Goal: Information Seeking & Learning: Get advice/opinions

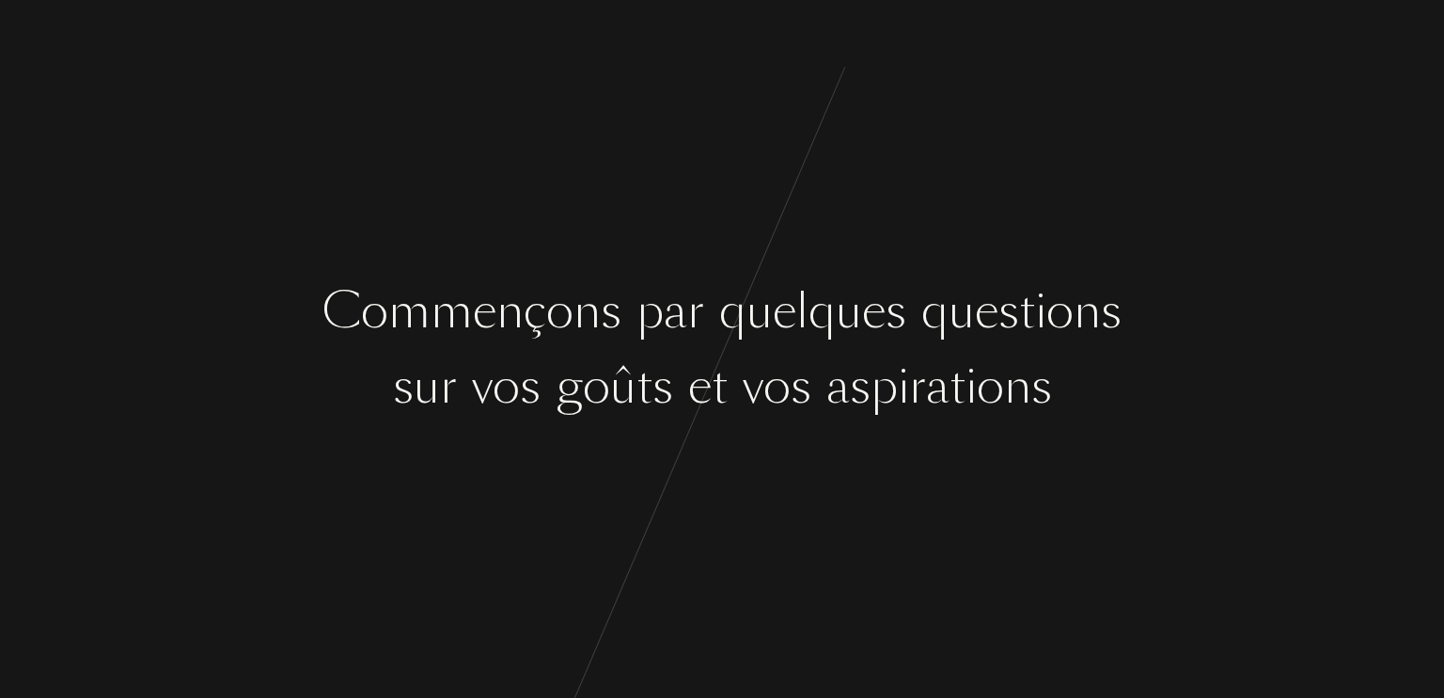
click at [741, 314] on div "q" at bounding box center [732, 311] width 27 height 71
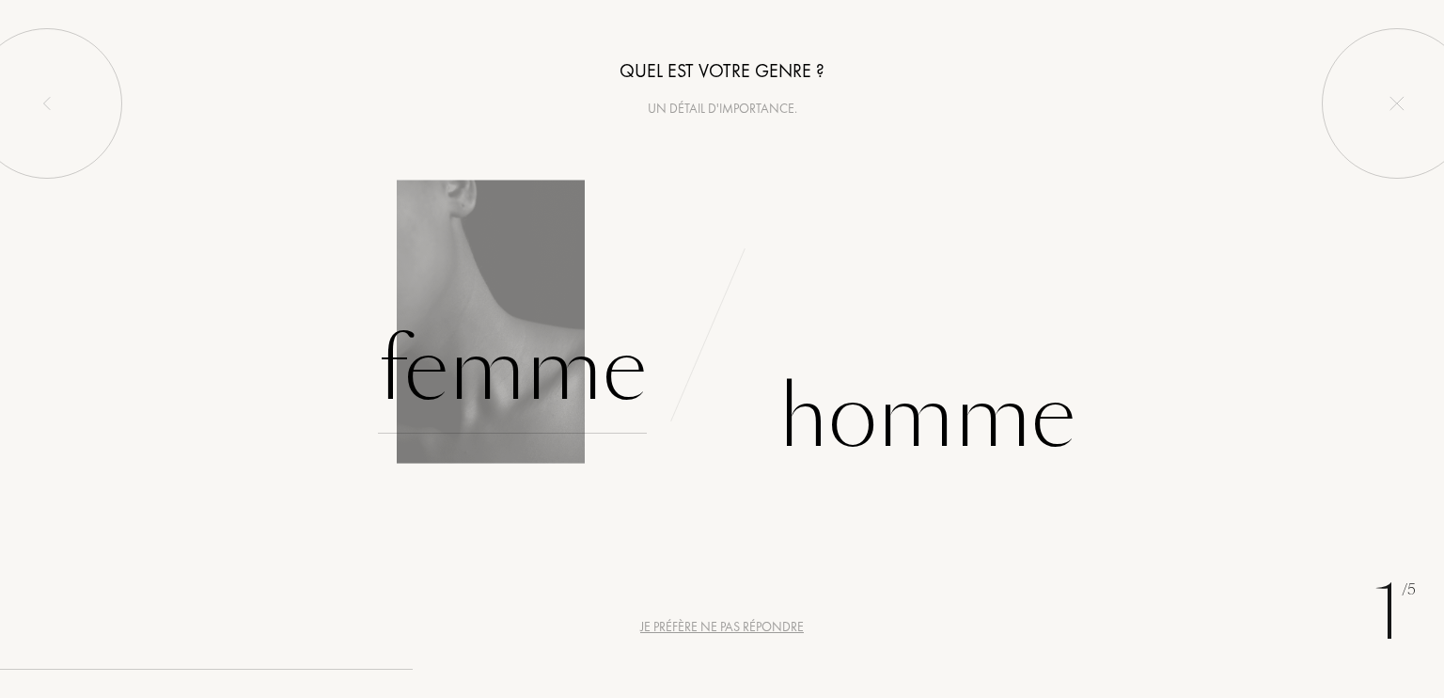
click at [572, 376] on div "Femme" at bounding box center [512, 370] width 269 height 127
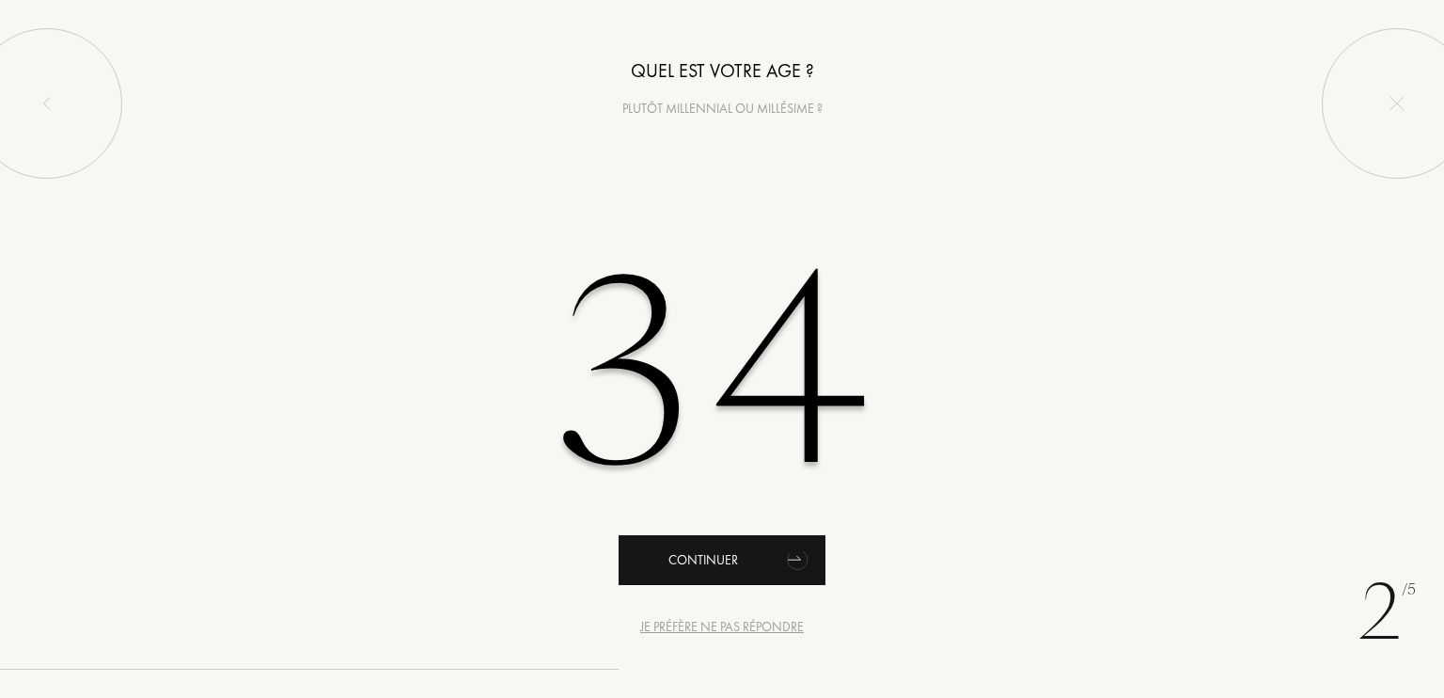
type input "34"
click at [695, 554] on div "Continuer" at bounding box center [722, 560] width 207 height 50
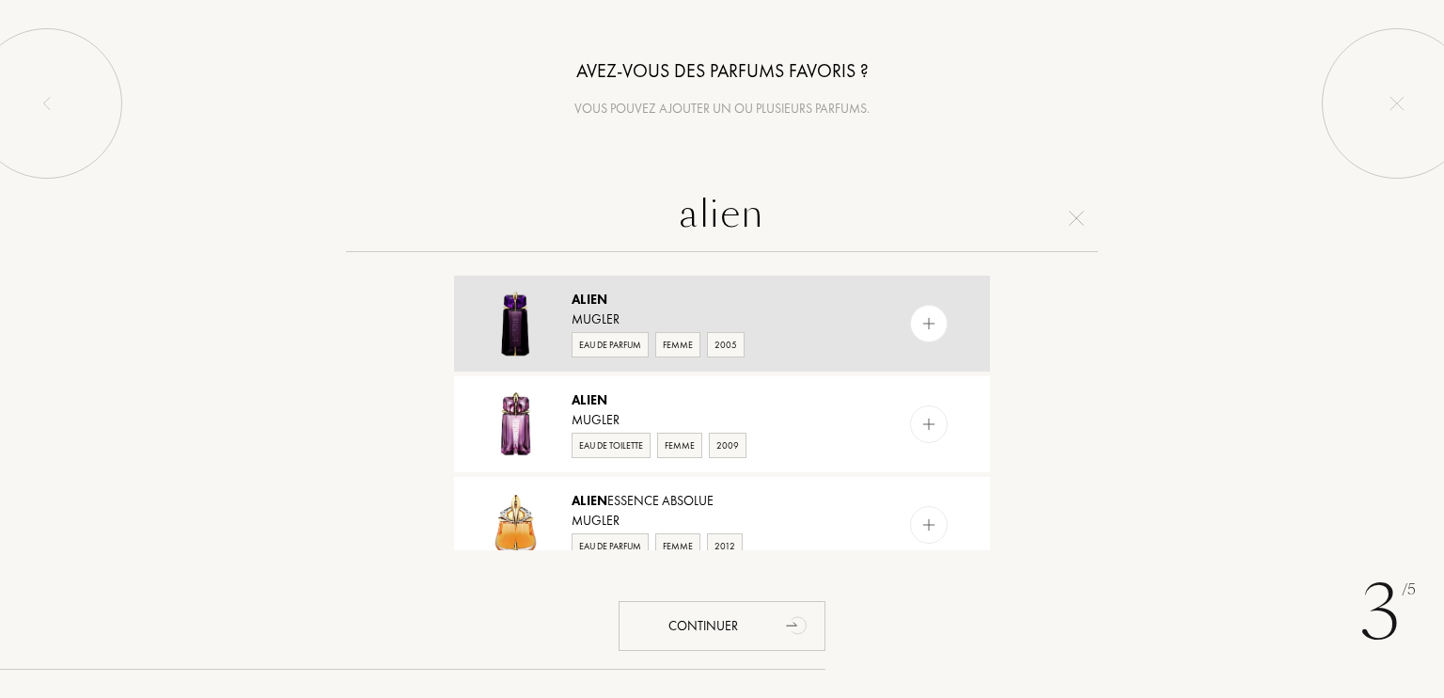
type input "alien"
click at [932, 329] on img at bounding box center [930, 324] width 18 height 18
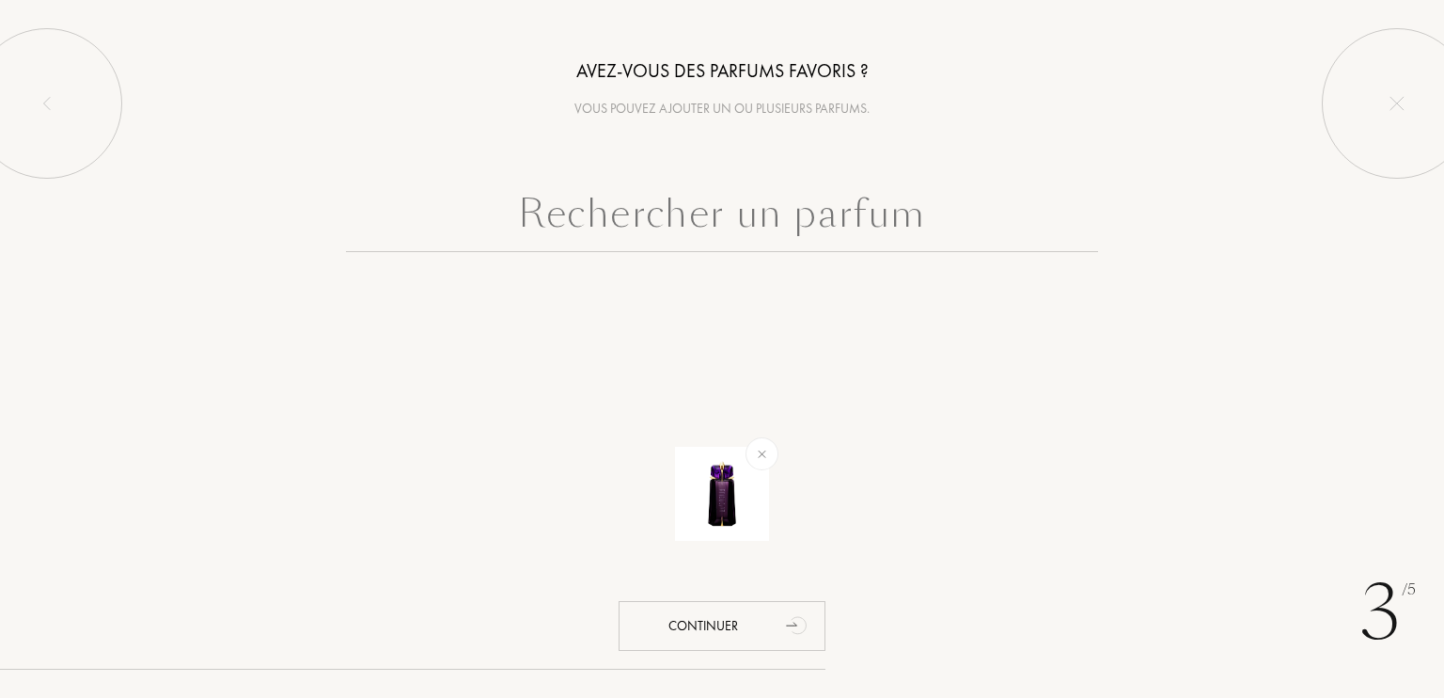
click at [907, 214] on input "text" at bounding box center [722, 218] width 752 height 68
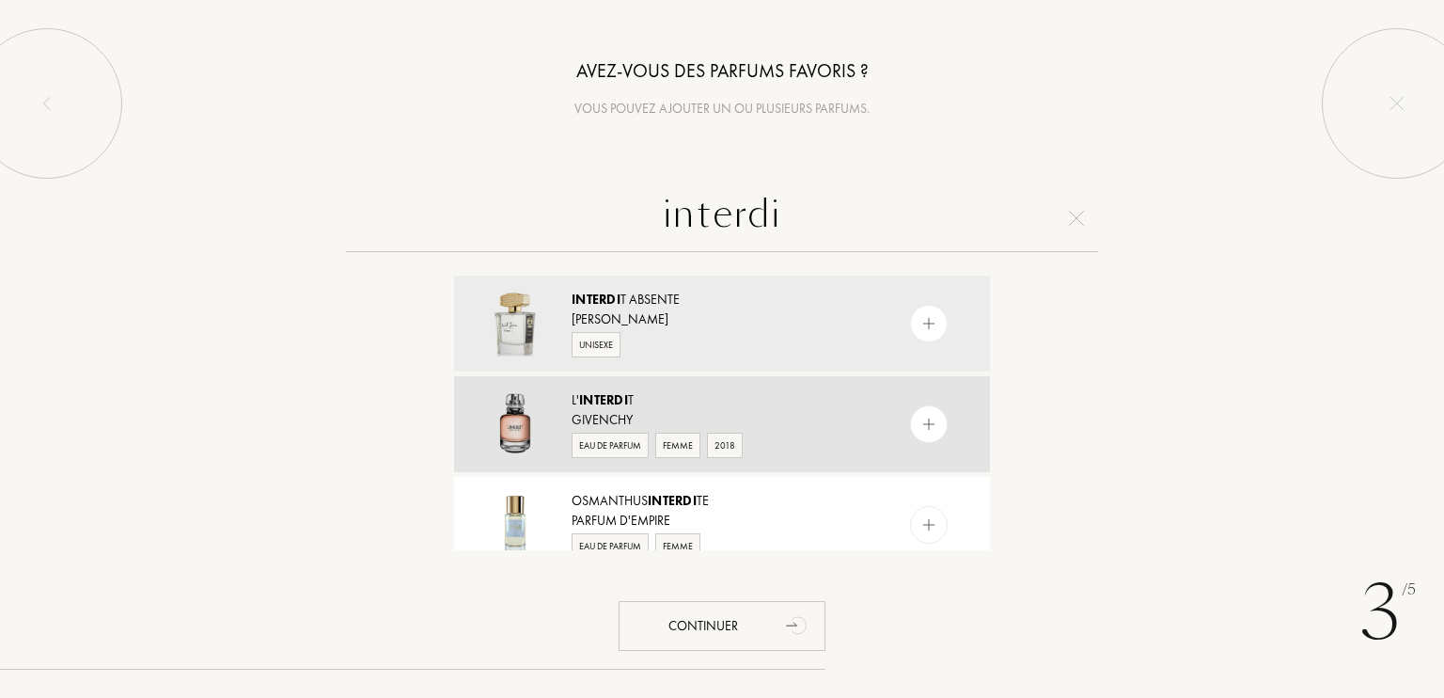
type input "interdi"
click at [929, 430] on img at bounding box center [930, 425] width 18 height 18
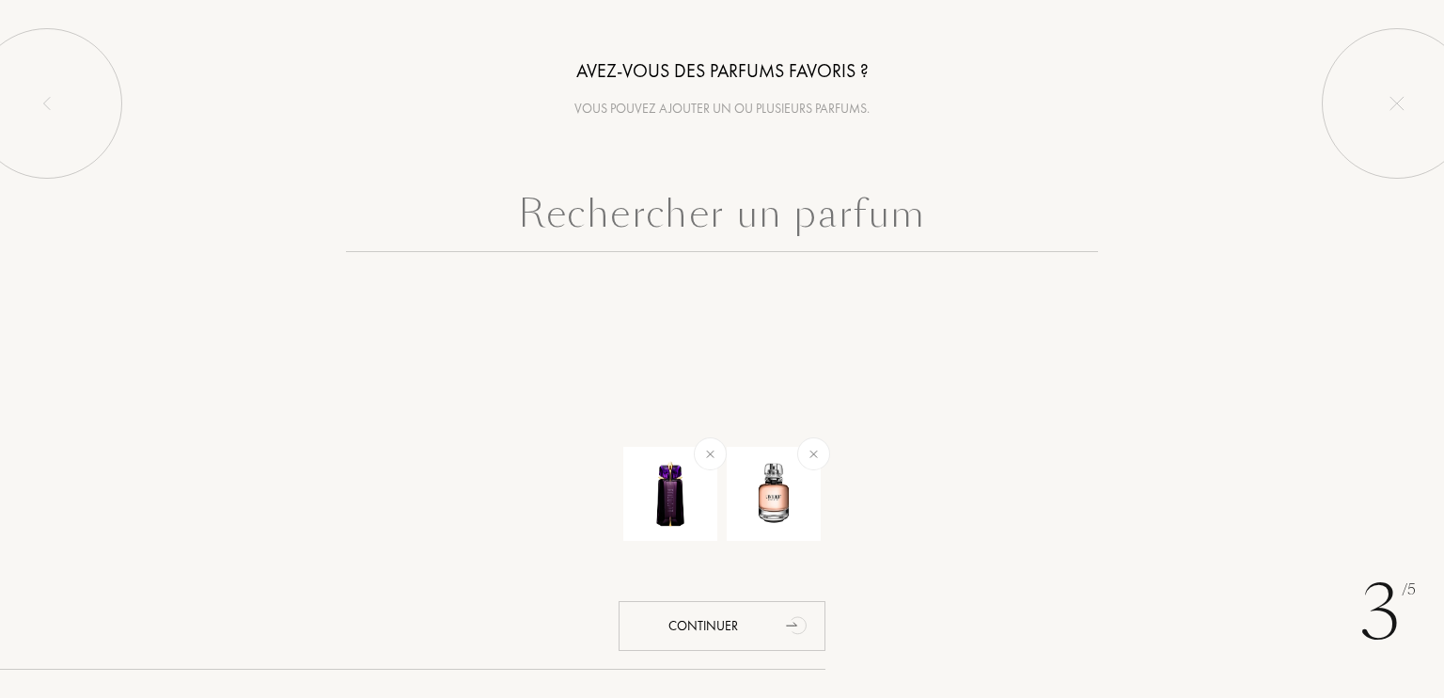
click at [882, 213] on input "text" at bounding box center [722, 218] width 752 height 68
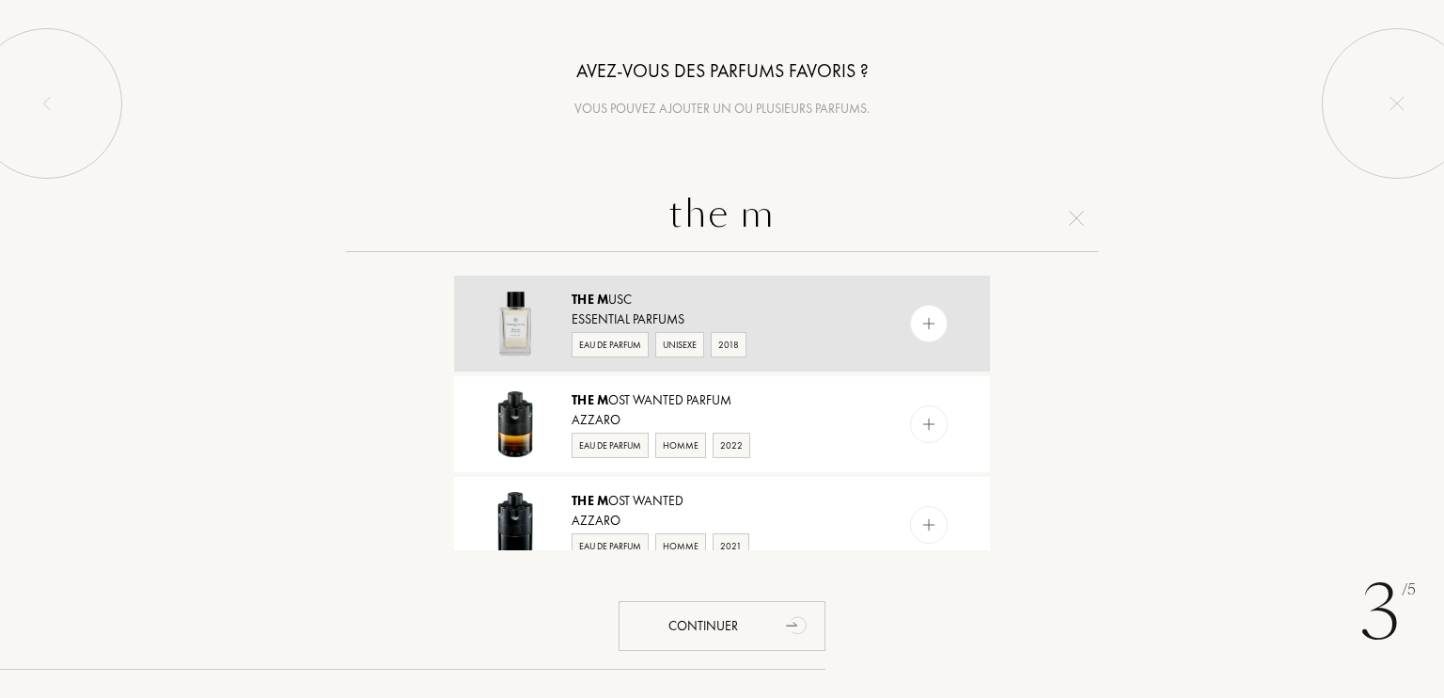
type input "the m"
click at [933, 330] on img at bounding box center [930, 324] width 18 height 18
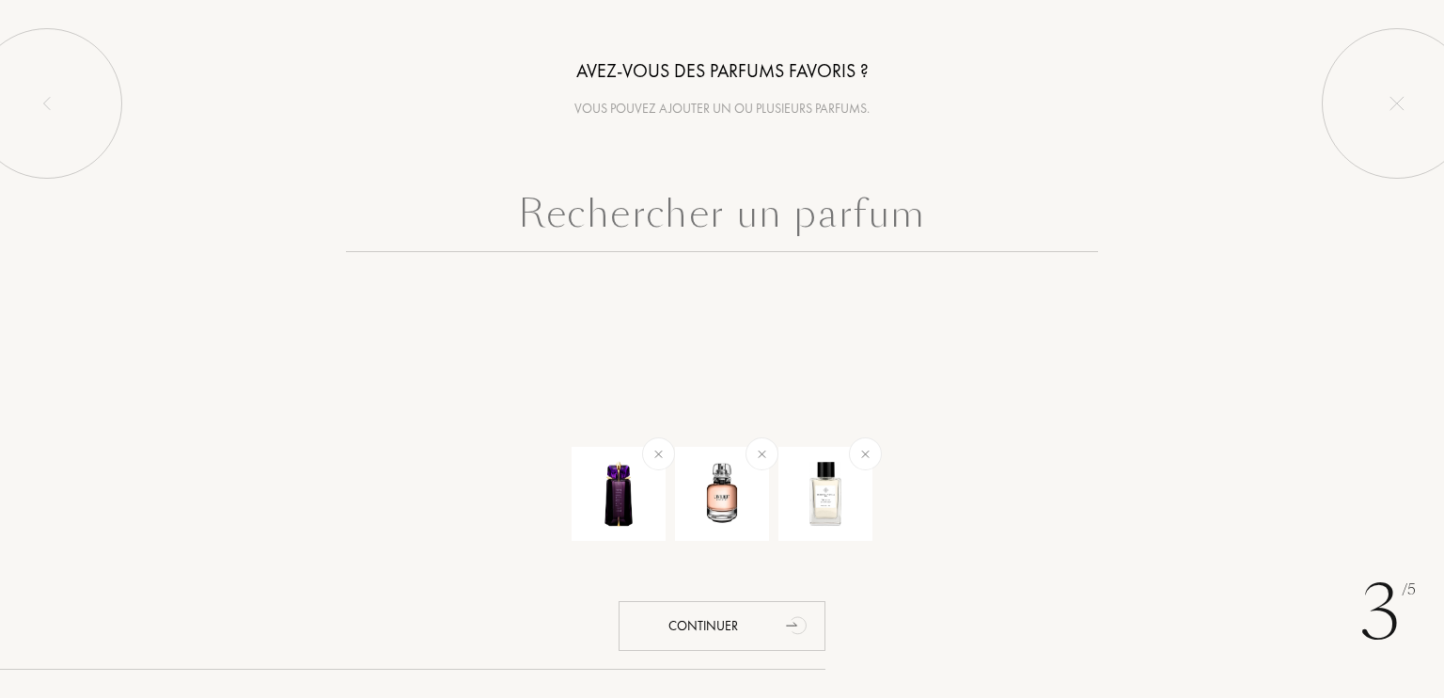
click at [920, 240] on input "text" at bounding box center [722, 218] width 752 height 68
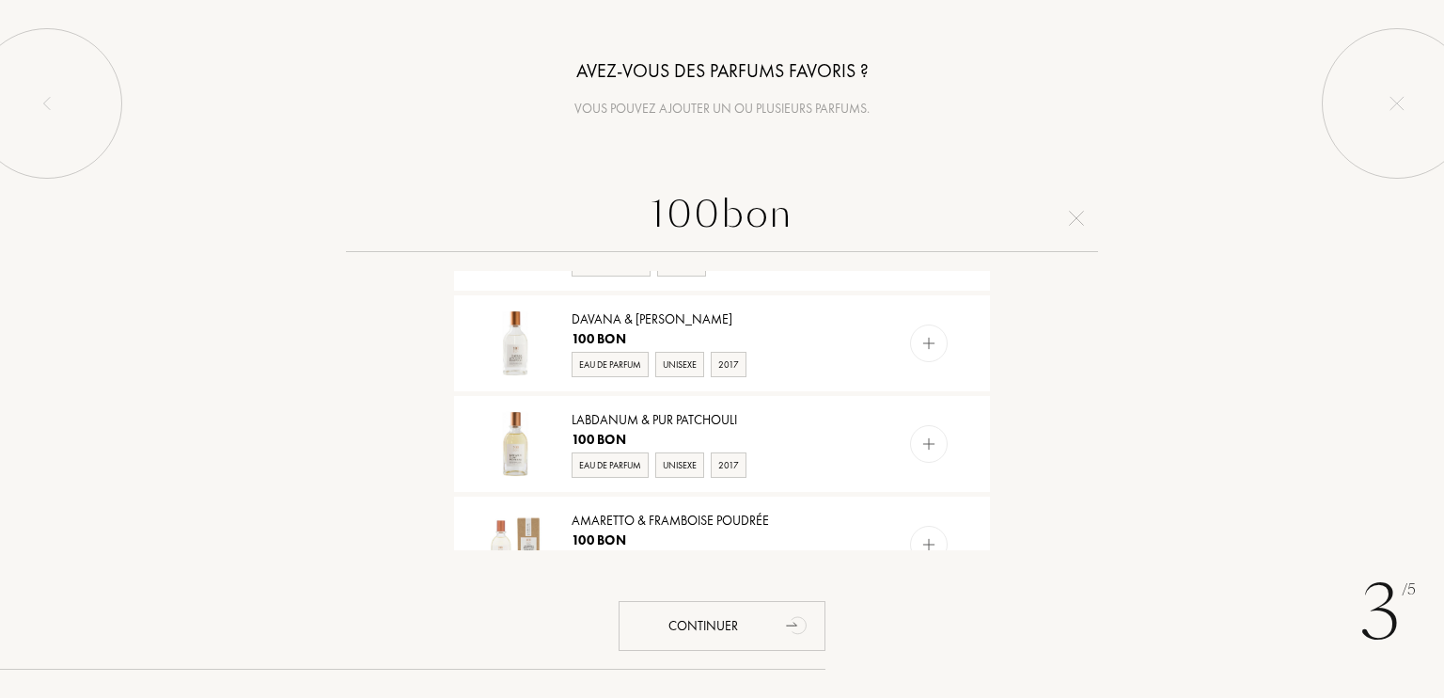
scroll to position [1087, 0]
click at [697, 214] on input "100bon" at bounding box center [722, 218] width 752 height 68
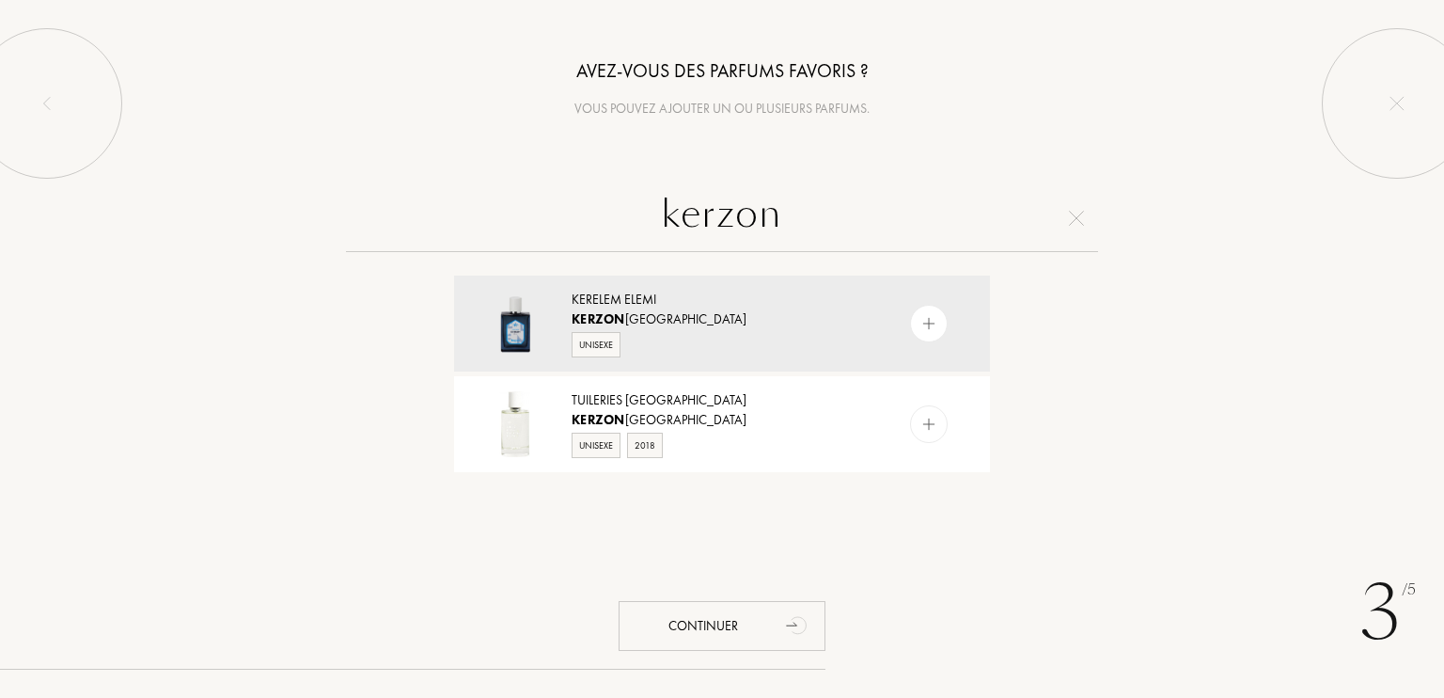
scroll to position [0, 0]
click at [719, 238] on input "kerzon" at bounding box center [722, 218] width 752 height 68
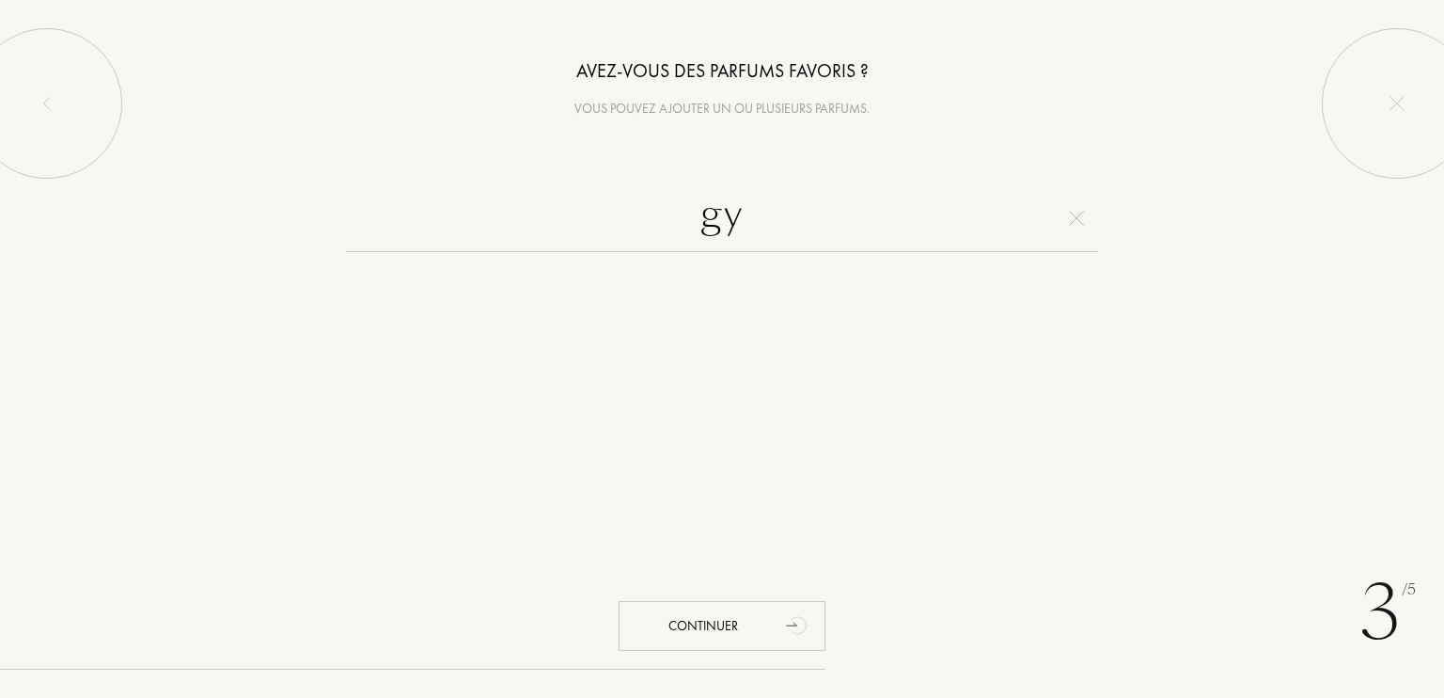
type input "g"
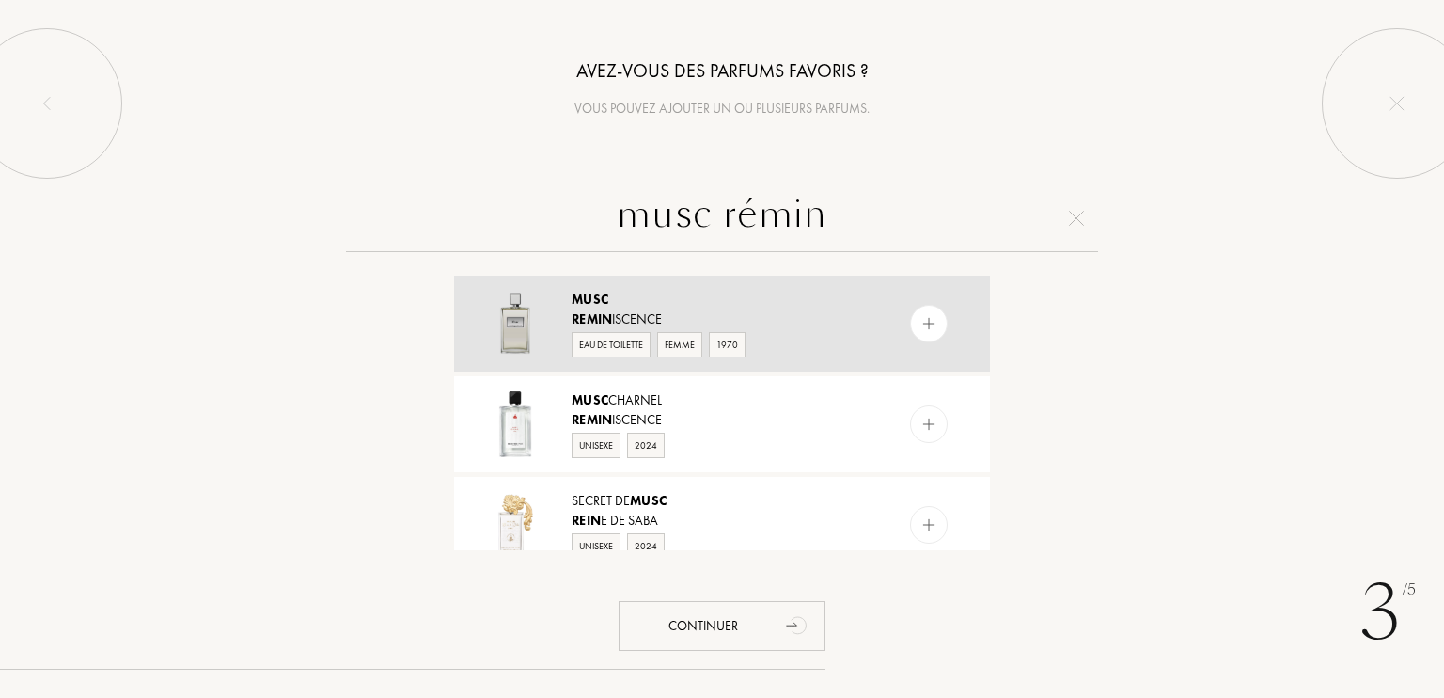
type input "musc rémin"
click at [937, 339] on div "Musc Remin iscence Eau de Toilette Femme 1970" at bounding box center [722, 324] width 536 height 96
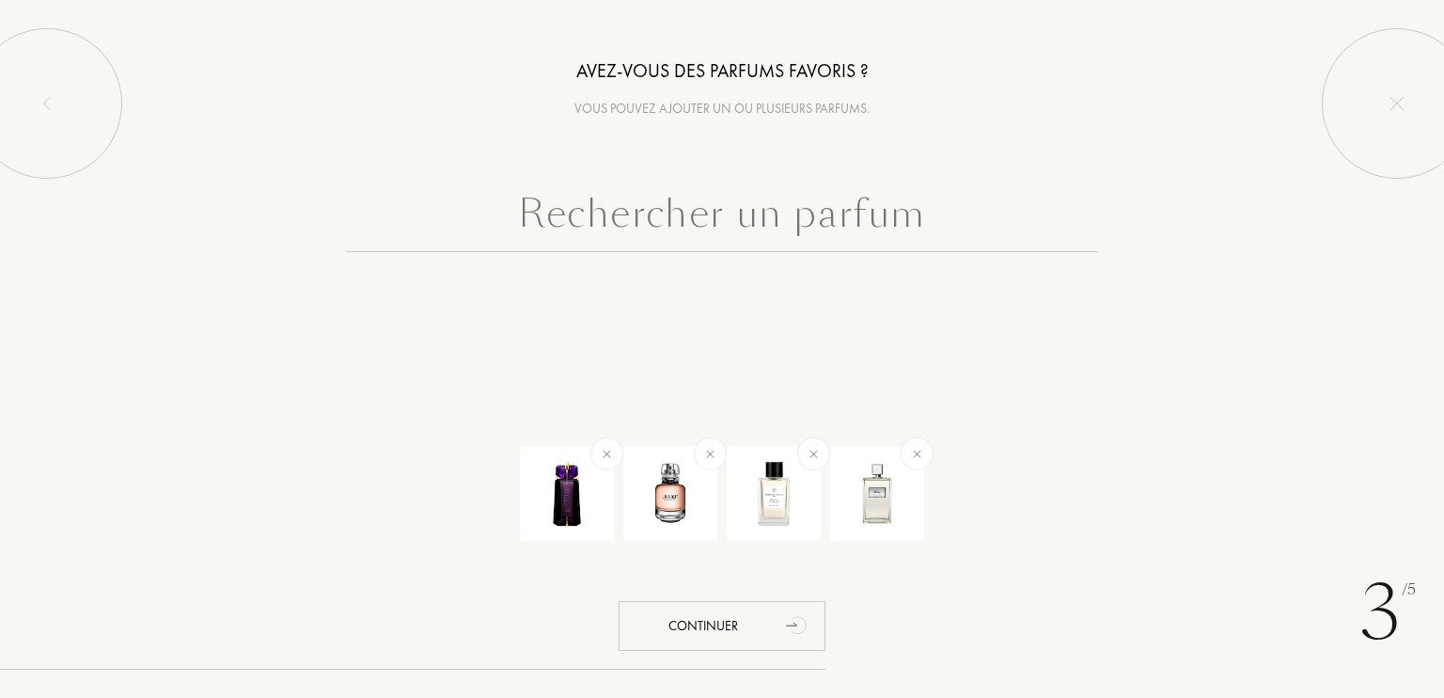
click at [773, 218] on input "text" at bounding box center [722, 218] width 752 height 68
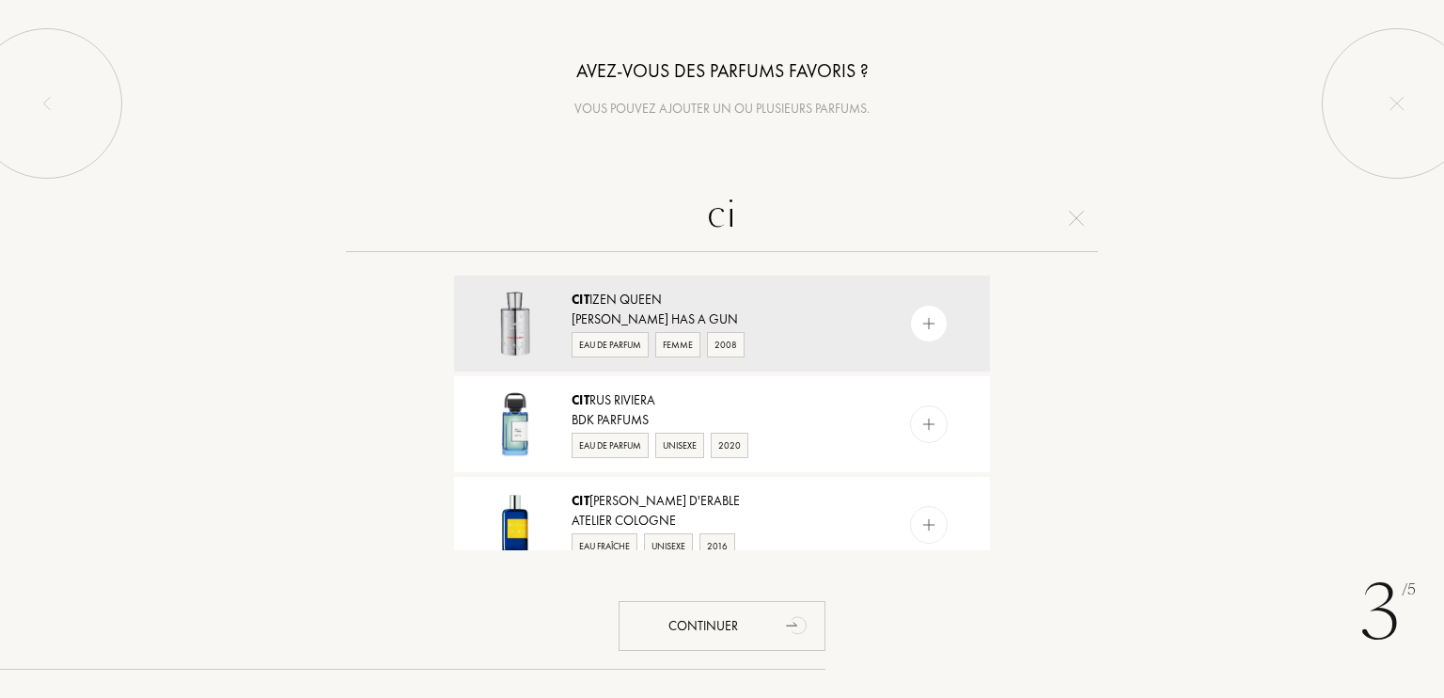
type input "c"
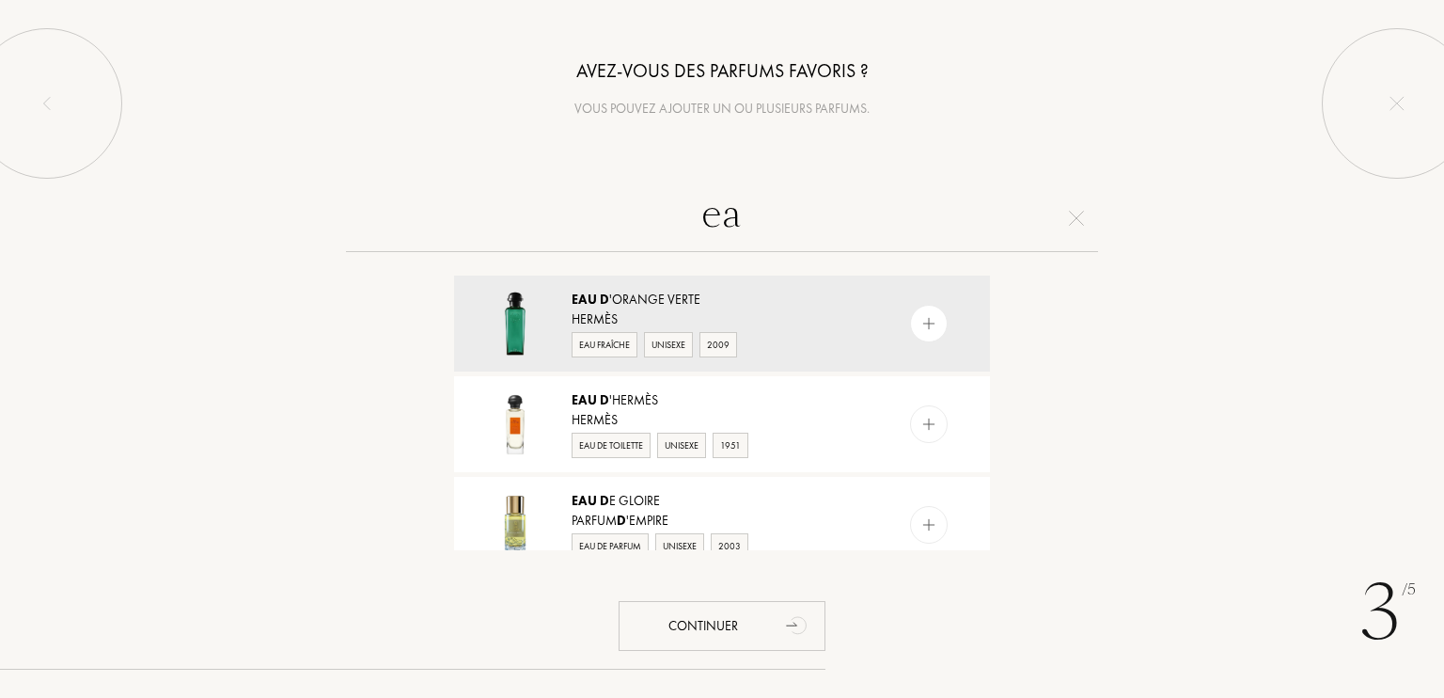
type input "e"
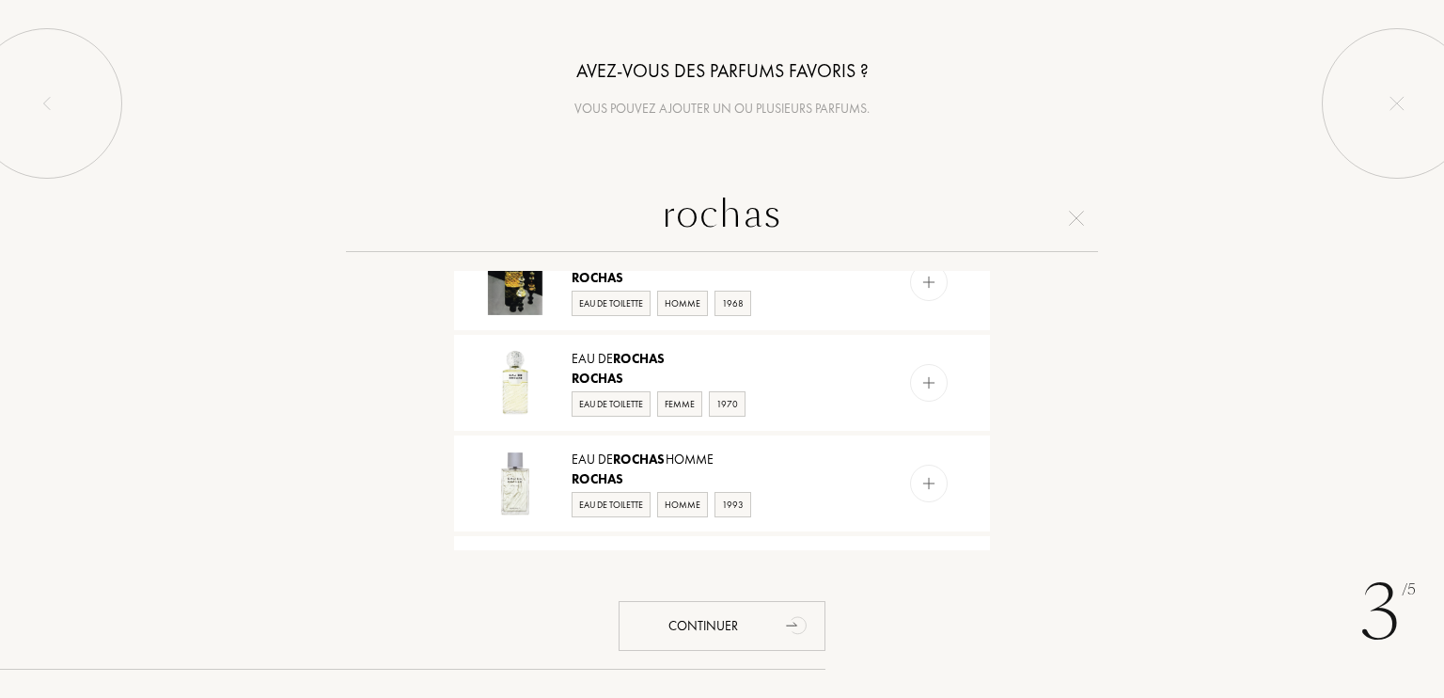
scroll to position [1726, 0]
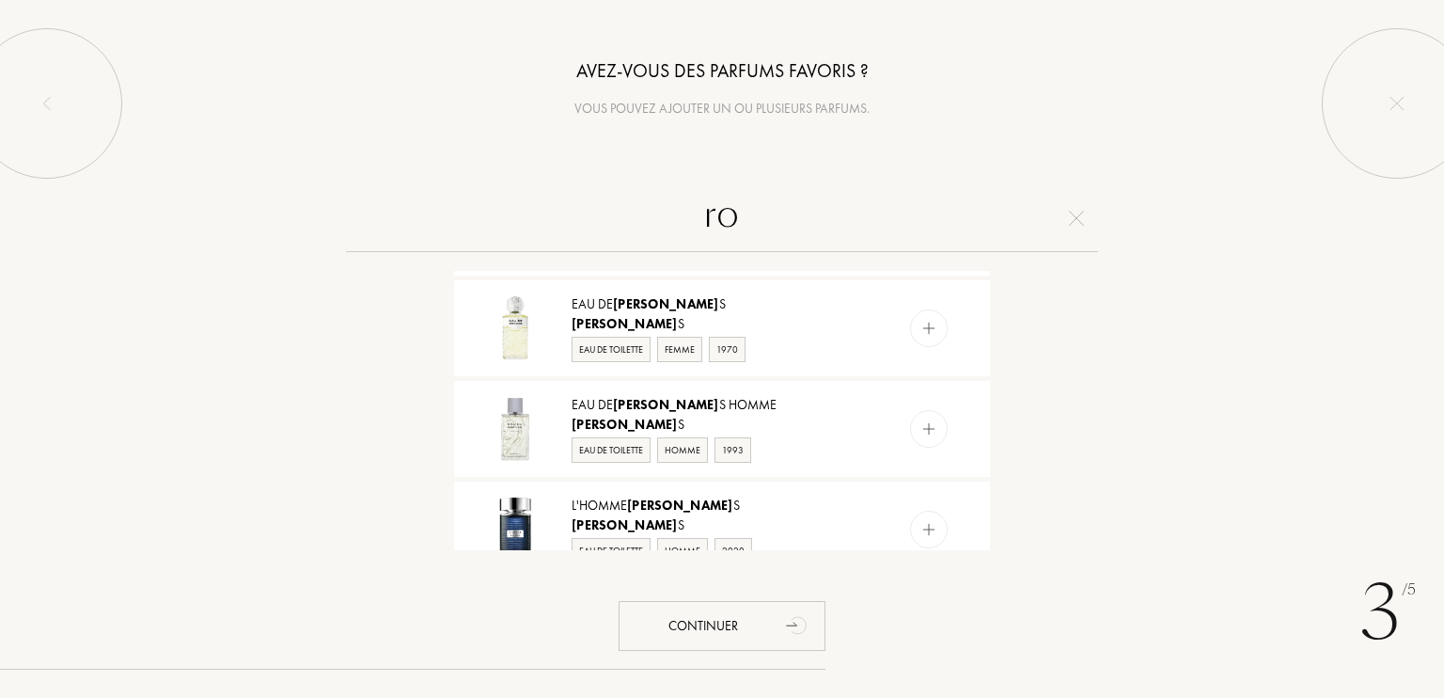
type input "r"
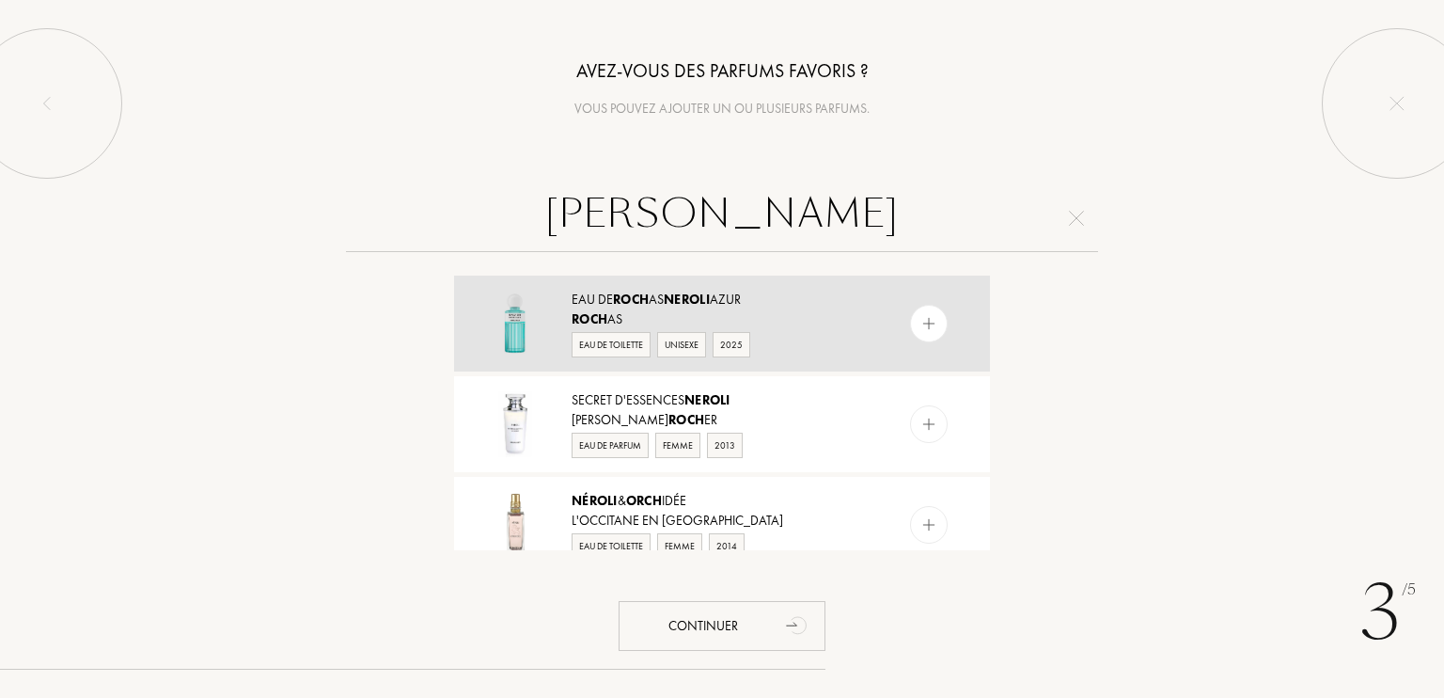
type input "néroli roch"
click at [939, 327] on div at bounding box center [929, 324] width 38 height 38
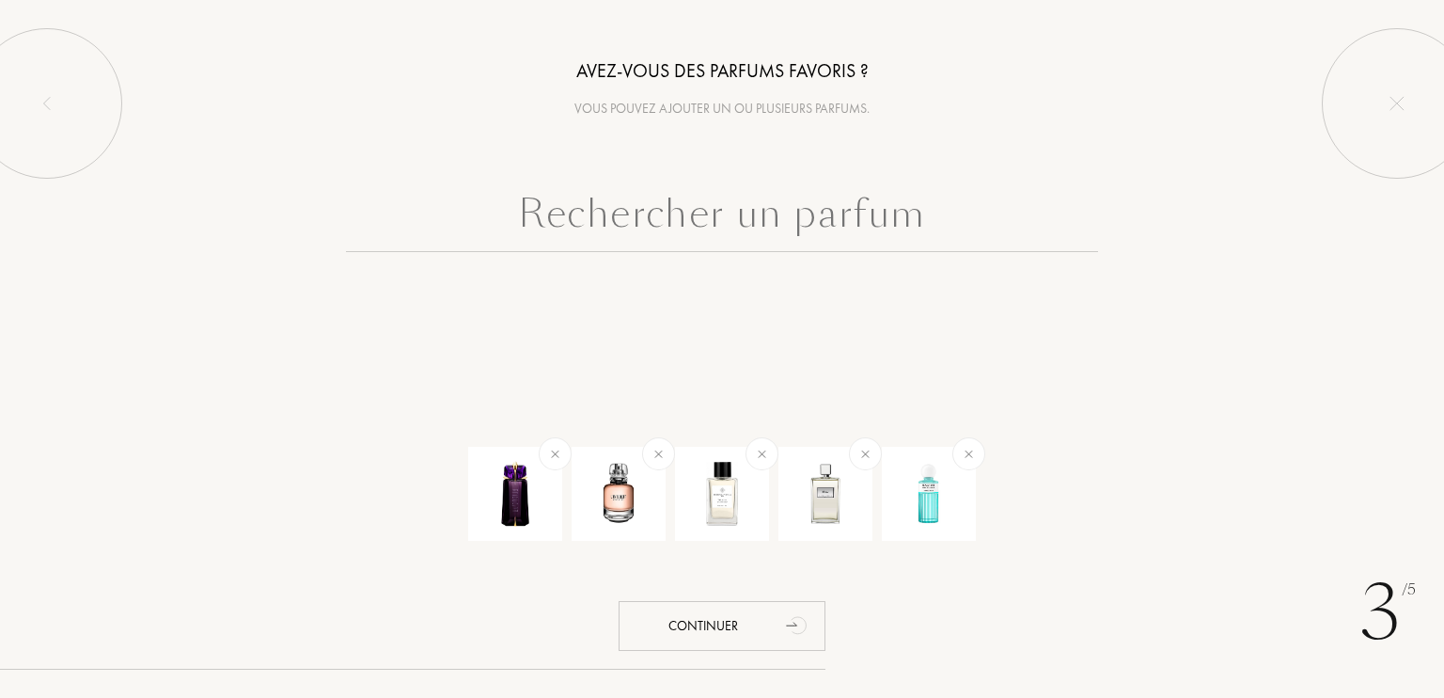
click at [891, 213] on input "text" at bounding box center [722, 218] width 752 height 68
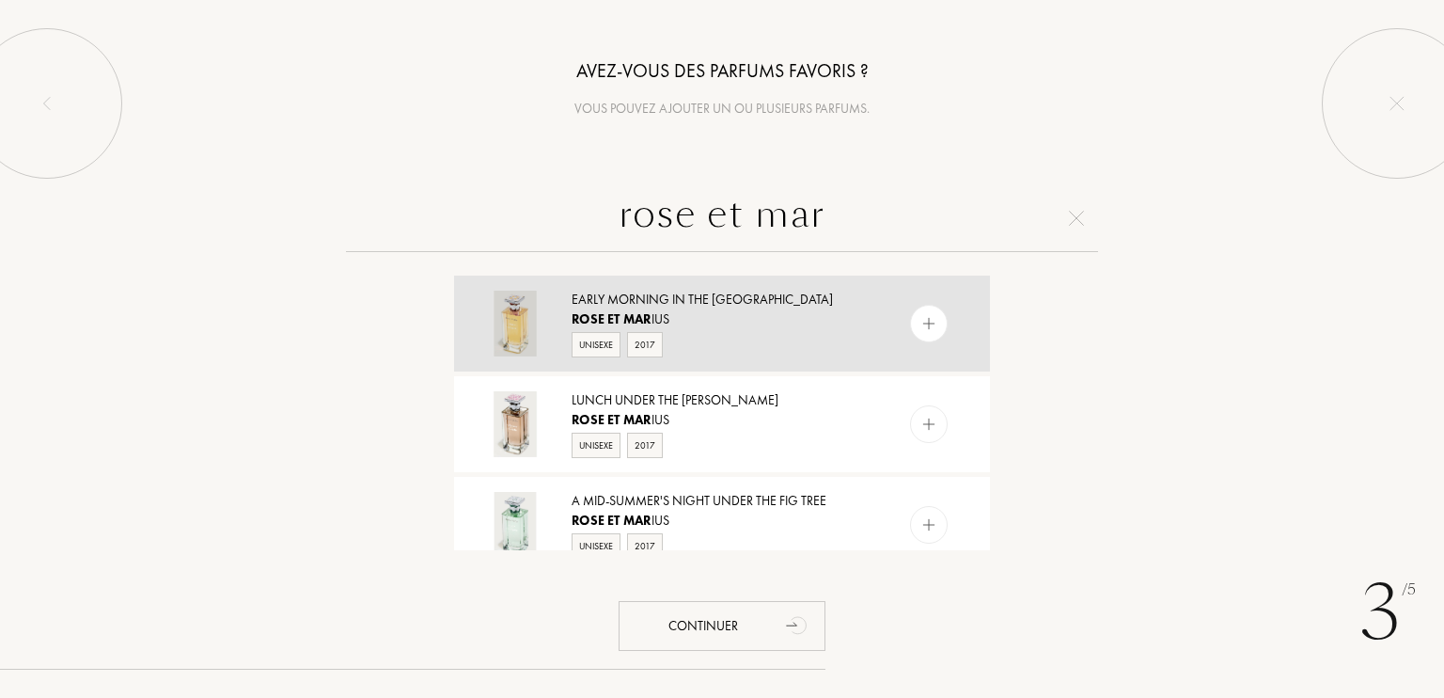
type input "rose et mar"
click at [923, 328] on img at bounding box center [930, 324] width 18 height 18
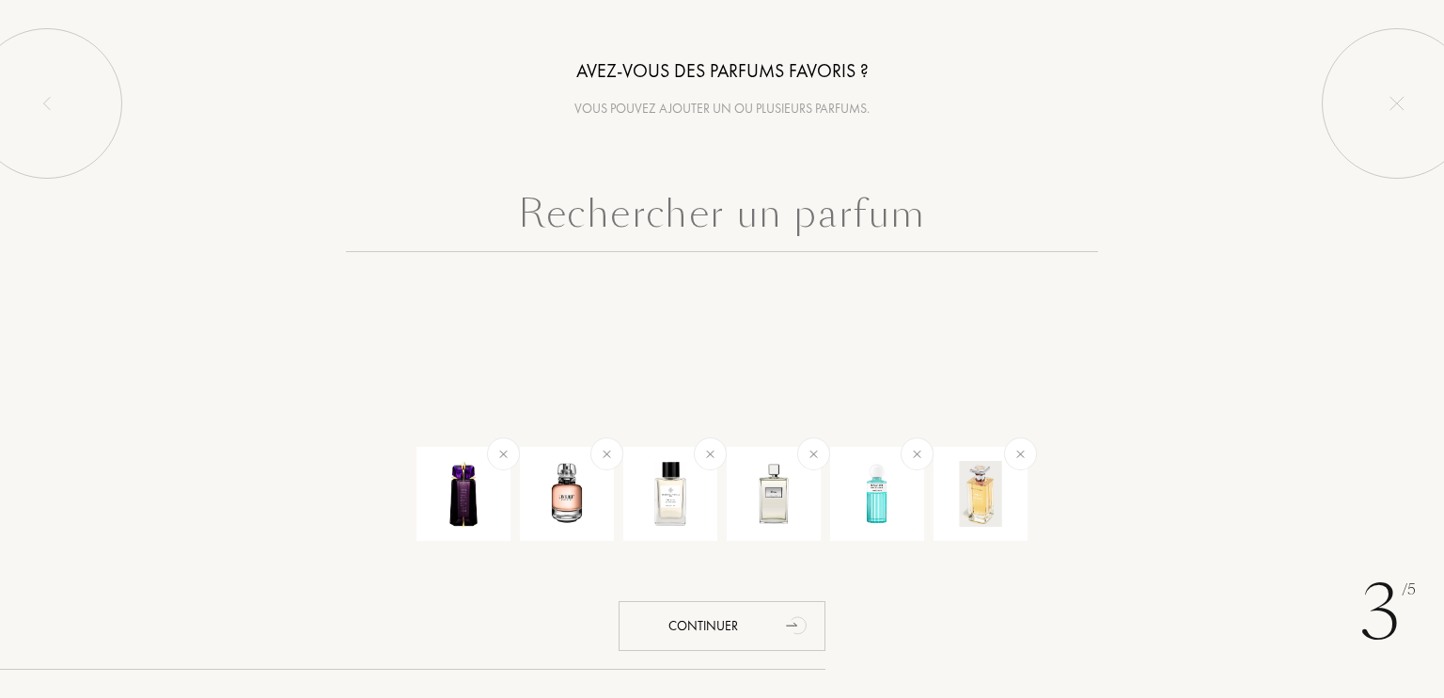
click at [782, 214] on input "text" at bounding box center [722, 218] width 752 height 68
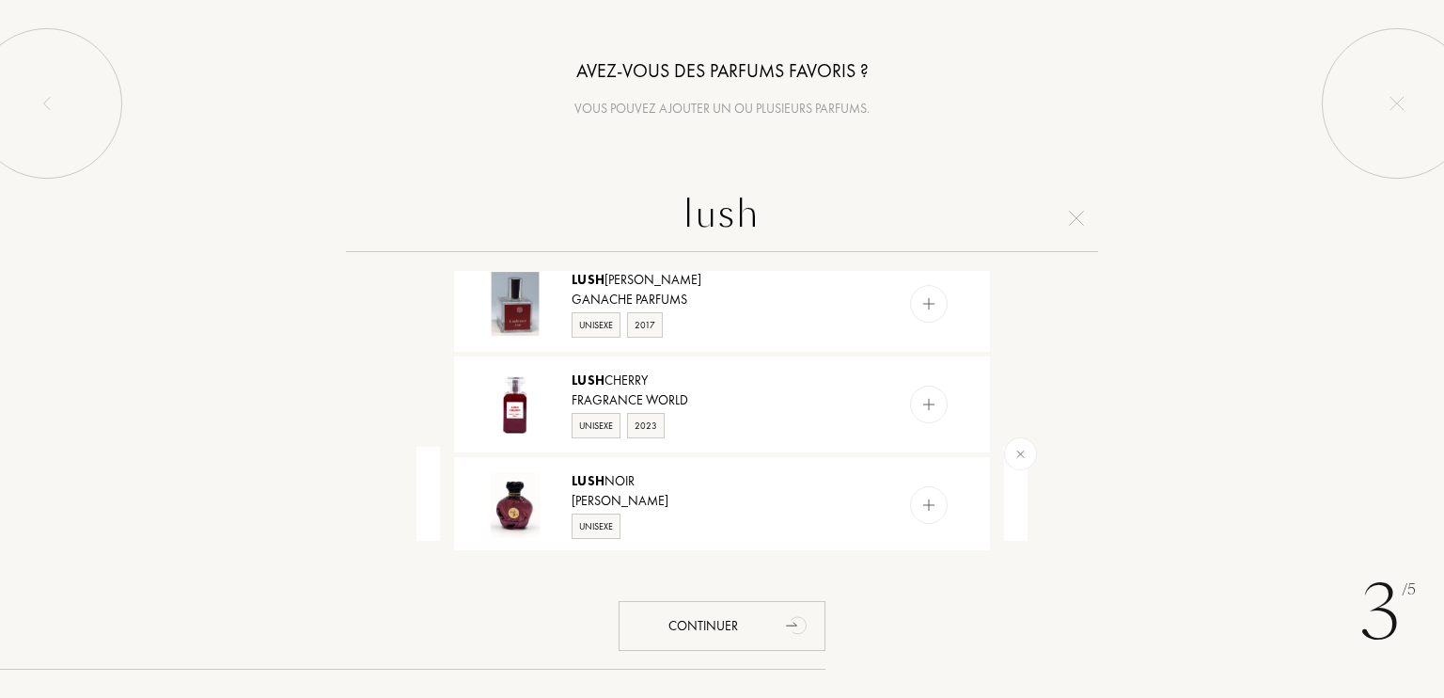
scroll to position [624, 0]
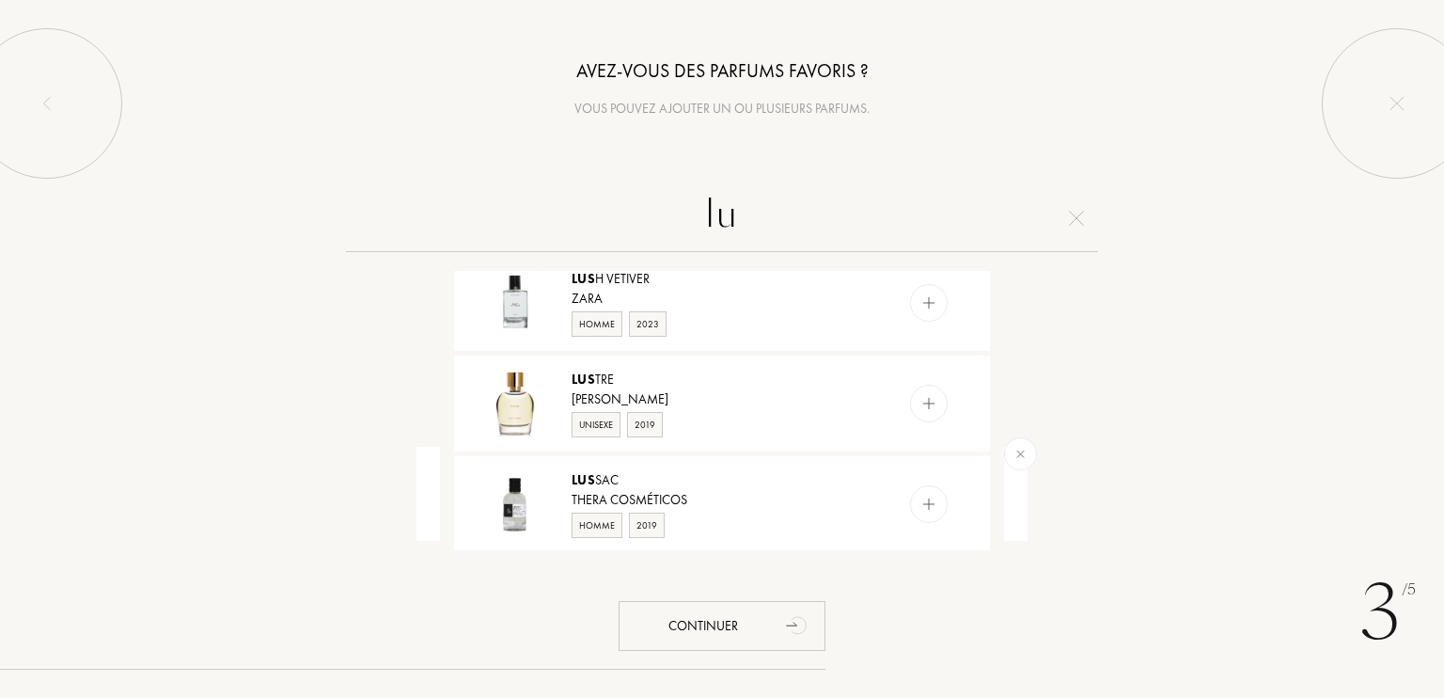
type input "l"
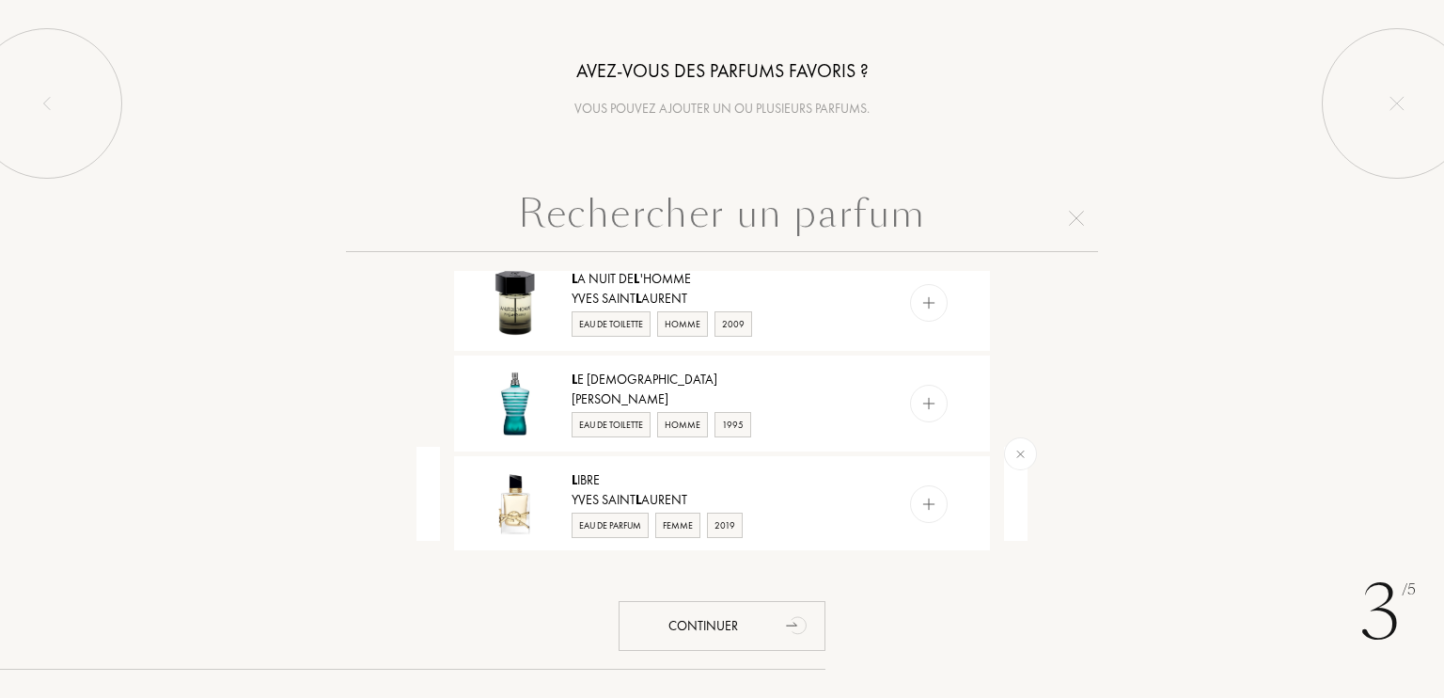
scroll to position [0, 0]
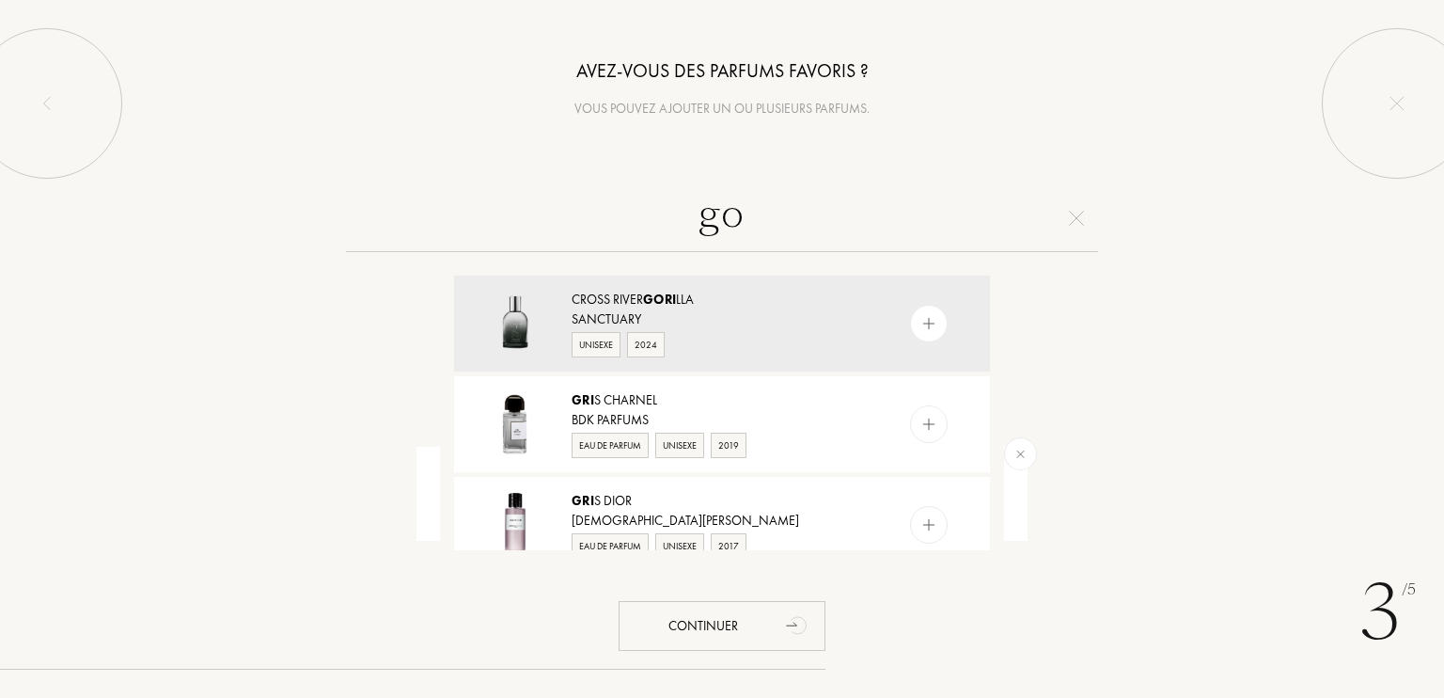
type input "g"
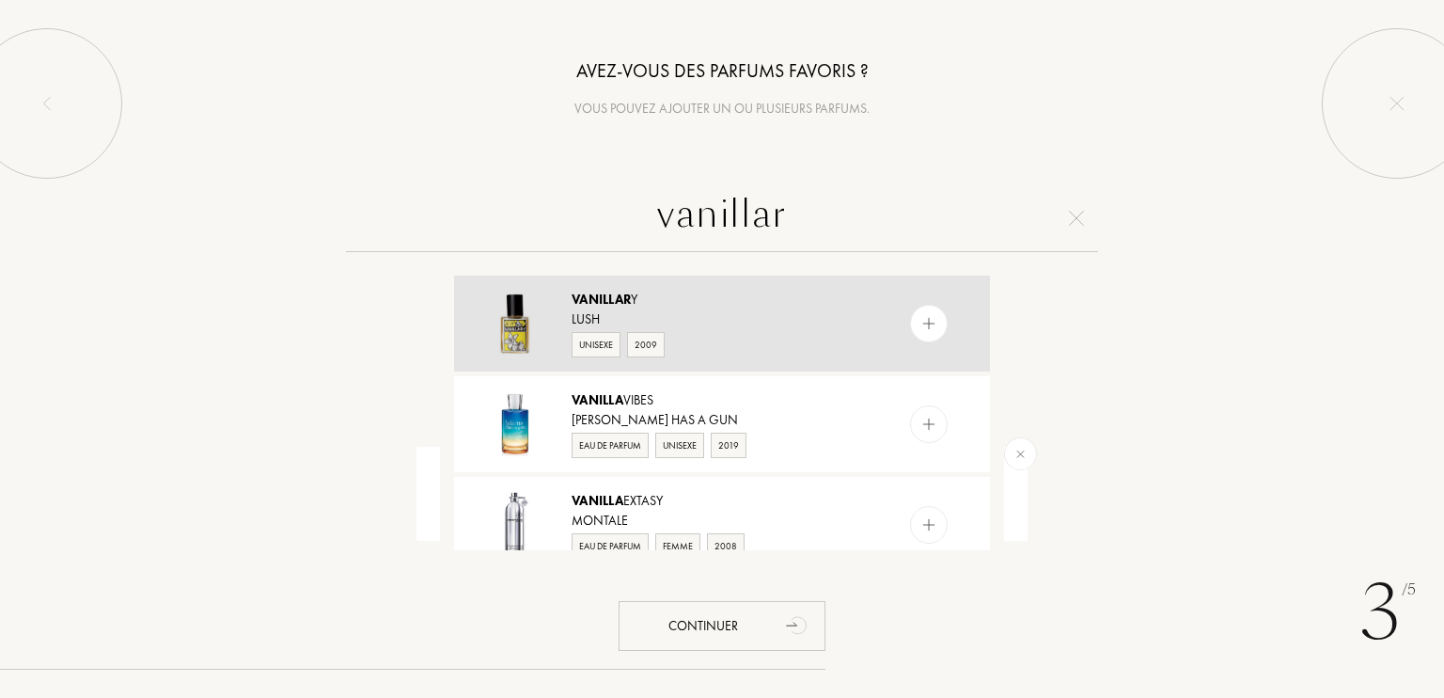
type input "vanillar"
click at [916, 312] on div at bounding box center [929, 324] width 38 height 38
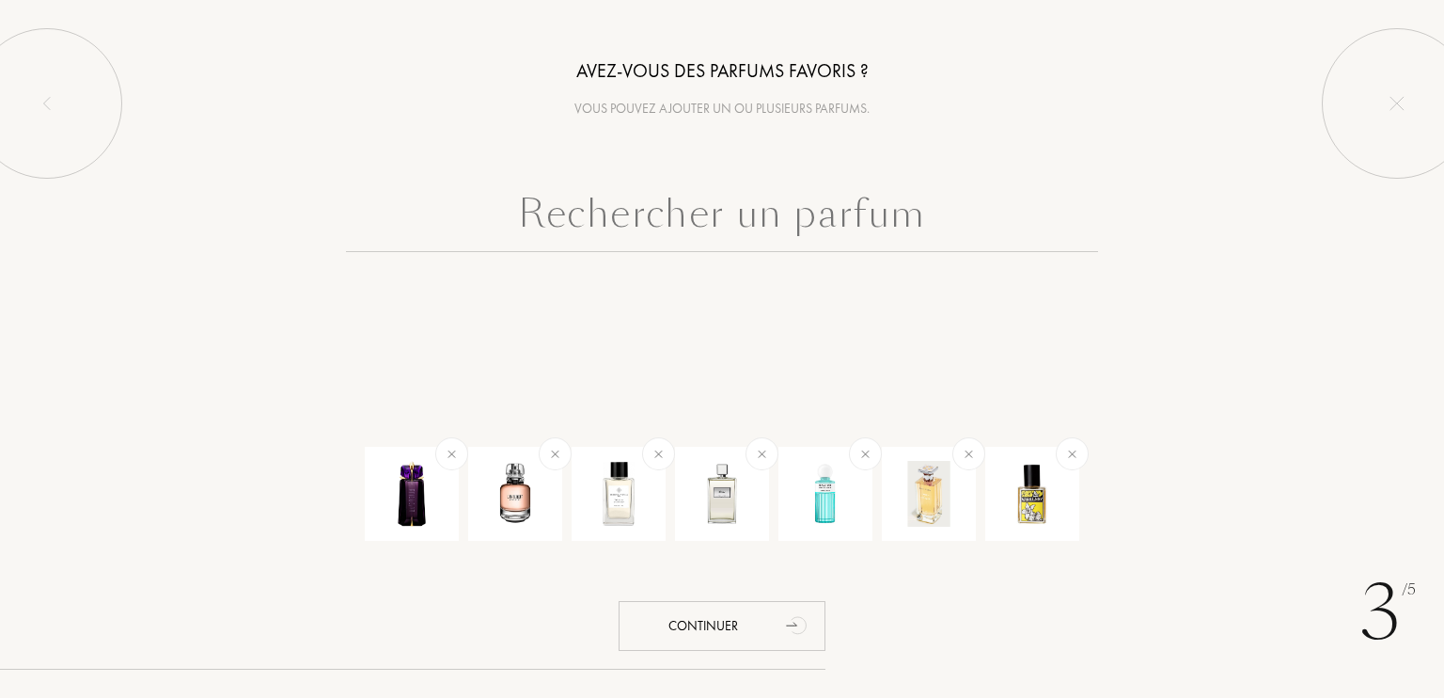
click at [835, 219] on input "text" at bounding box center [722, 218] width 752 height 68
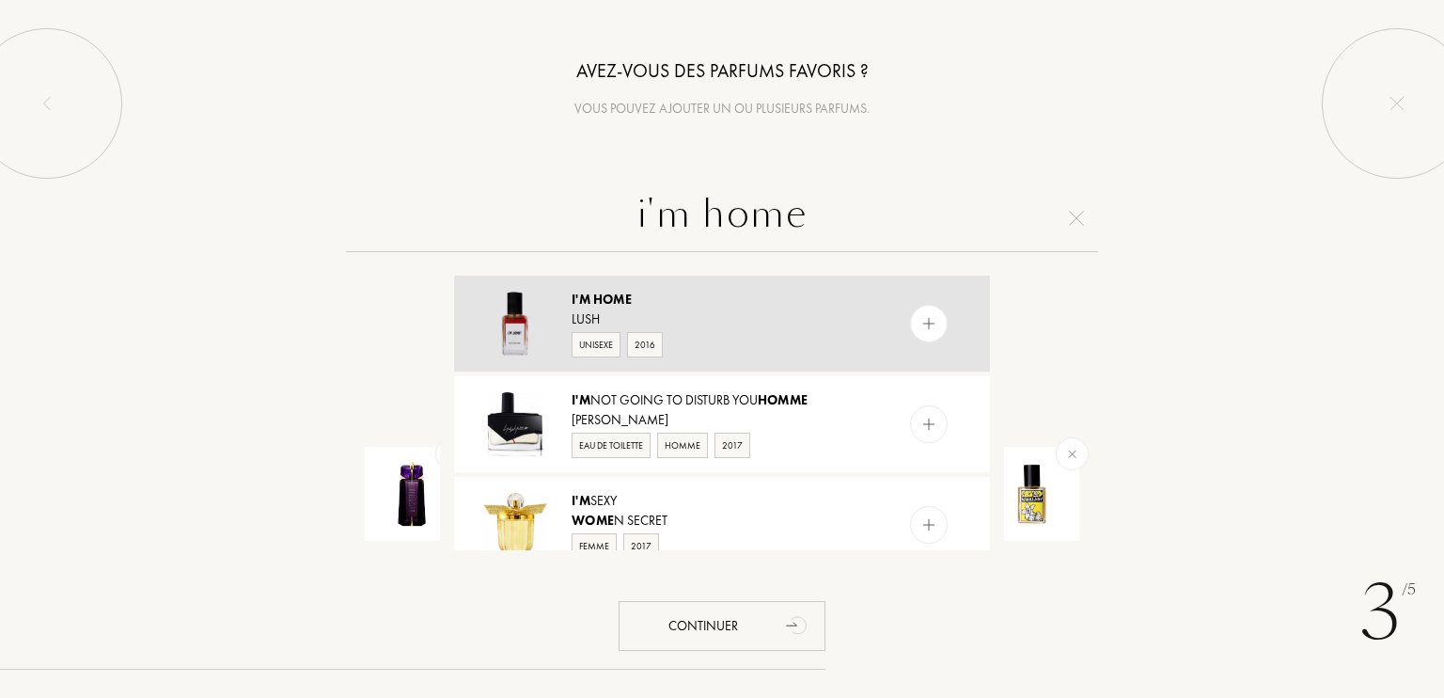
type input "i'm home"
click at [928, 324] on img at bounding box center [930, 324] width 18 height 18
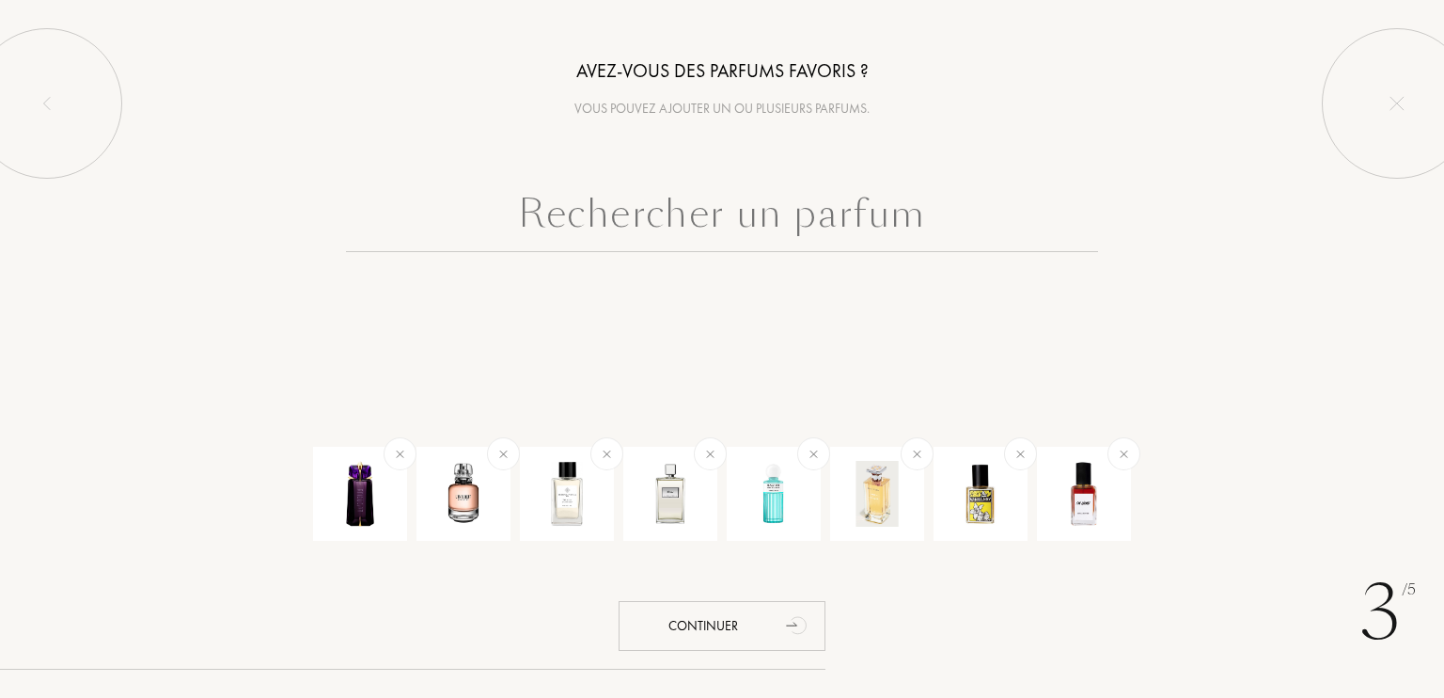
click at [796, 214] on input "text" at bounding box center [722, 218] width 752 height 68
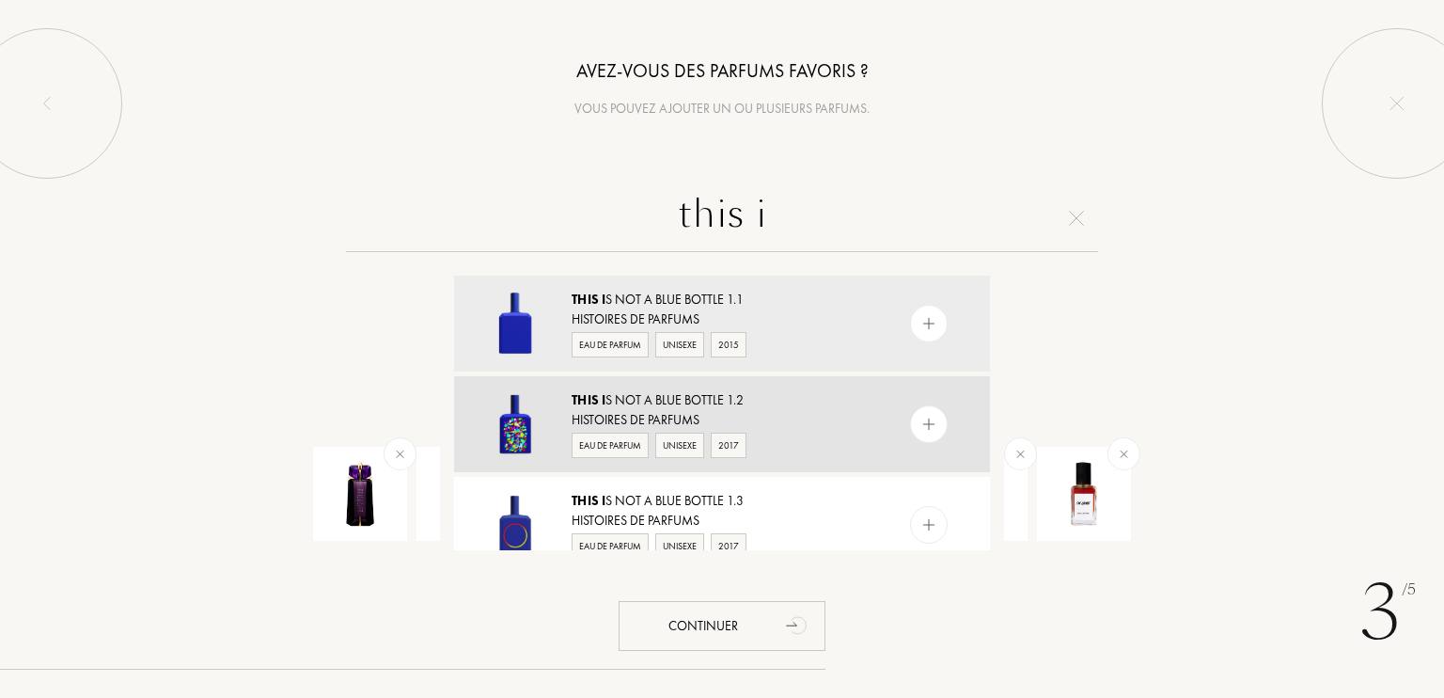
type input "this i"
click at [924, 429] on img at bounding box center [930, 425] width 18 height 18
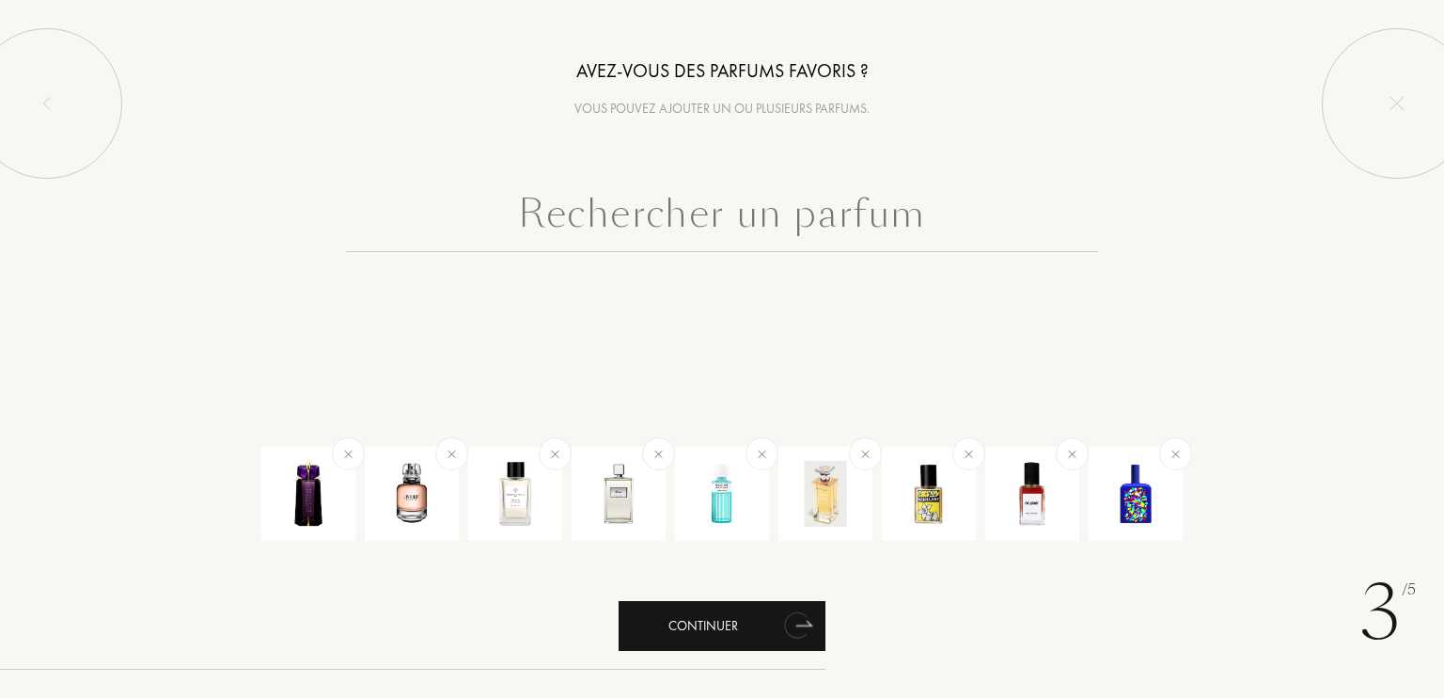
click at [772, 621] on div "Continuer" at bounding box center [722, 626] width 207 height 50
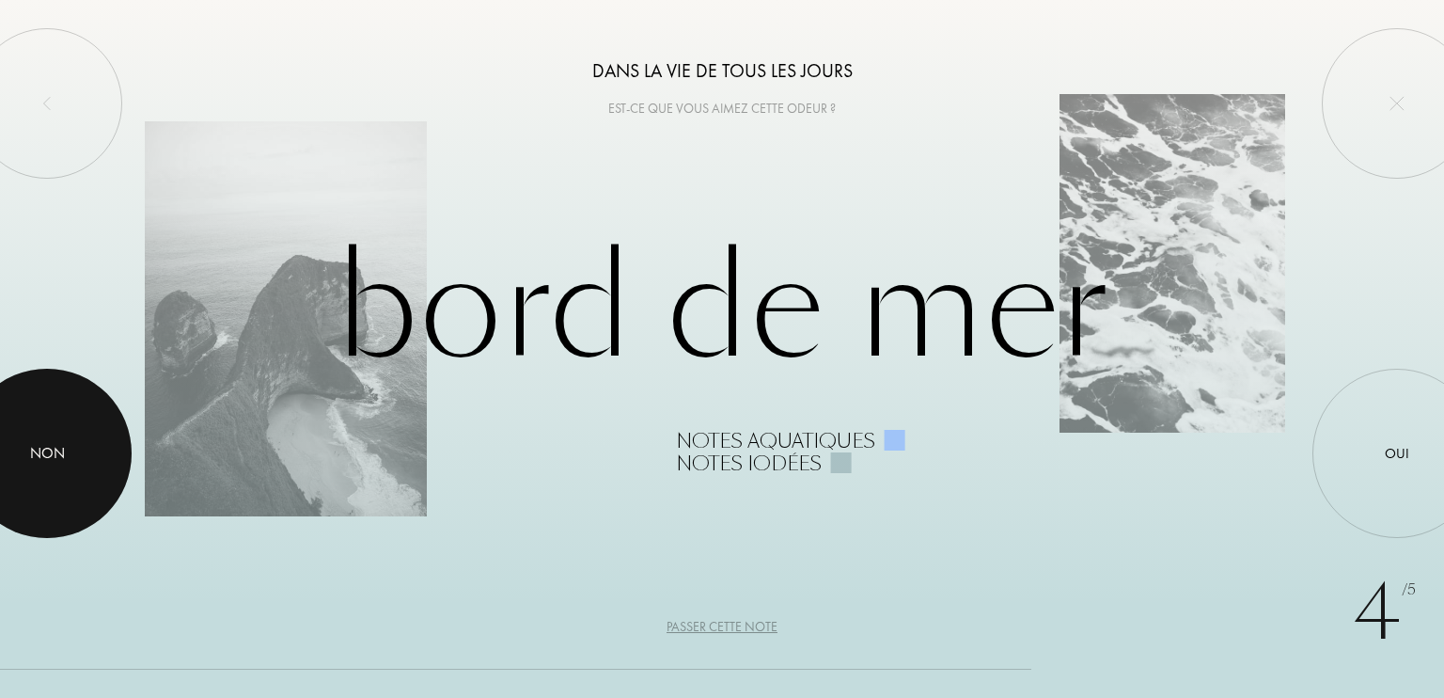
click at [79, 440] on div at bounding box center [46, 453] width 169 height 169
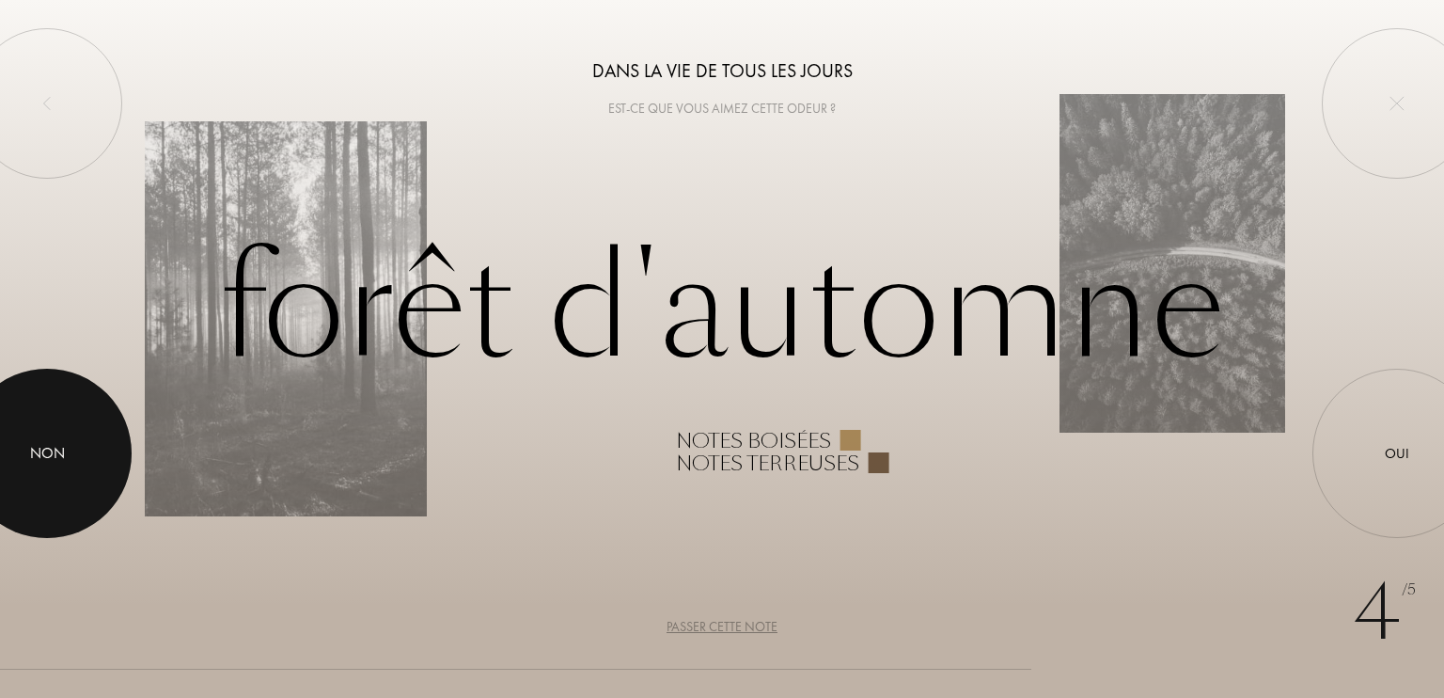
click at [83, 472] on div at bounding box center [46, 453] width 169 height 169
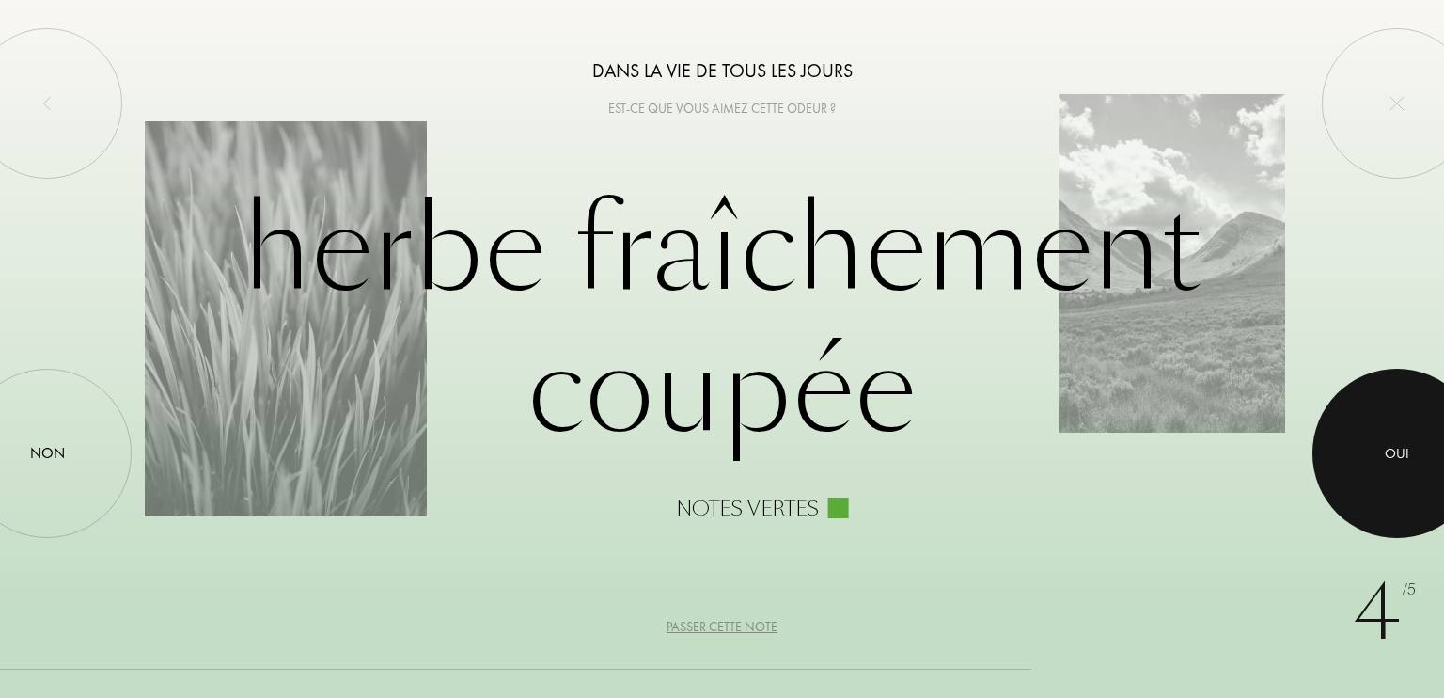
click at [1441, 473] on div at bounding box center [1397, 453] width 169 height 169
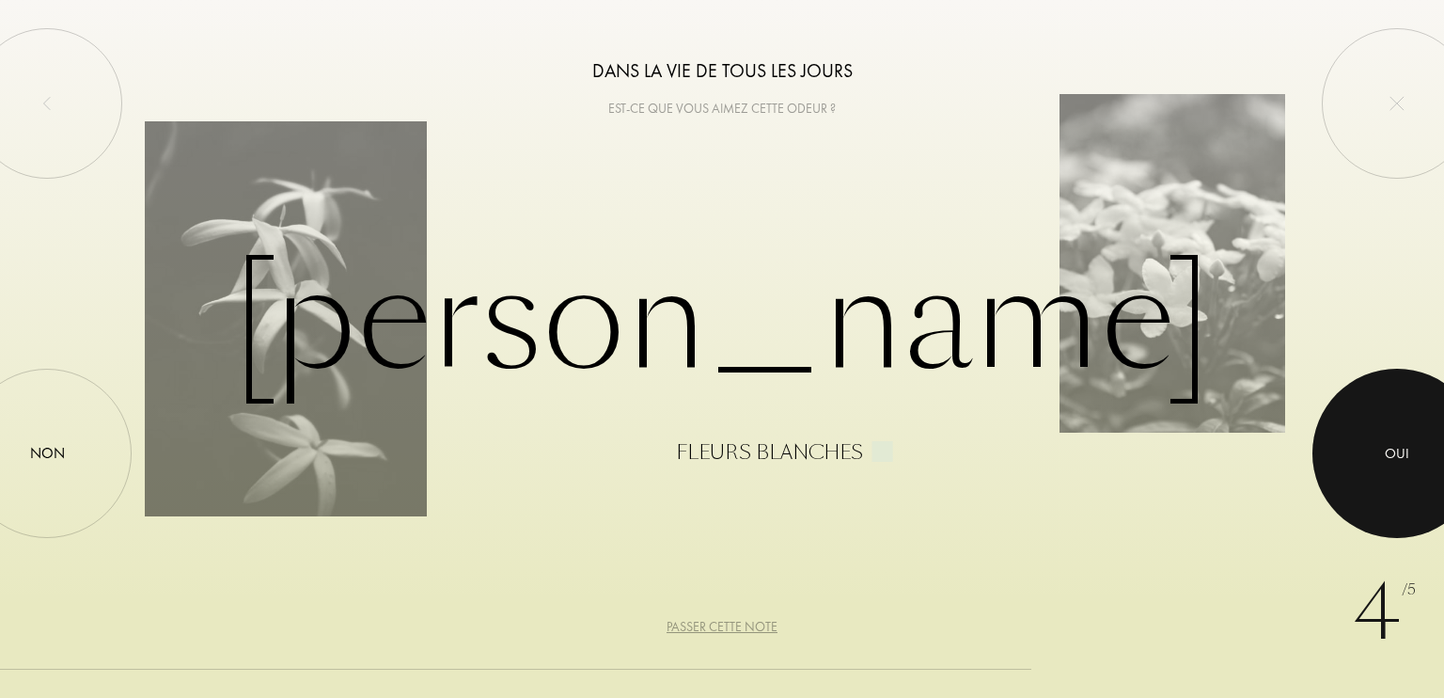
click at [1441, 473] on div at bounding box center [1397, 453] width 169 height 169
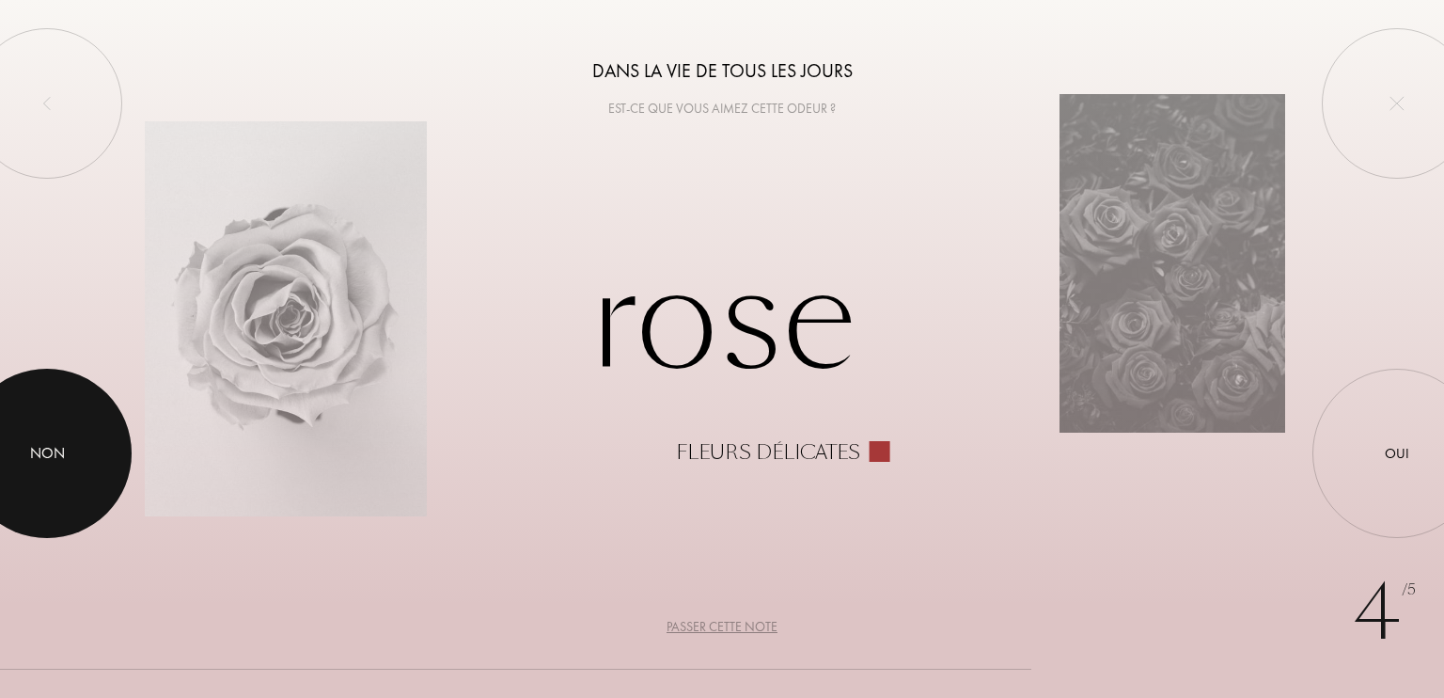
click at [118, 474] on div at bounding box center [46, 453] width 169 height 169
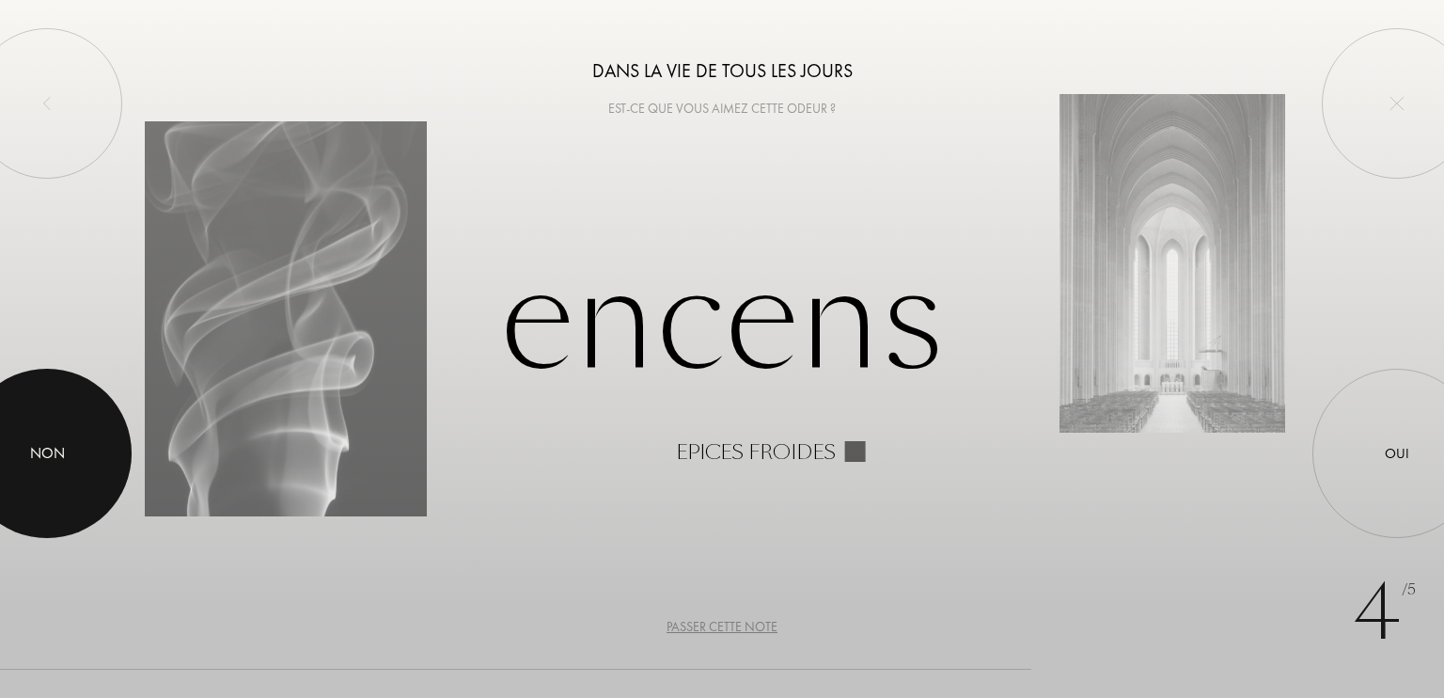
click at [2, 404] on div at bounding box center [46, 453] width 169 height 169
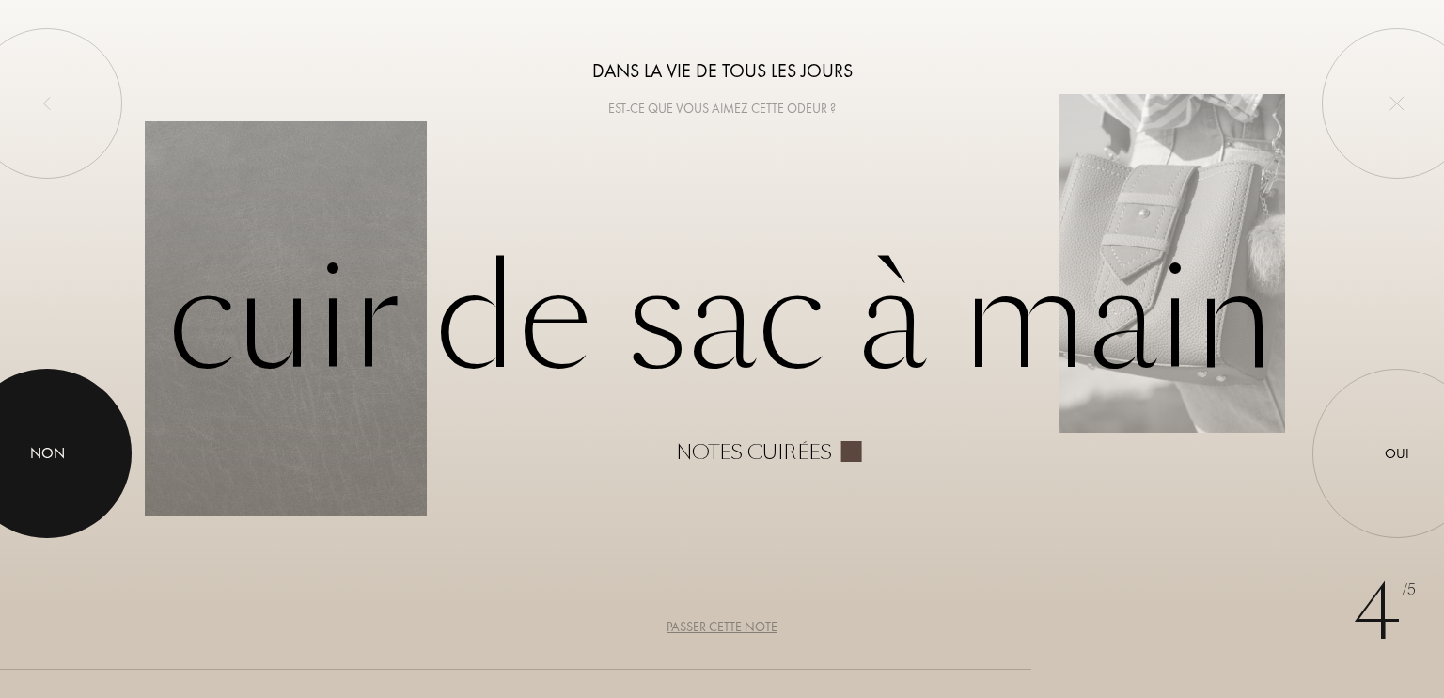
click at [2, 404] on div at bounding box center [46, 453] width 169 height 169
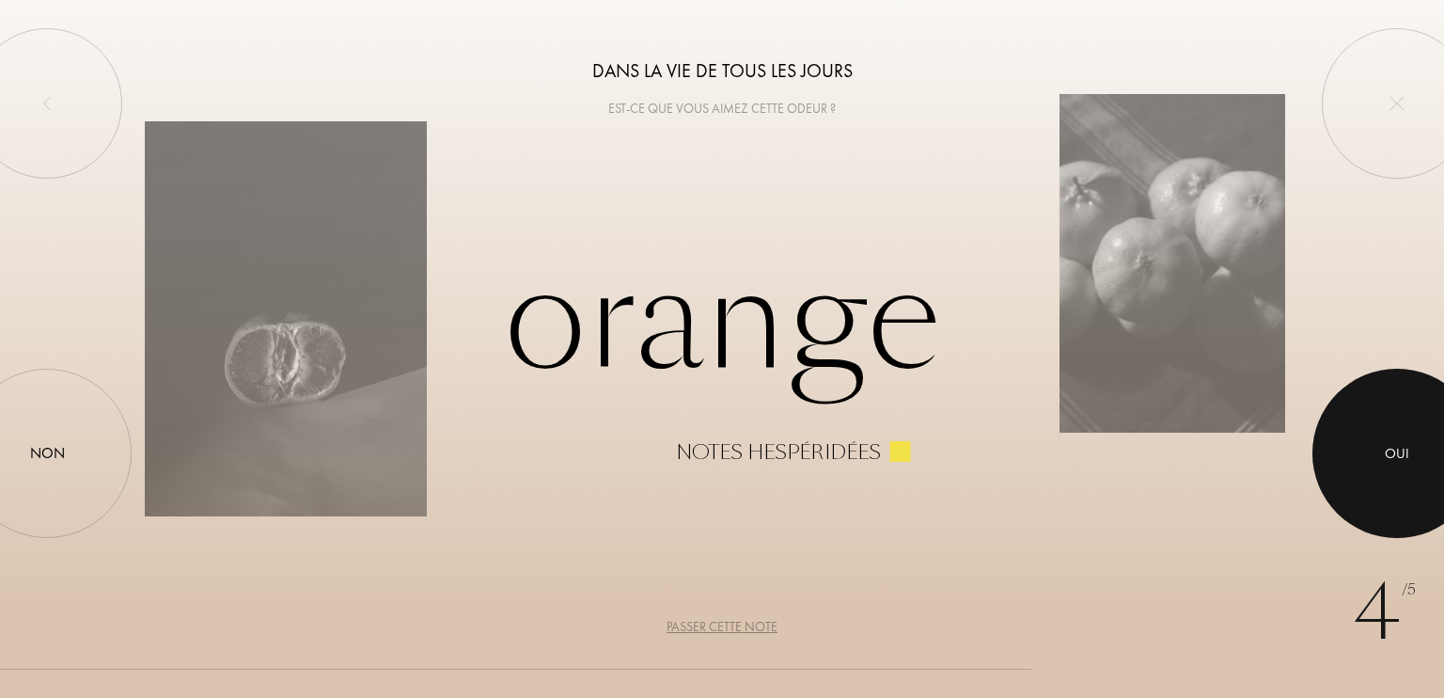
click at [1382, 459] on div at bounding box center [1397, 453] width 169 height 169
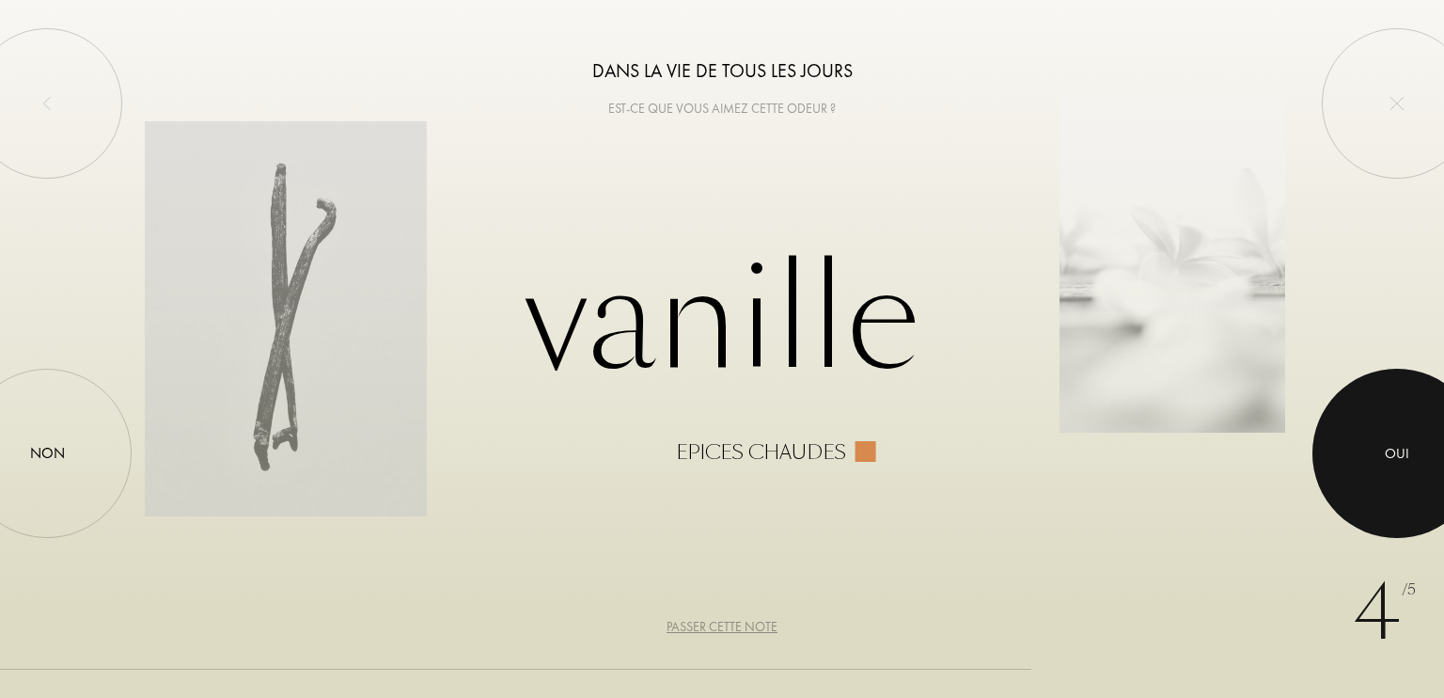
click at [1382, 459] on div at bounding box center [1397, 453] width 169 height 169
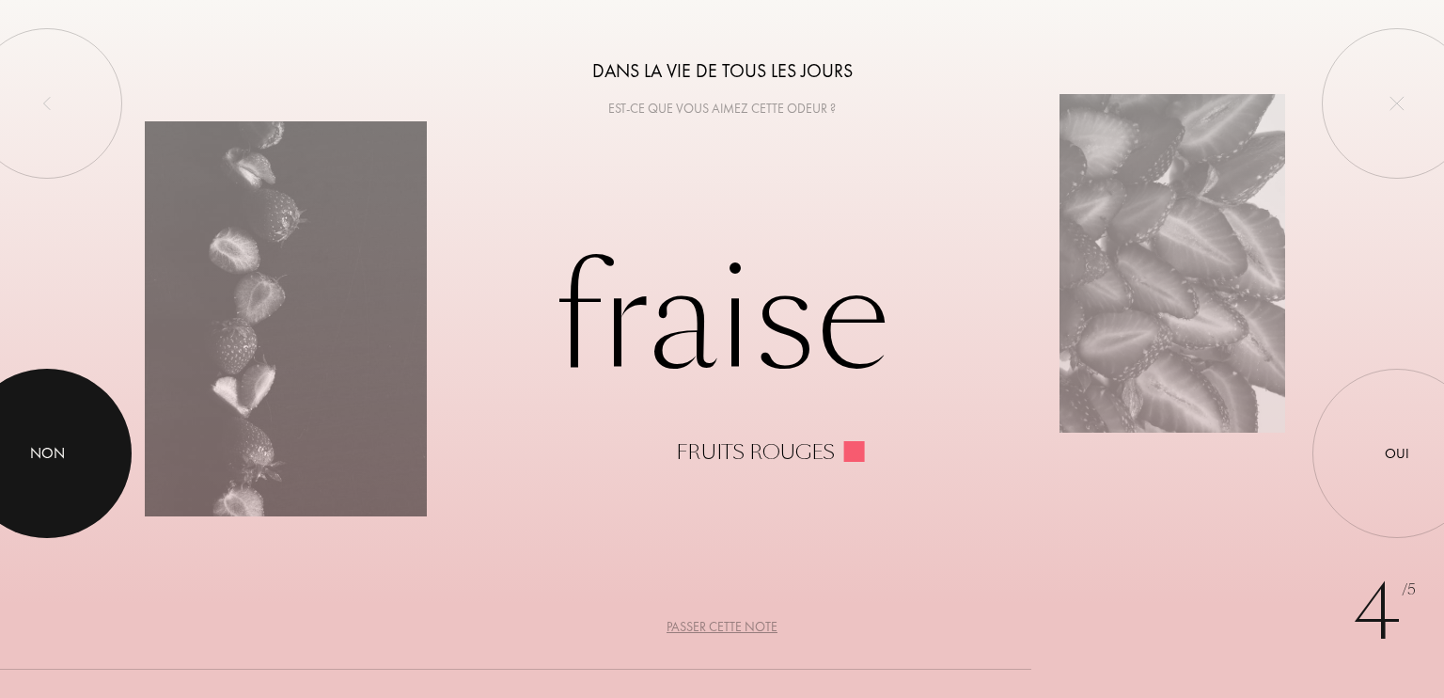
click at [37, 442] on div "Non" at bounding box center [47, 453] width 35 height 23
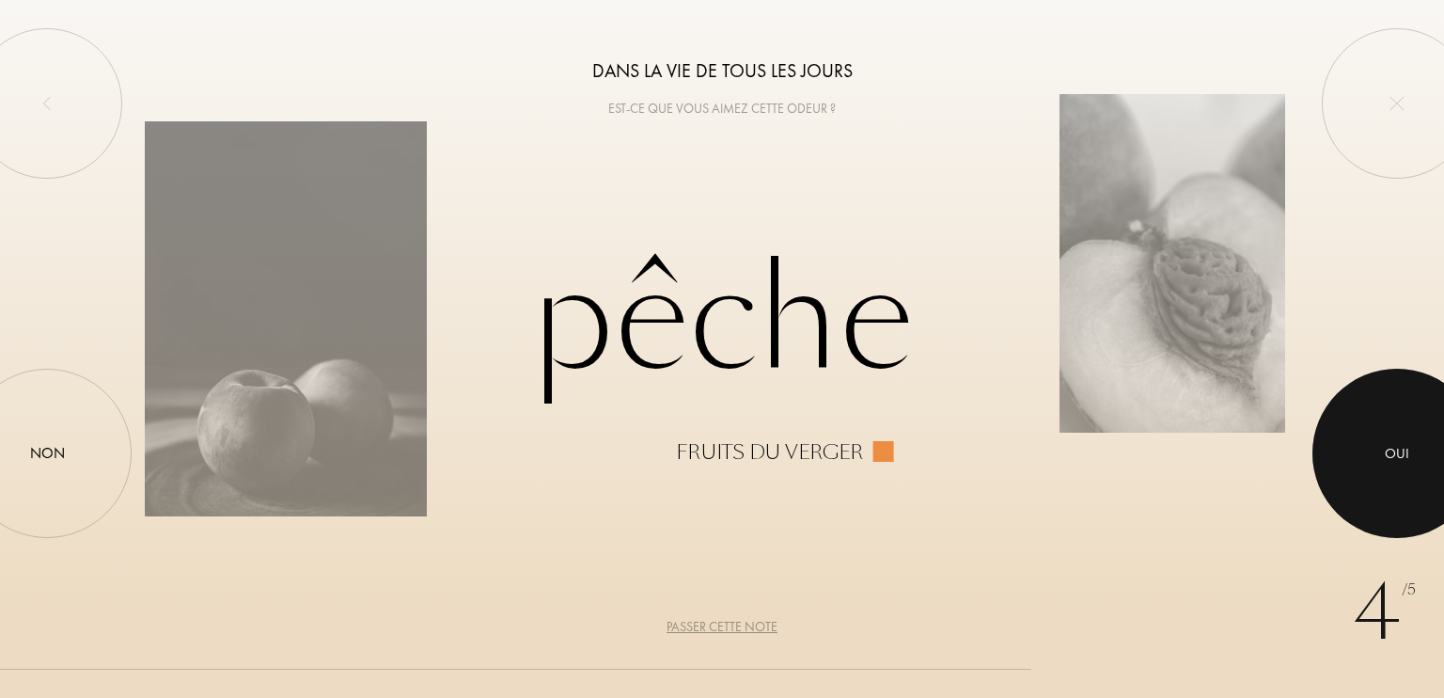
click at [1396, 428] on div at bounding box center [1397, 453] width 169 height 169
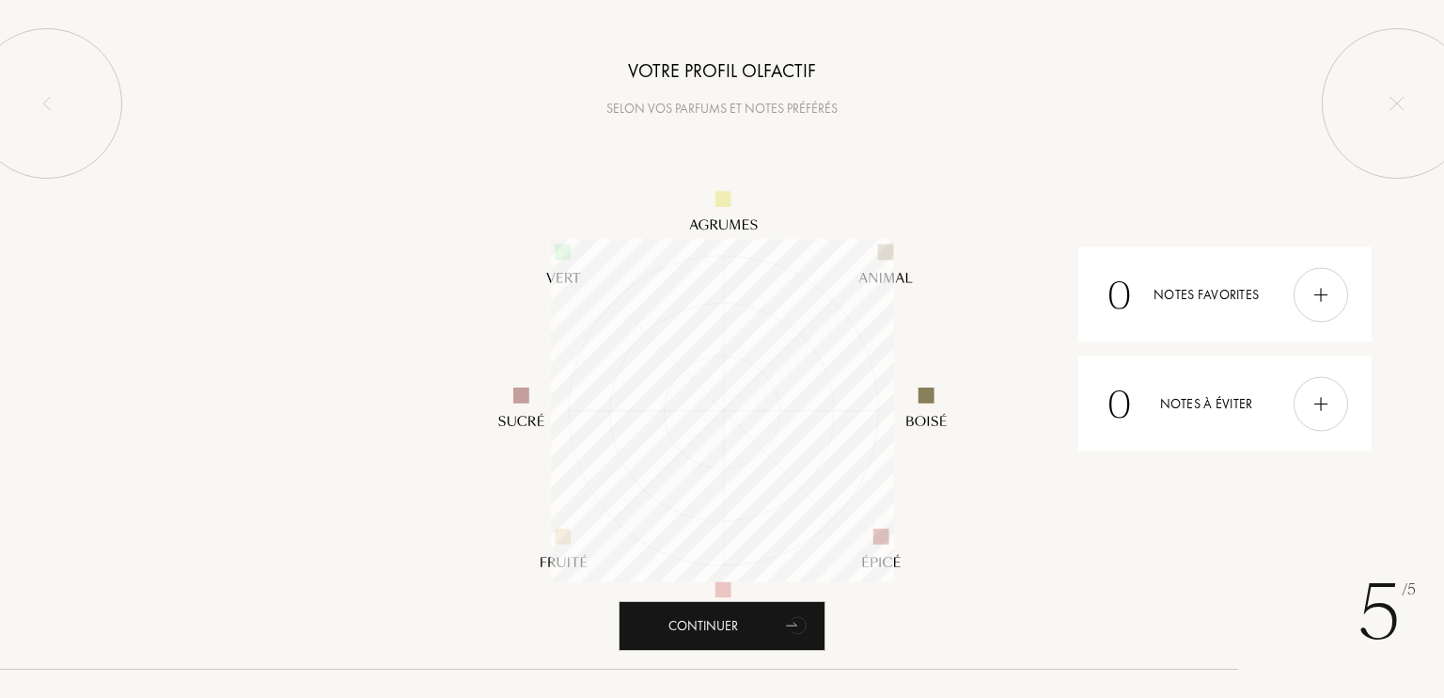
scroll to position [343, 343]
click at [1316, 399] on img at bounding box center [1321, 403] width 21 height 21
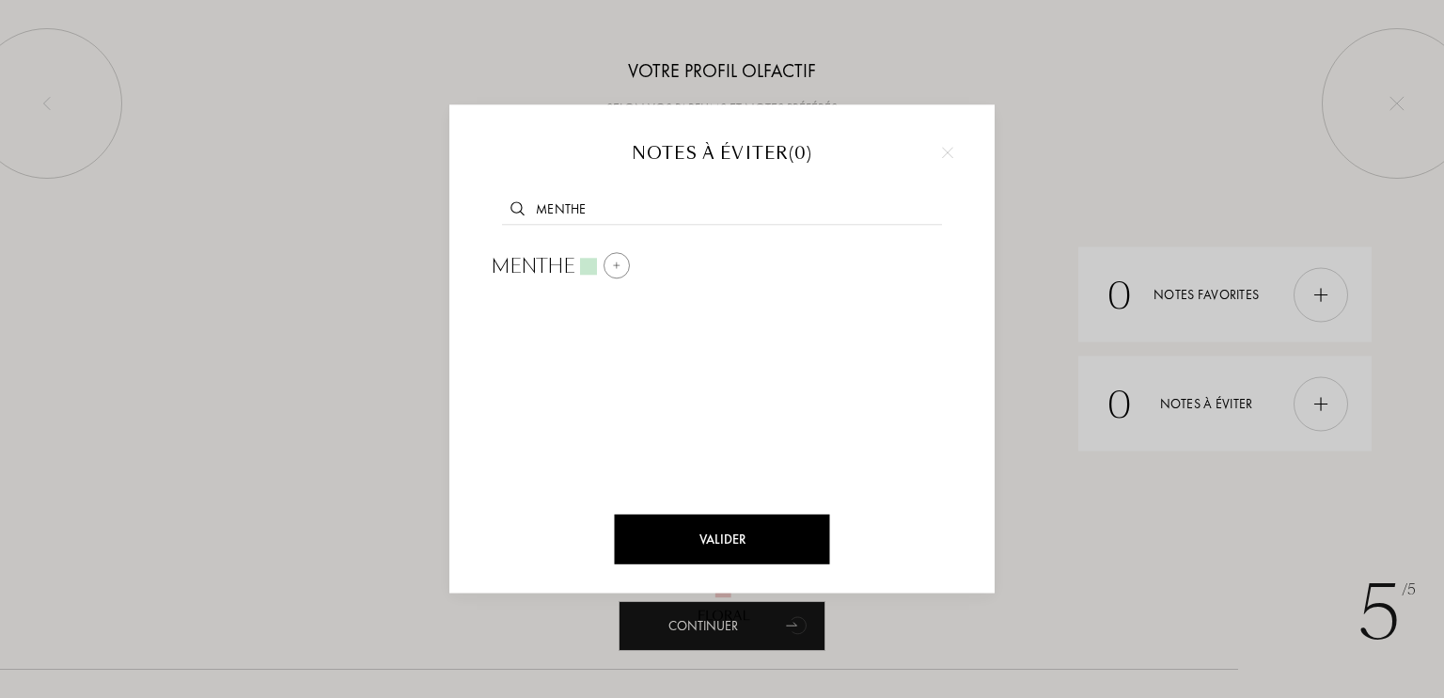
type input "menthe"
click at [612, 272] on div at bounding box center [617, 265] width 26 height 26
click at [748, 538] on div "Valider" at bounding box center [722, 539] width 215 height 50
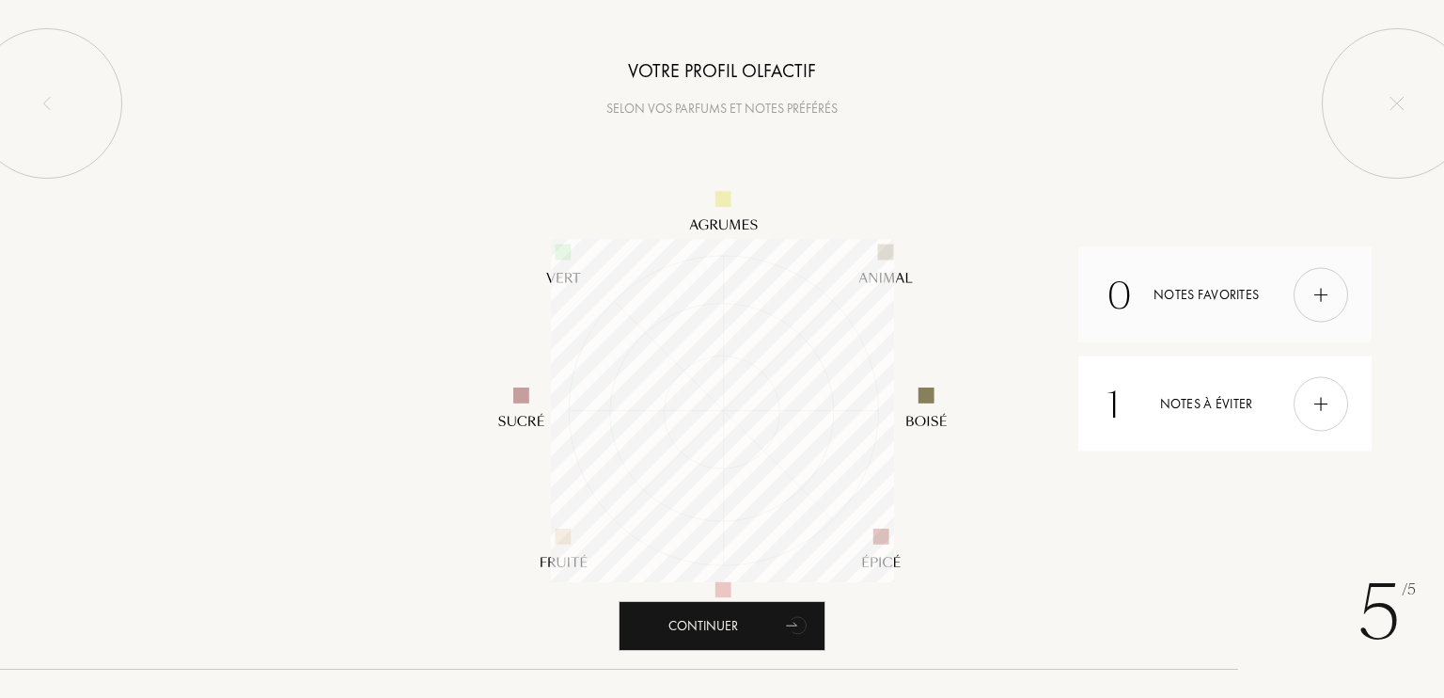
click at [1255, 288] on div "0 Notes favorites" at bounding box center [1225, 294] width 293 height 95
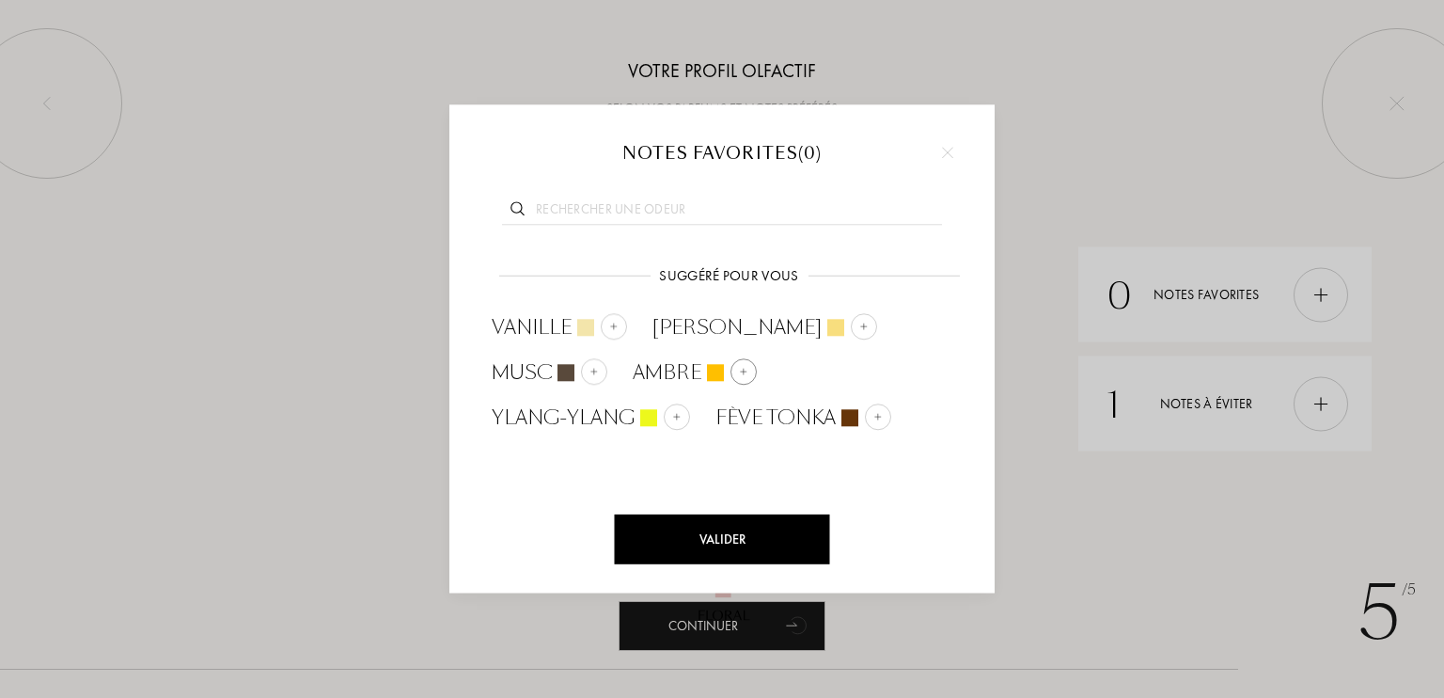
click at [731, 364] on div at bounding box center [744, 371] width 26 height 26
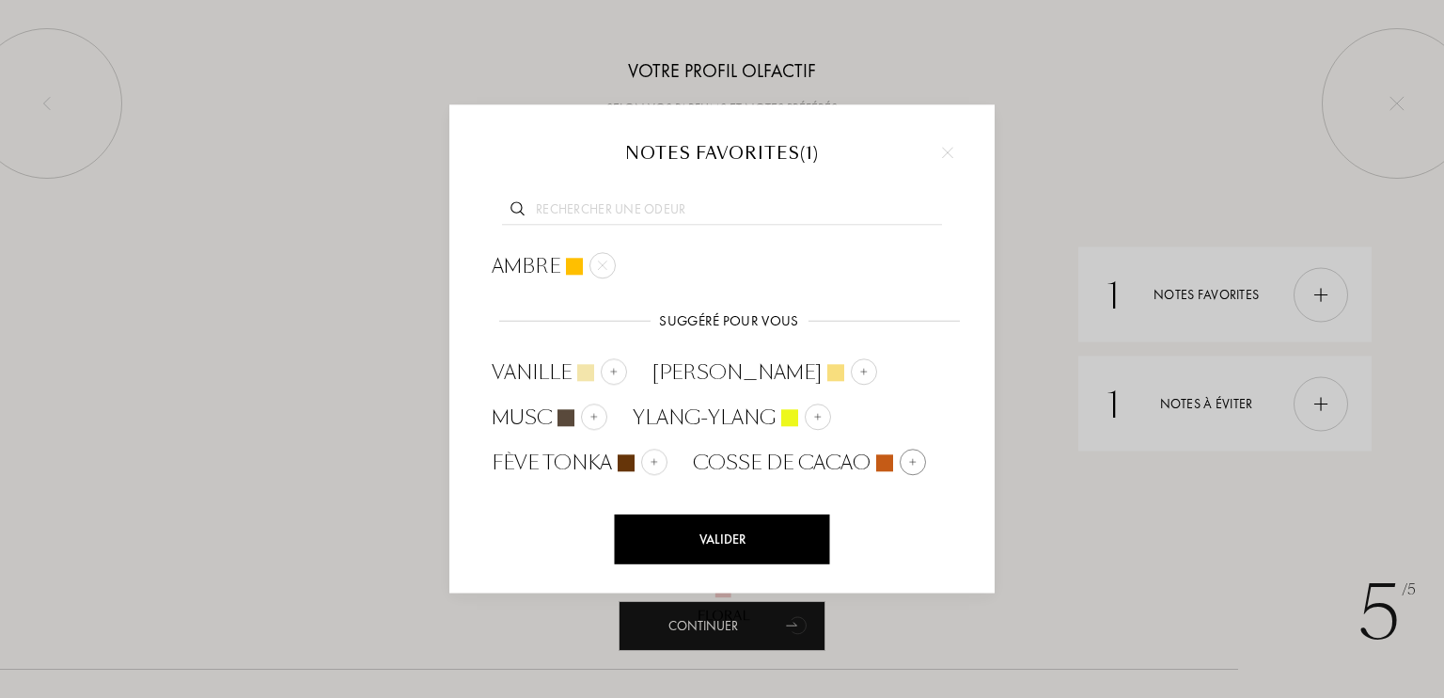
click at [908, 464] on img at bounding box center [912, 461] width 9 height 9
click at [602, 373] on div at bounding box center [614, 371] width 26 height 26
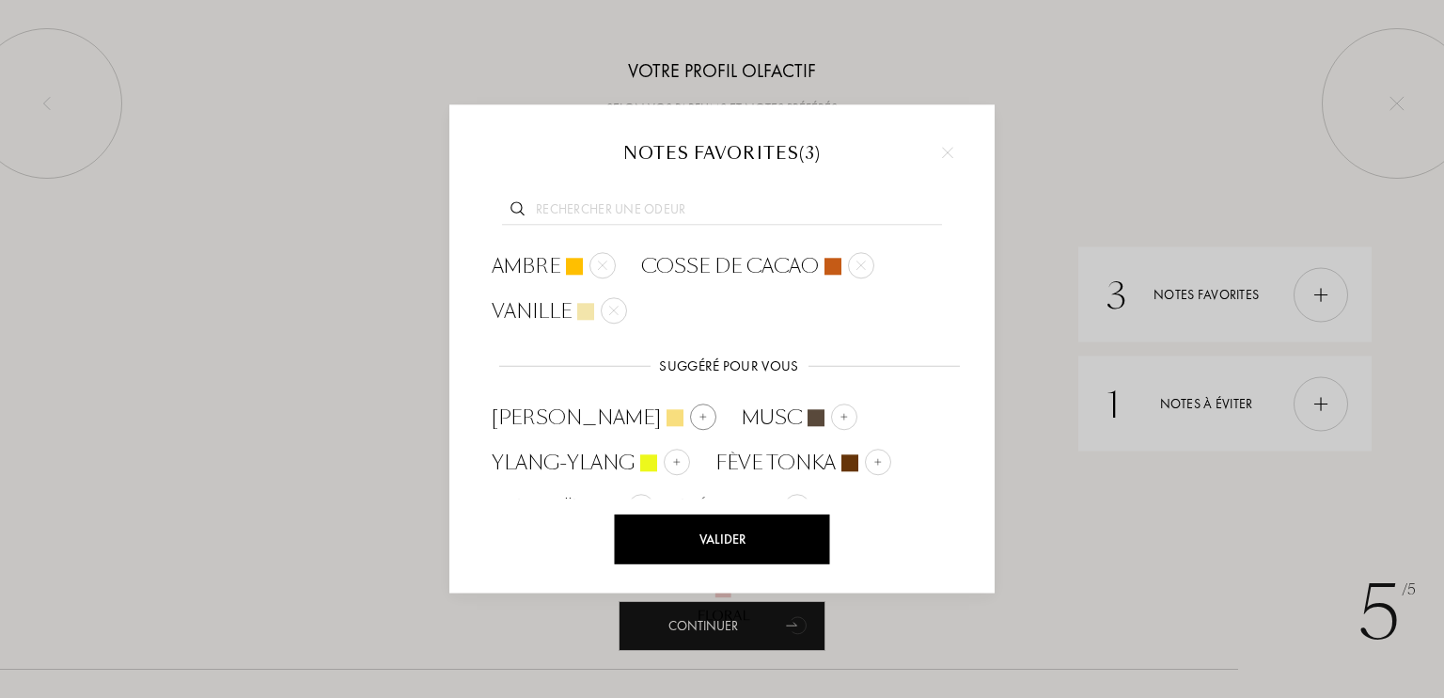
scroll to position [24, 0]
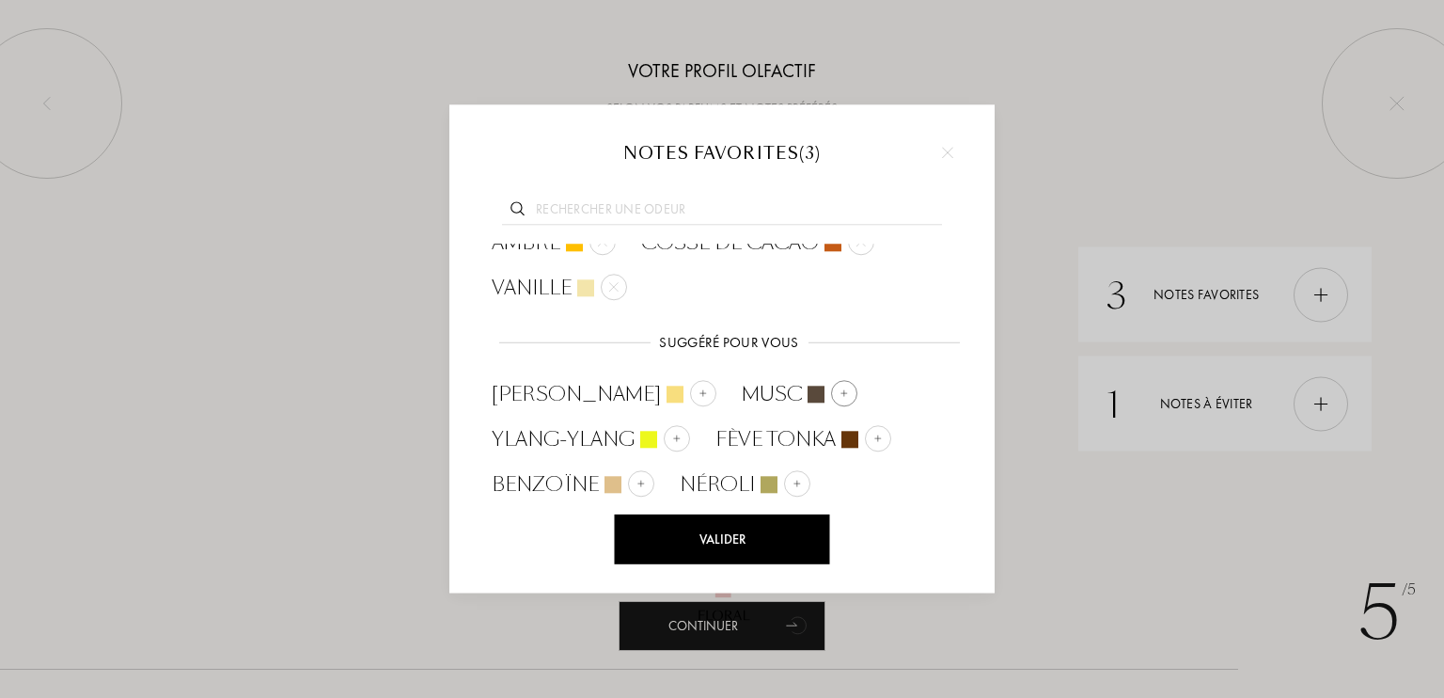
click at [840, 388] on img at bounding box center [844, 392] width 9 height 9
click at [801, 485] on img at bounding box center [803, 483] width 9 height 9
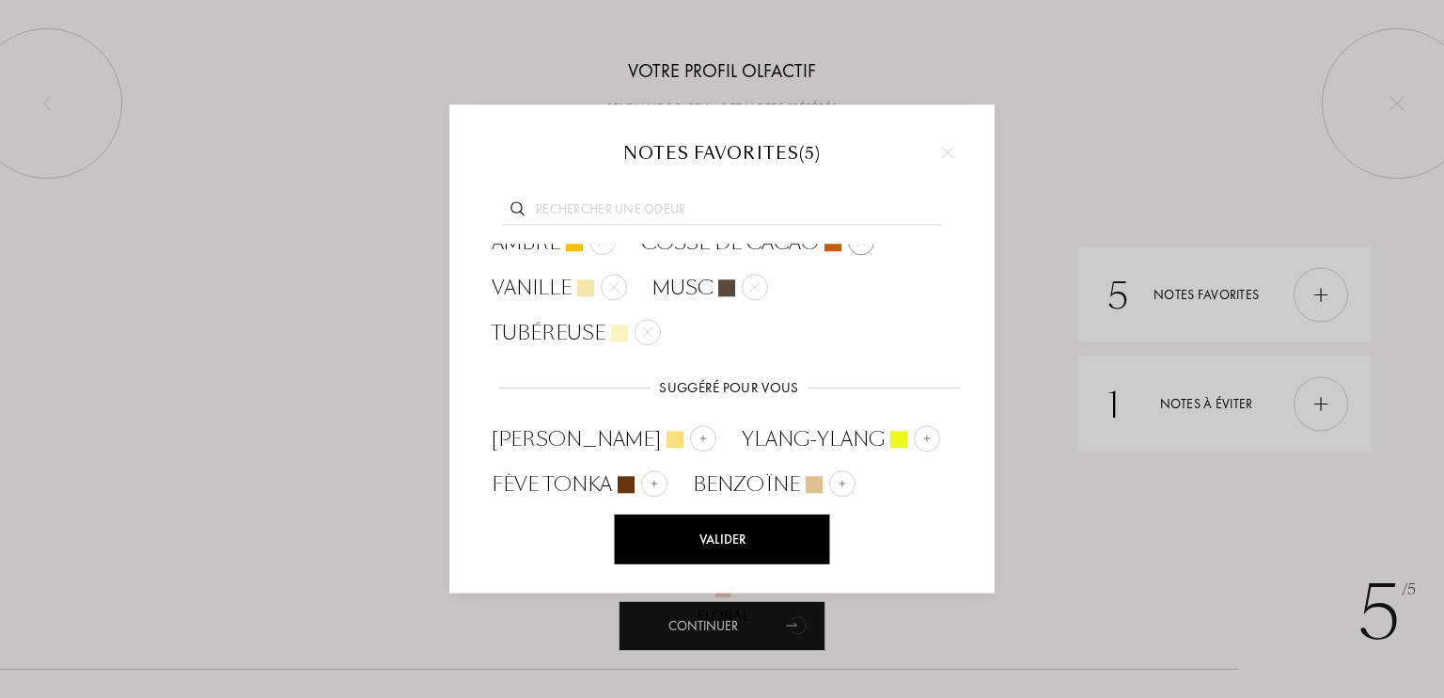
scroll to position [0, 0]
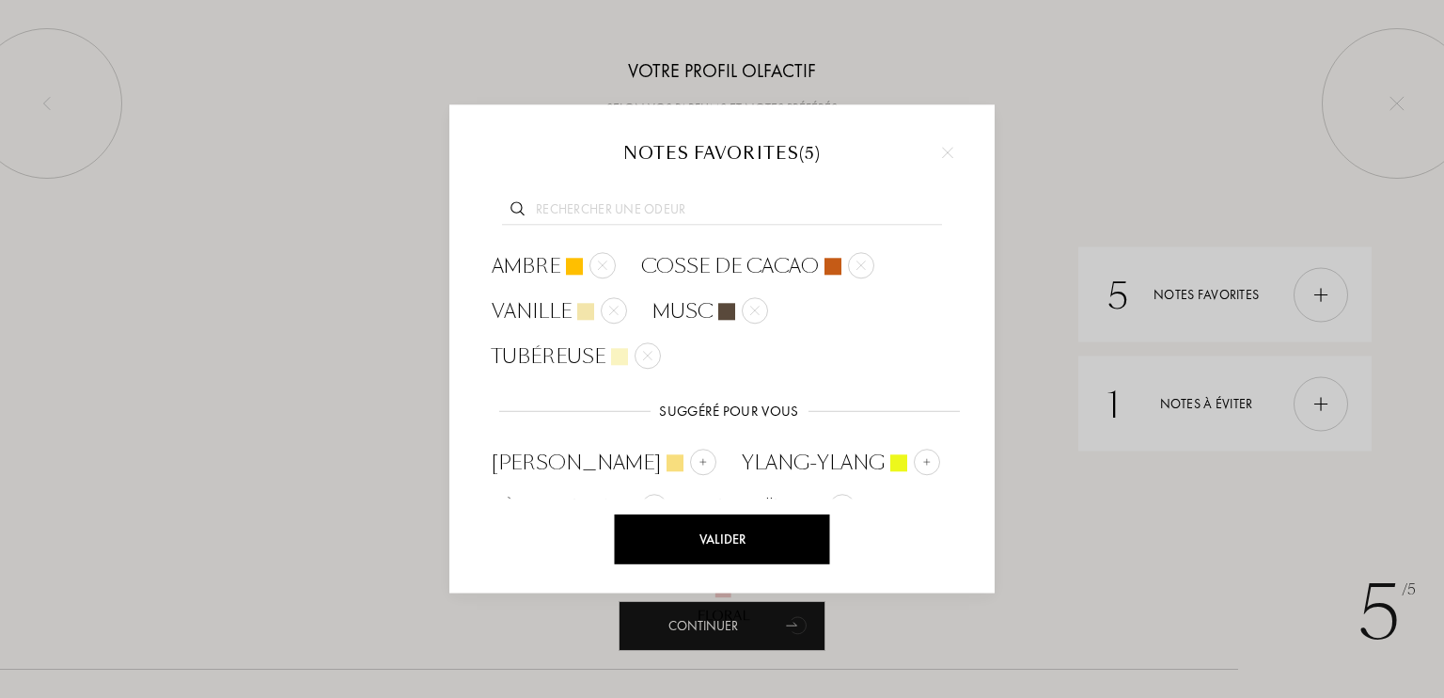
click at [765, 202] on input "text" at bounding box center [722, 211] width 440 height 25
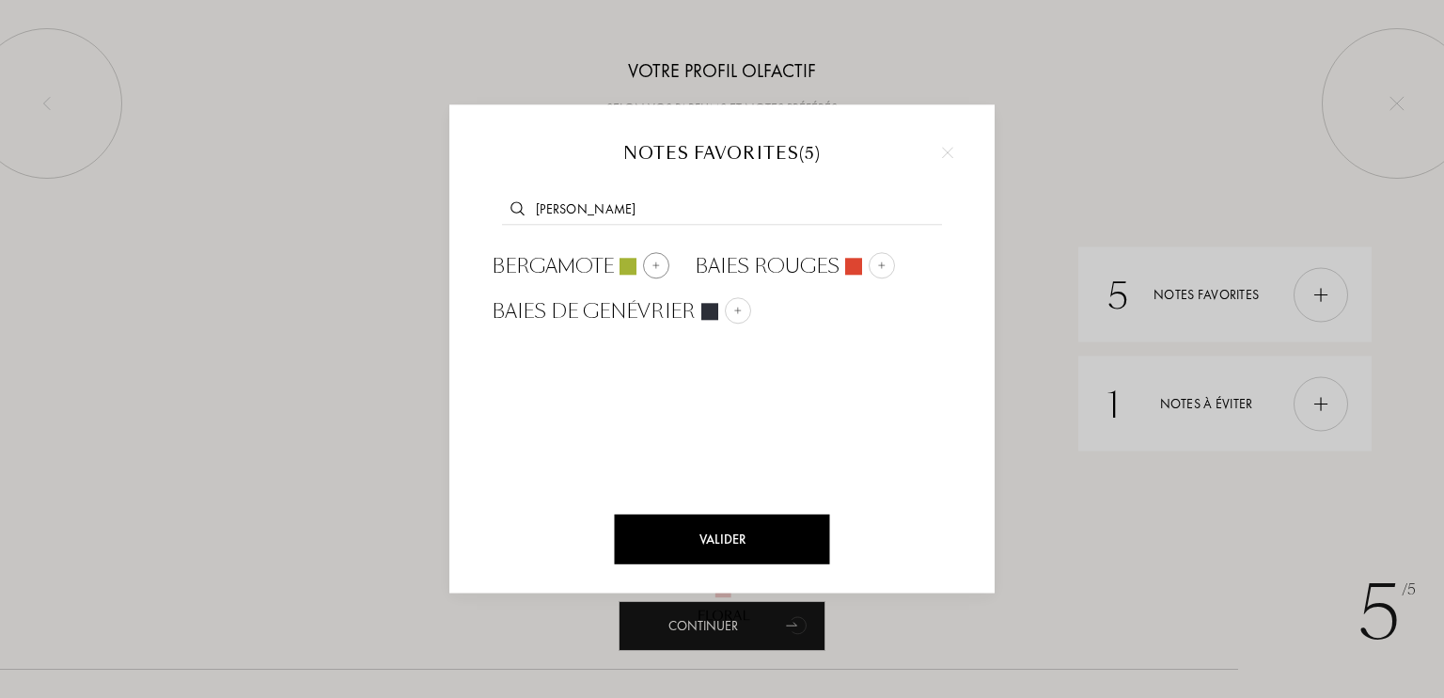
type input "berg"
click at [651, 268] on div at bounding box center [656, 265] width 26 height 26
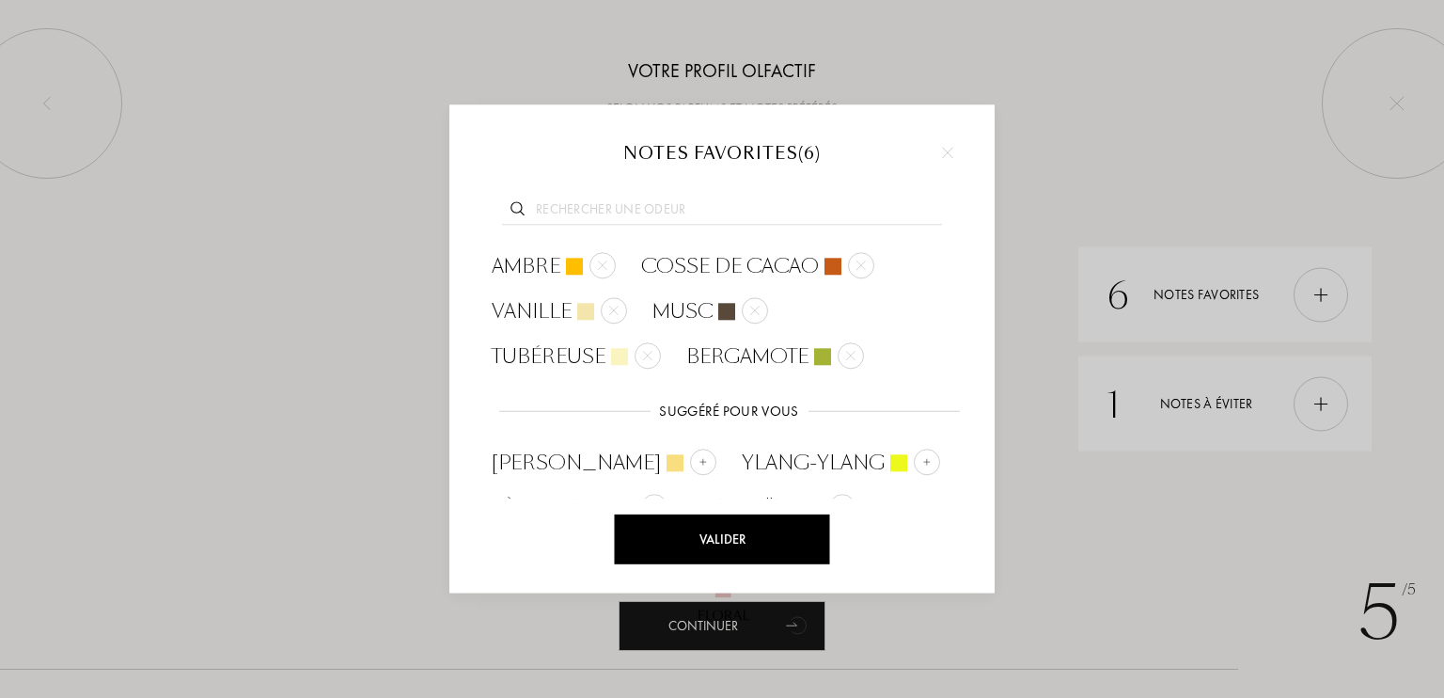
click at [695, 199] on input "text" at bounding box center [722, 211] width 440 height 25
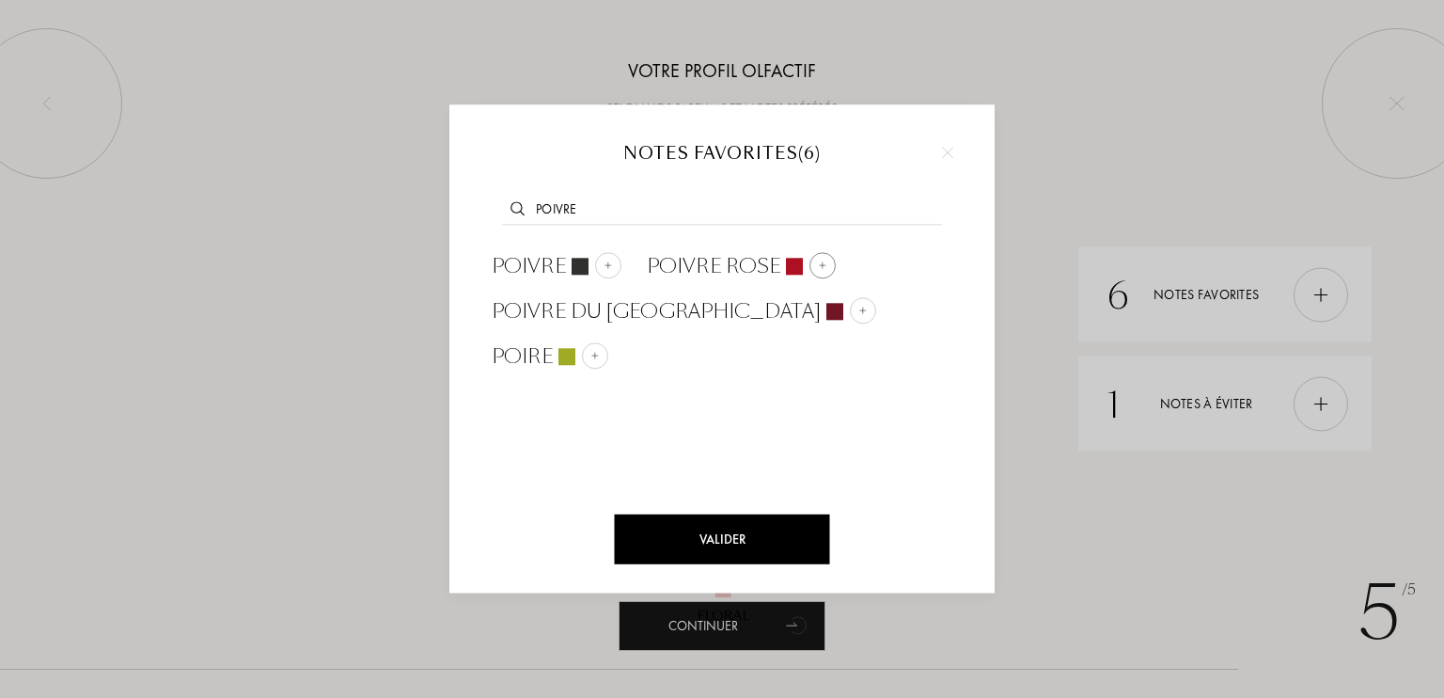
type input "poivre"
click at [819, 275] on div at bounding box center [823, 265] width 26 height 26
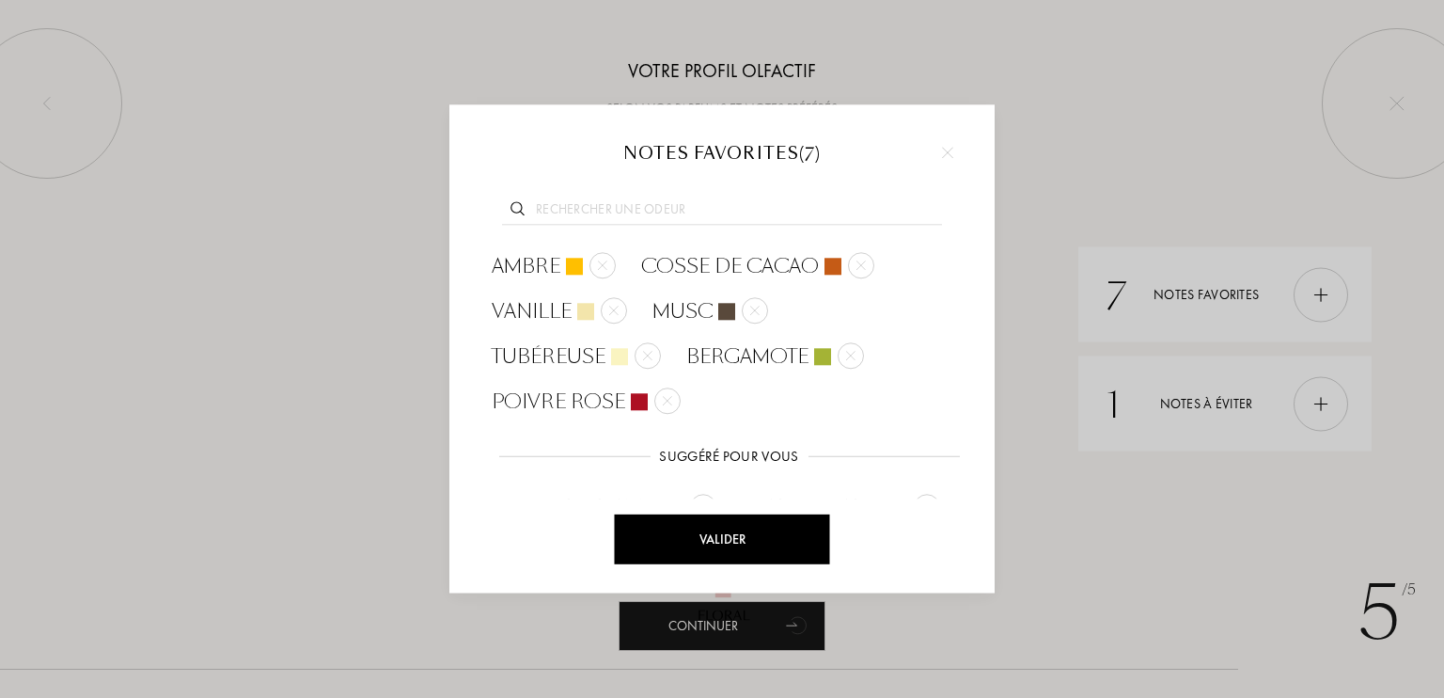
scroll to position [114, 0]
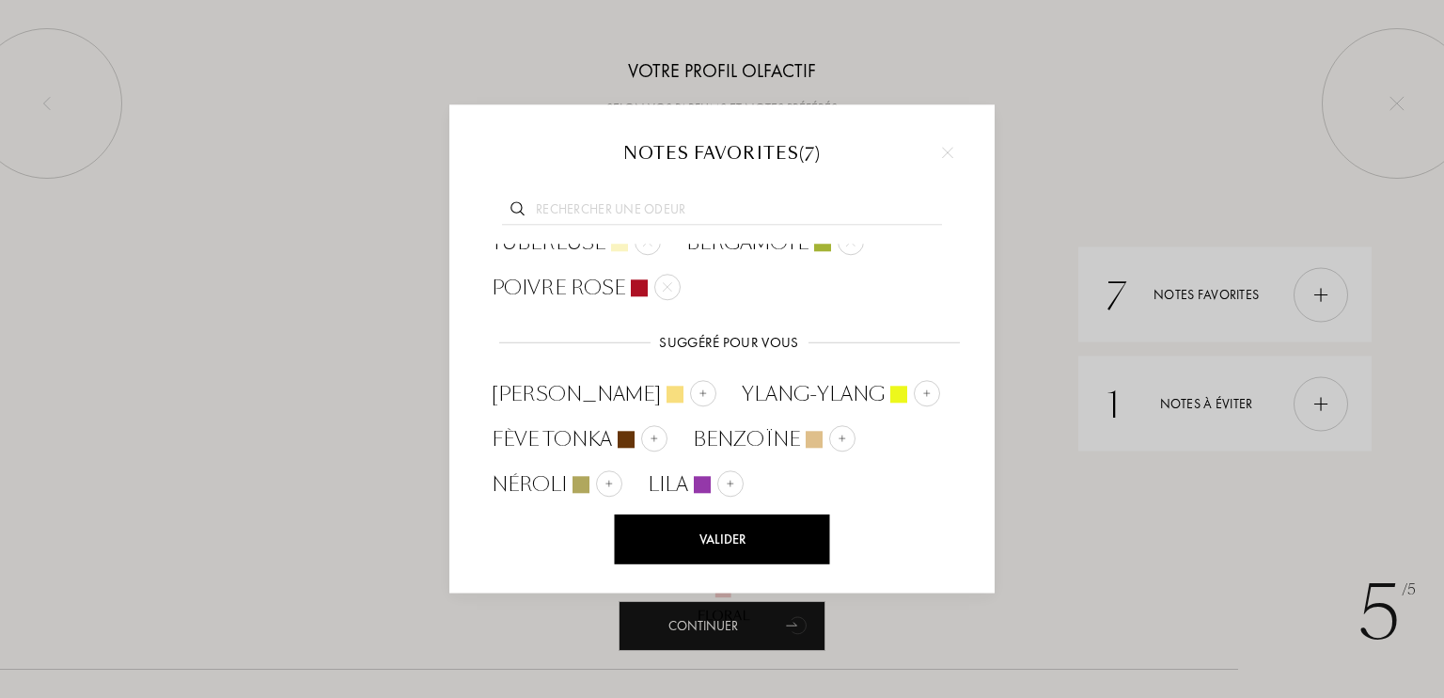
click at [769, 535] on div "Valider" at bounding box center [722, 539] width 215 height 50
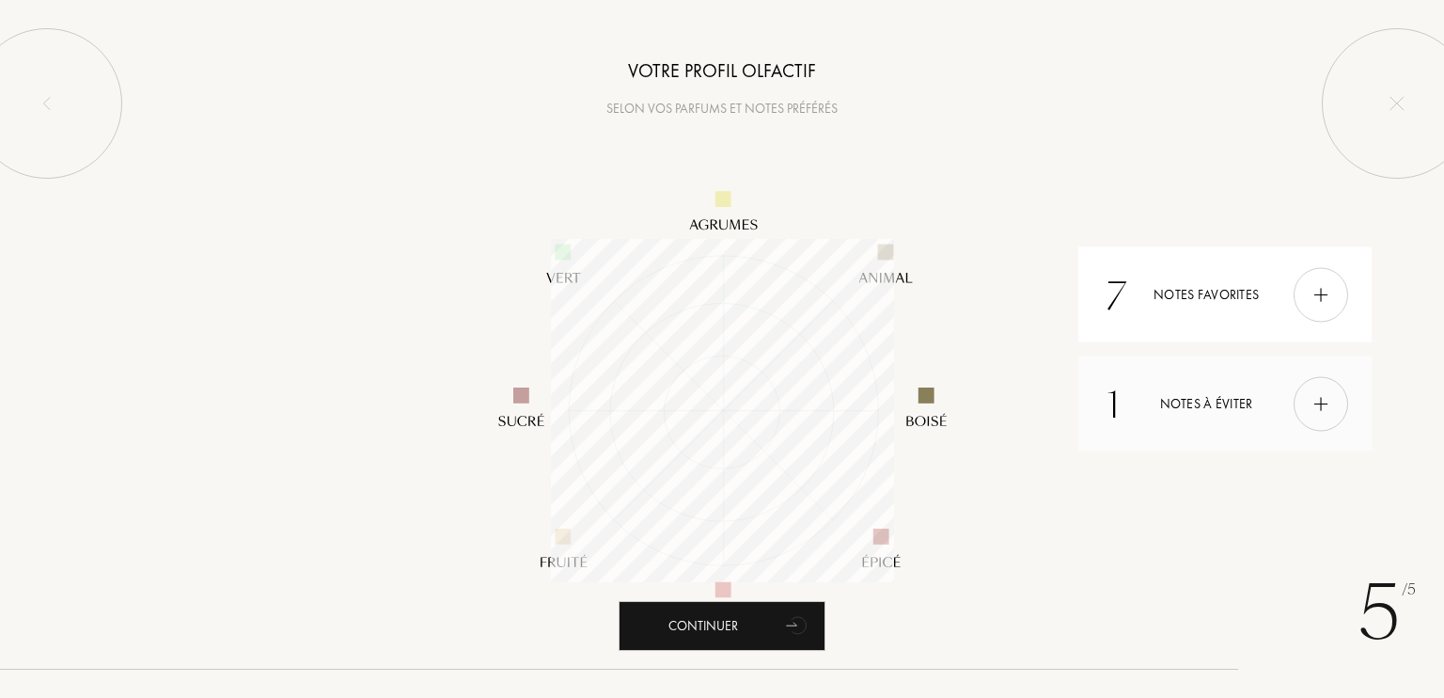
click at [1304, 417] on div at bounding box center [1321, 403] width 55 height 55
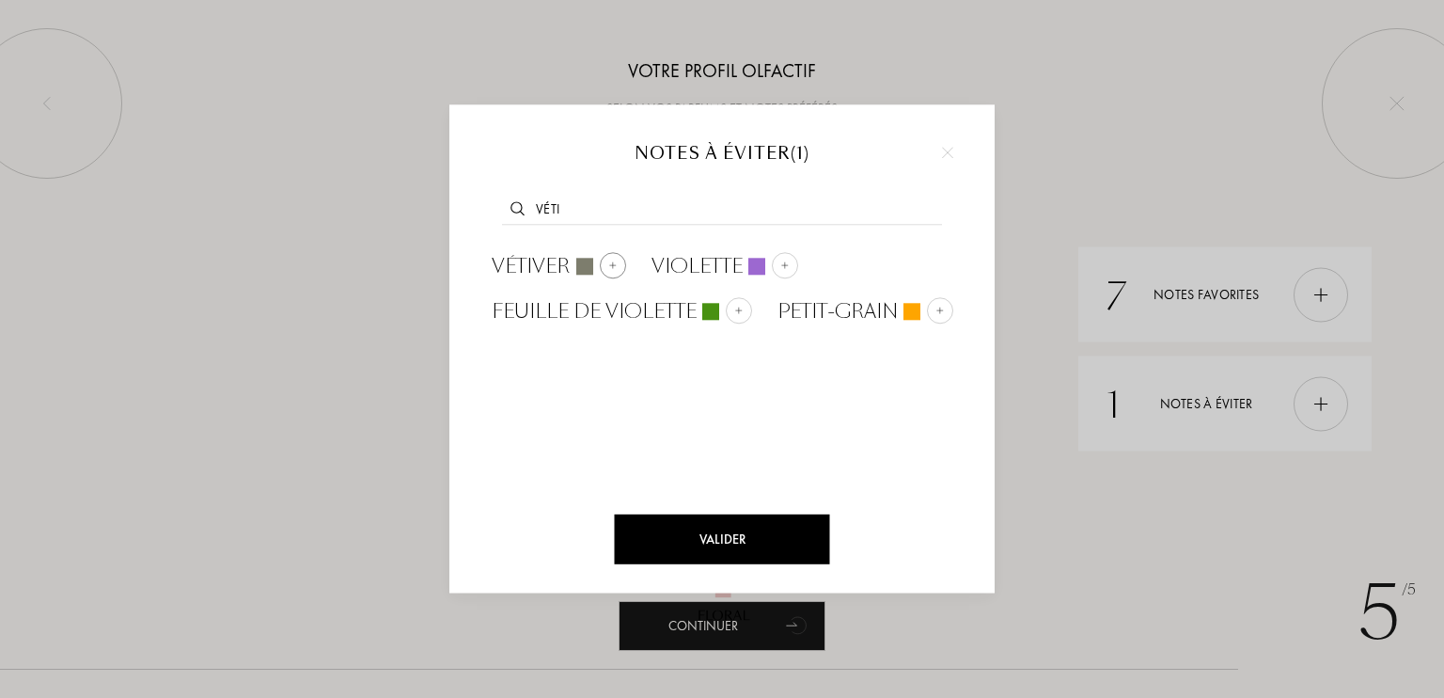
type input "véti"
click at [614, 266] on img at bounding box center [612, 264] width 9 height 9
click at [749, 556] on div "Valider" at bounding box center [722, 539] width 215 height 50
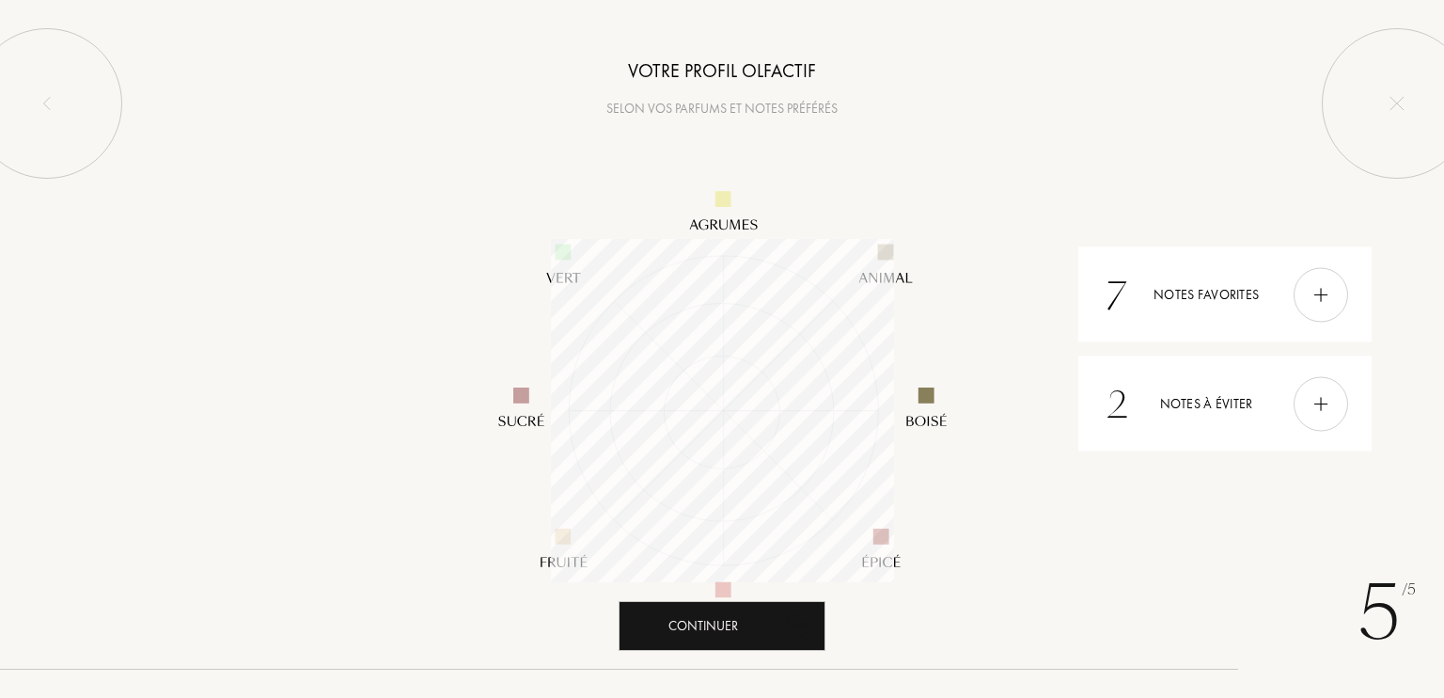
click at [745, 624] on div "Continuer" at bounding box center [722, 626] width 207 height 50
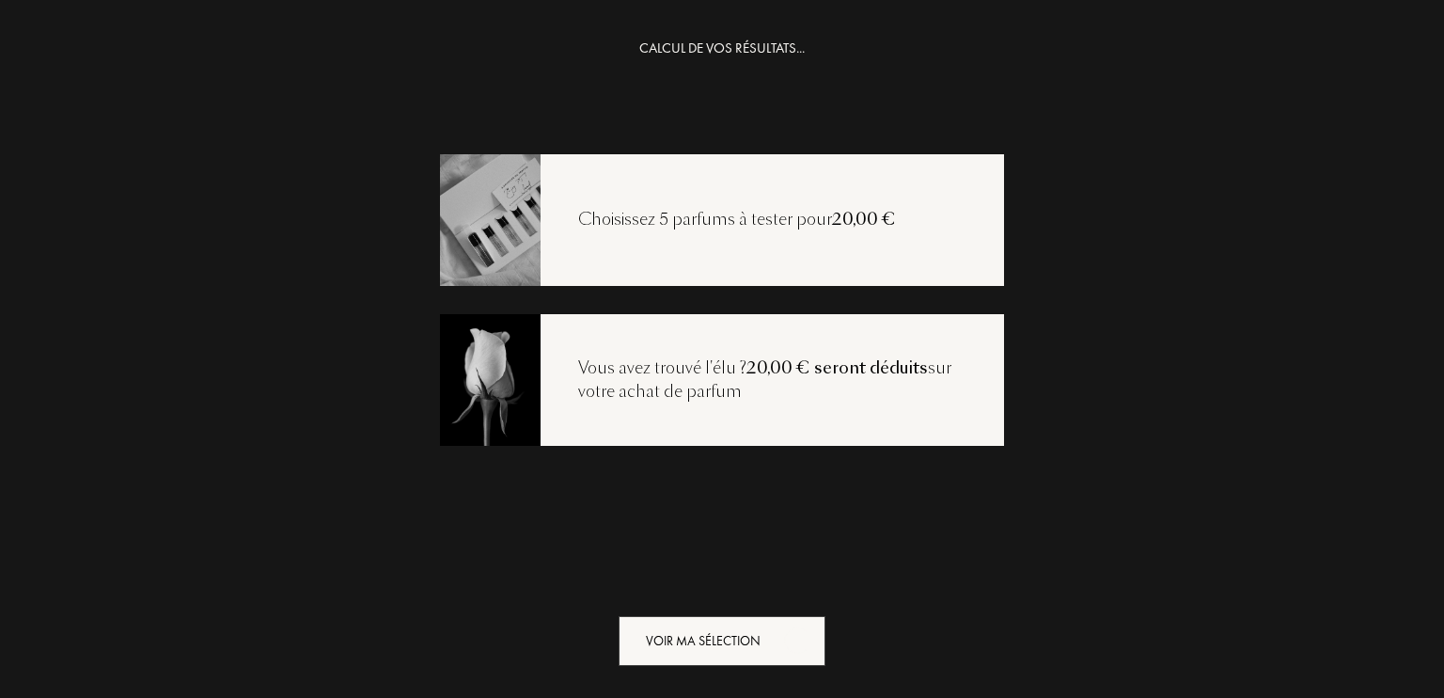
click at [745, 624] on div "Voir ma sélection" at bounding box center [722, 641] width 207 height 50
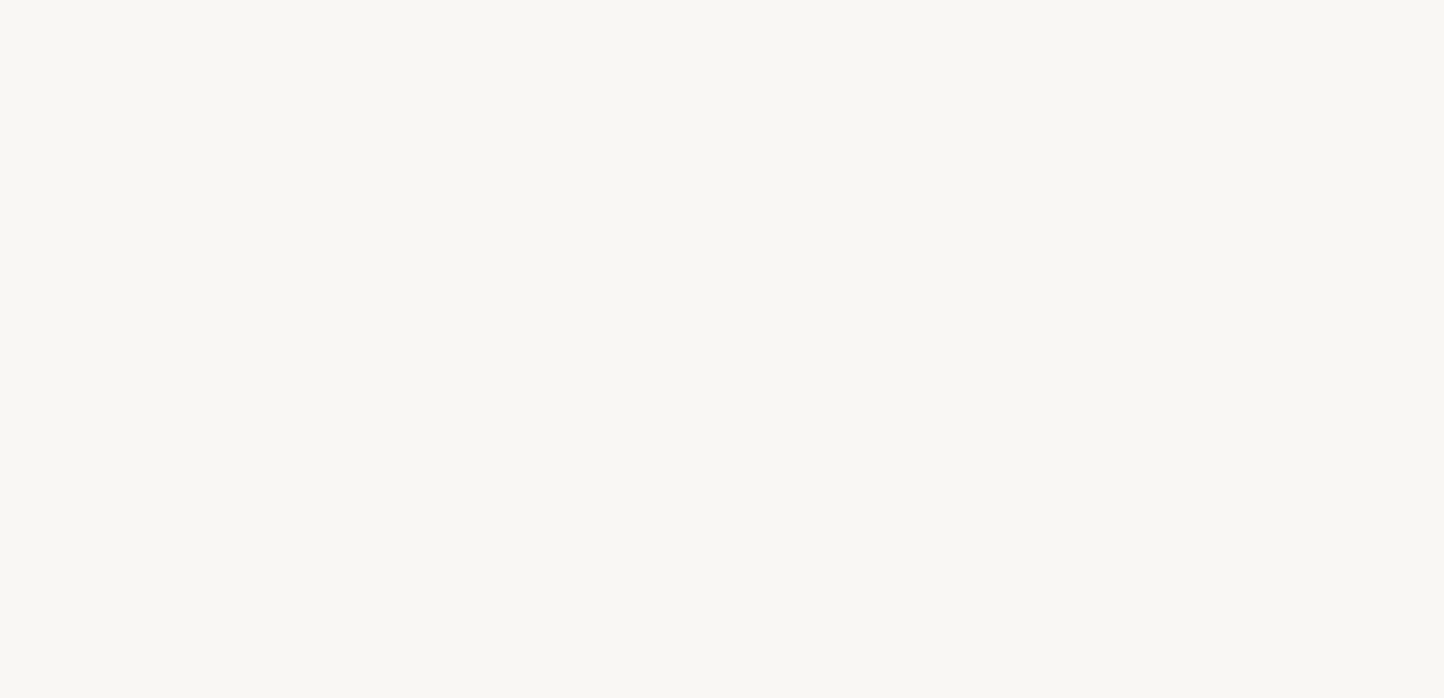
select select "FR"
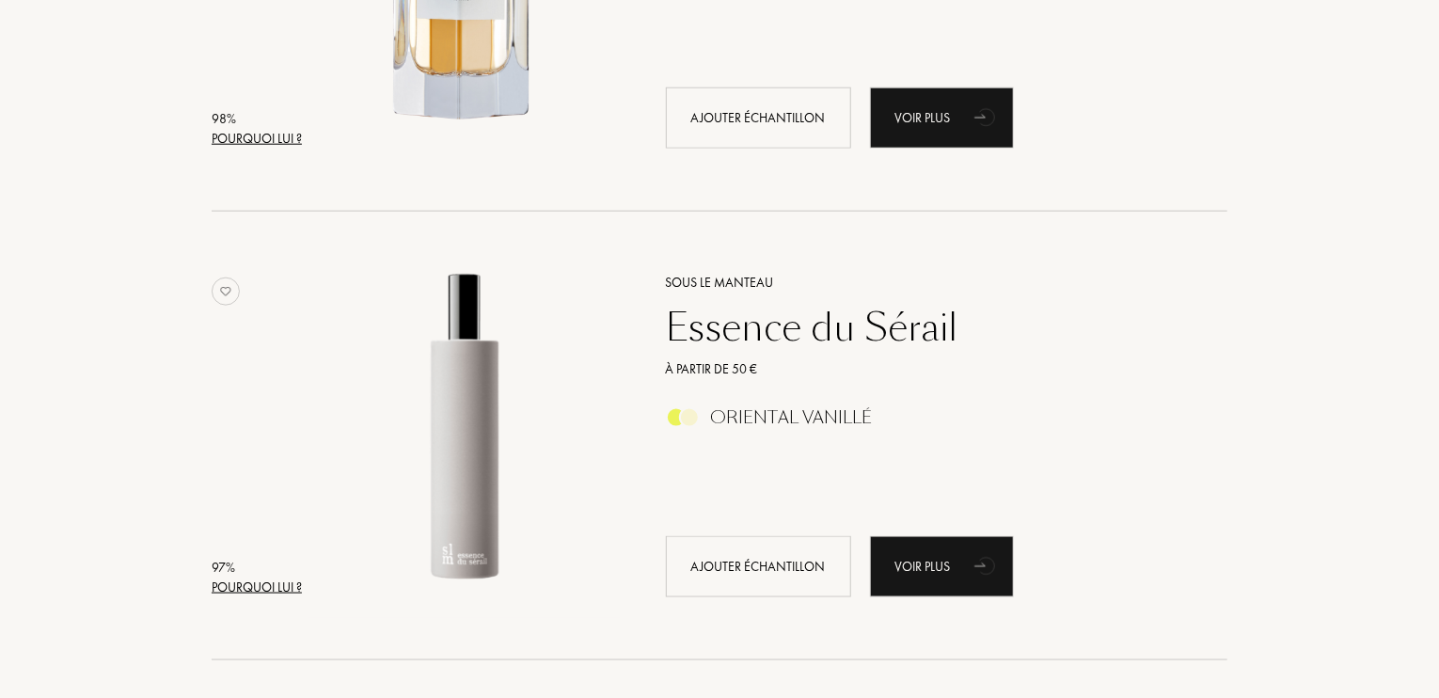
scroll to position [1008, 0]
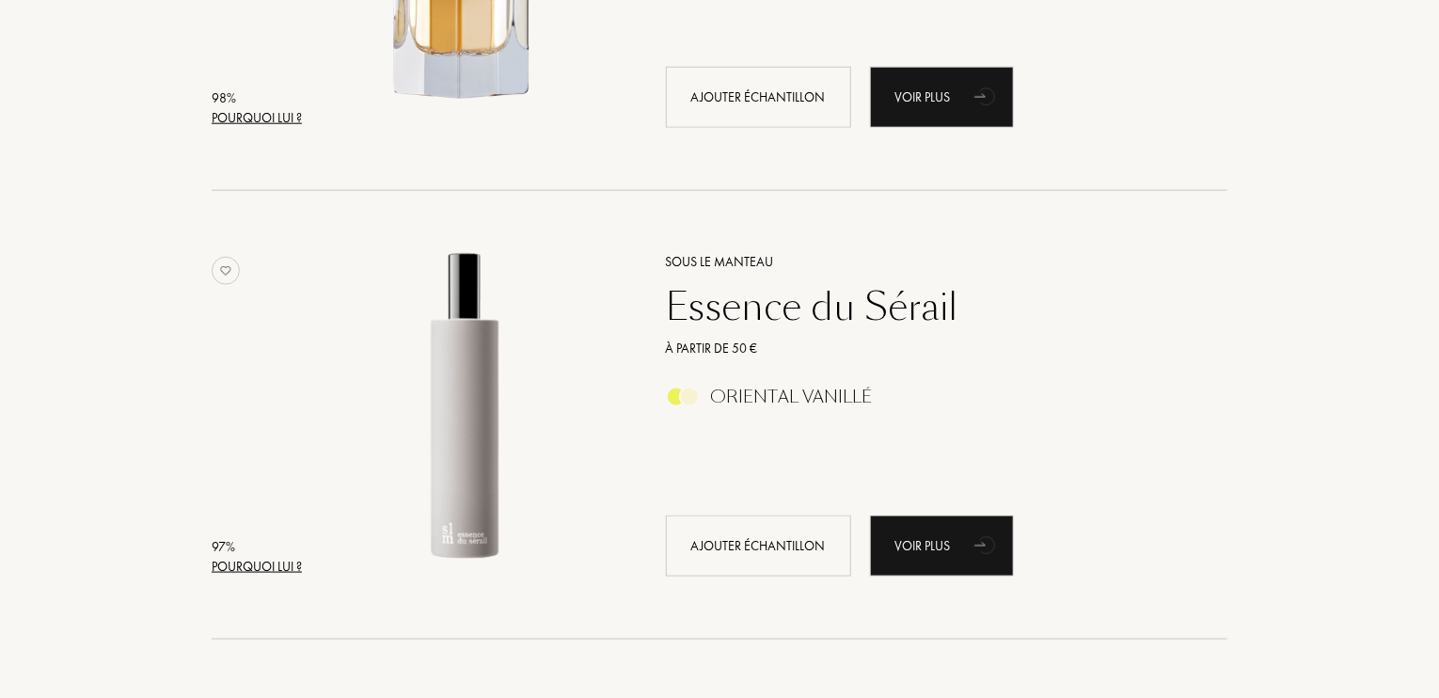
click at [812, 312] on div "Essence du Sérail" at bounding box center [926, 306] width 548 height 45
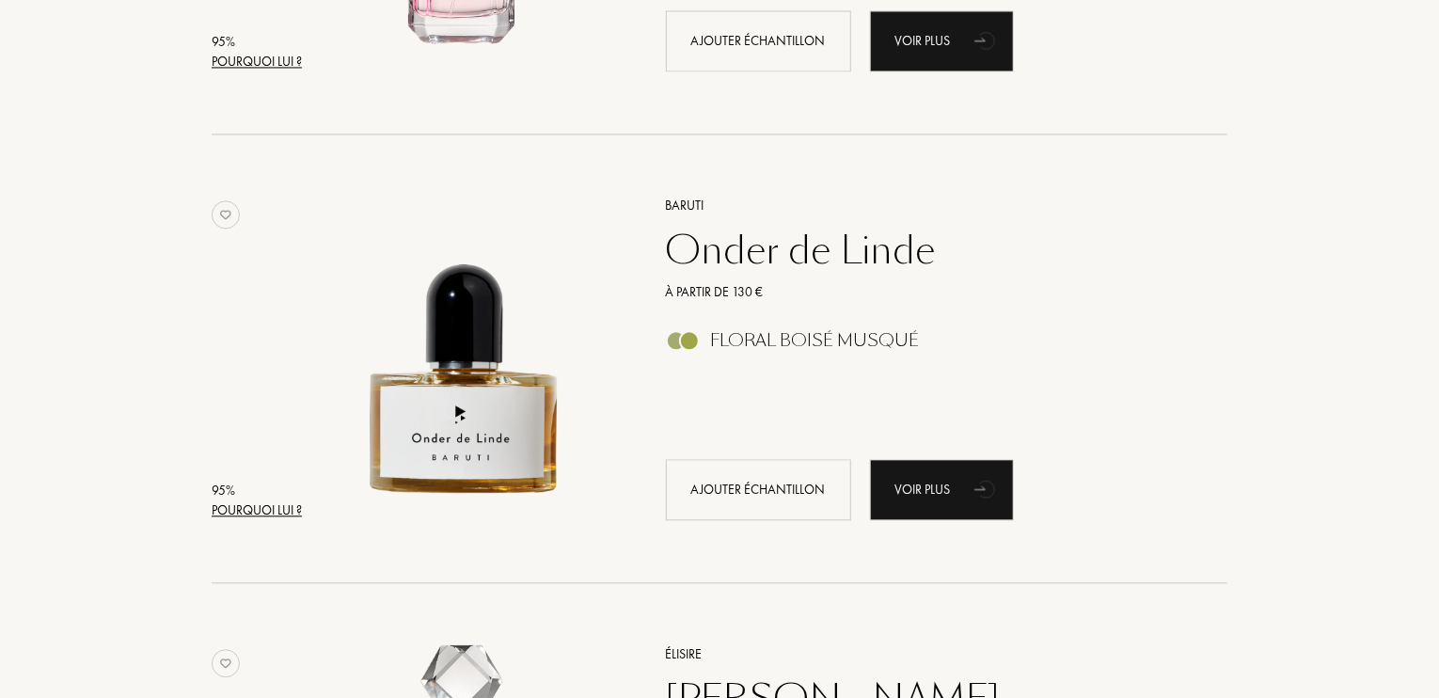
scroll to position [1969, 0]
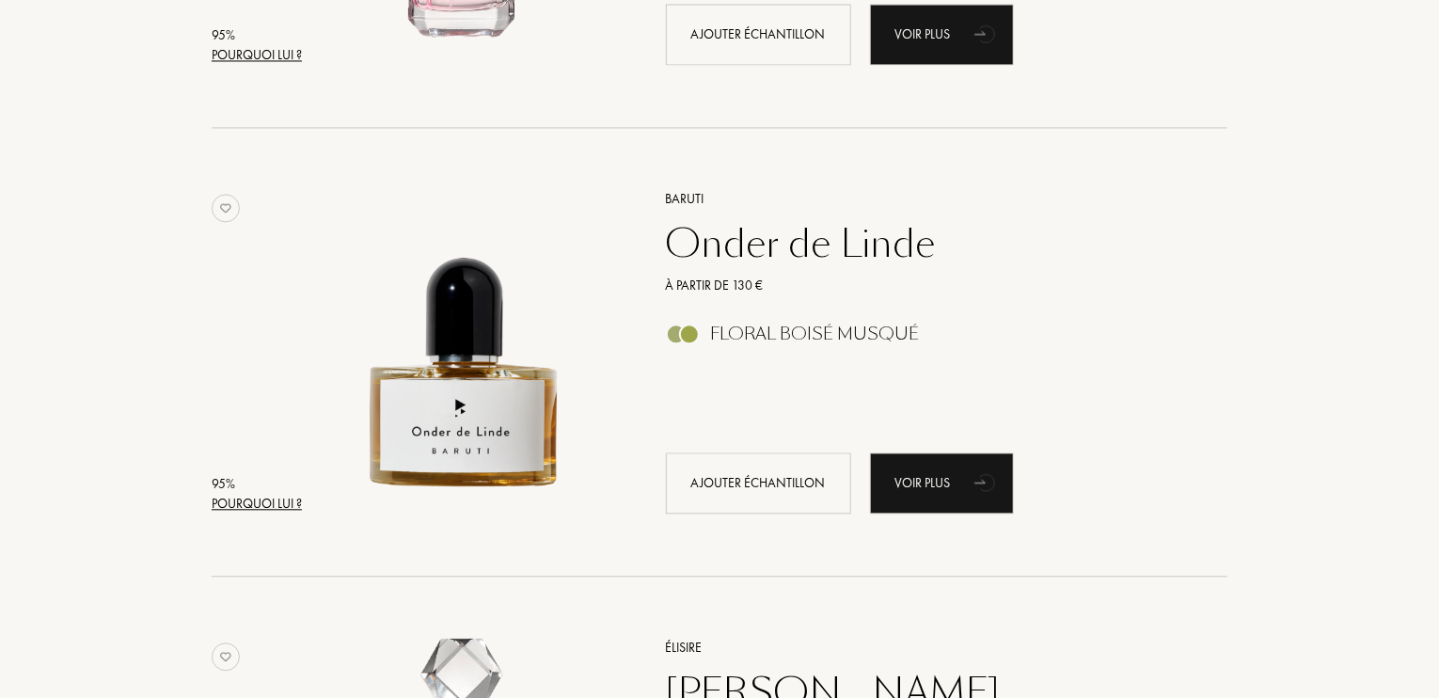
click at [845, 229] on div "Onder de Linde" at bounding box center [926, 243] width 548 height 45
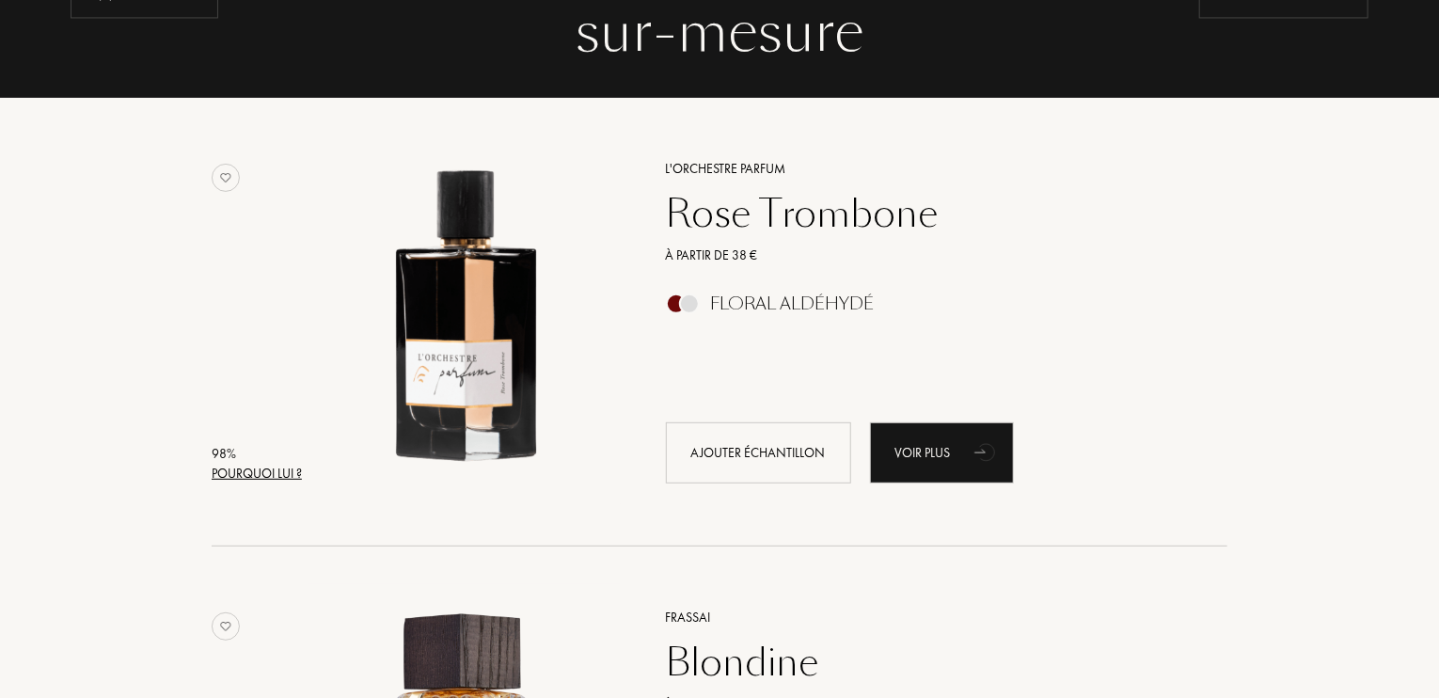
scroll to position [0, 0]
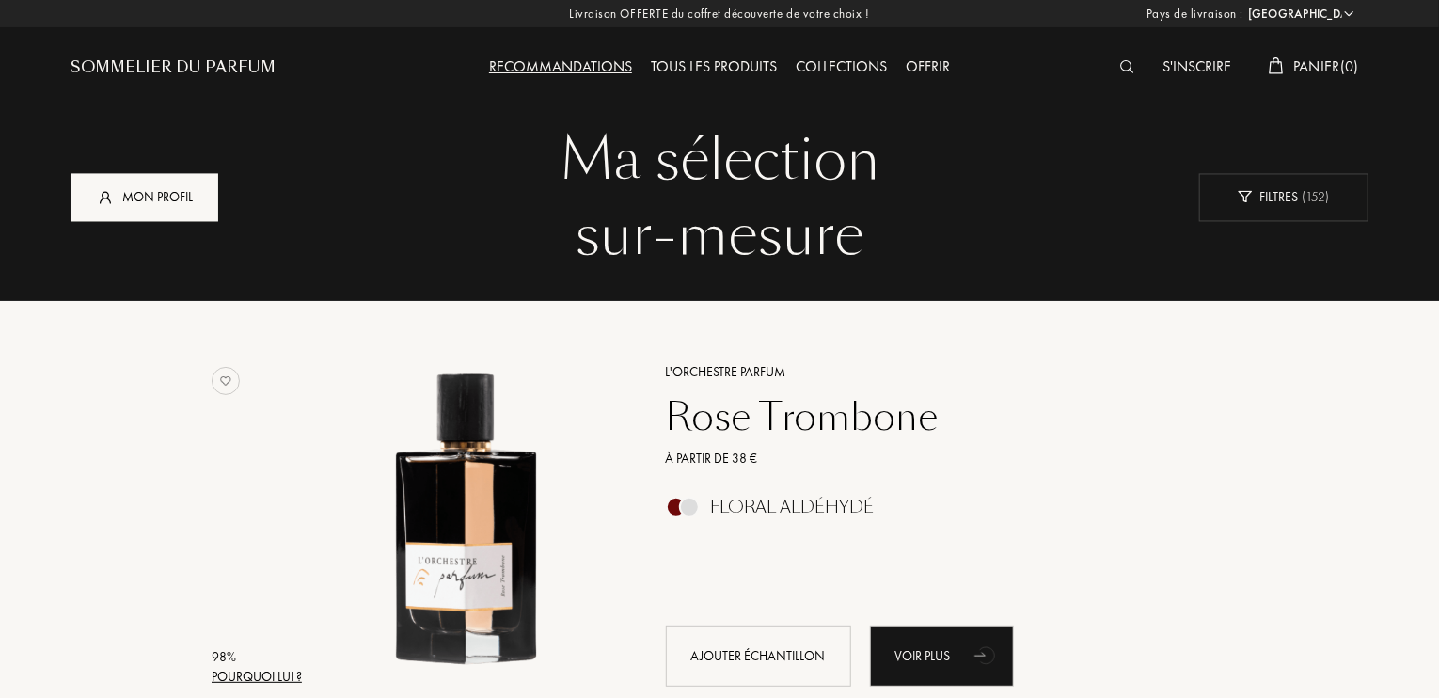
click at [204, 220] on div "Mon profil" at bounding box center [145, 197] width 148 height 48
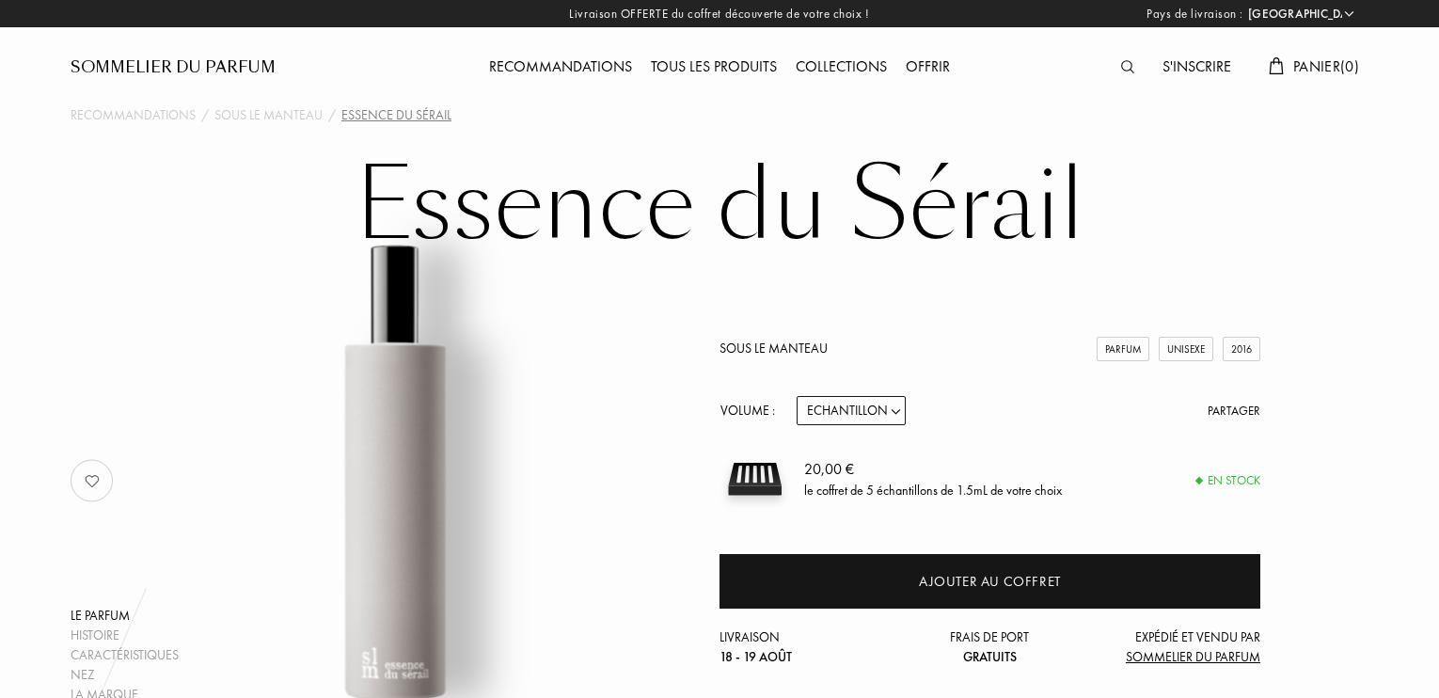
select select "FR"
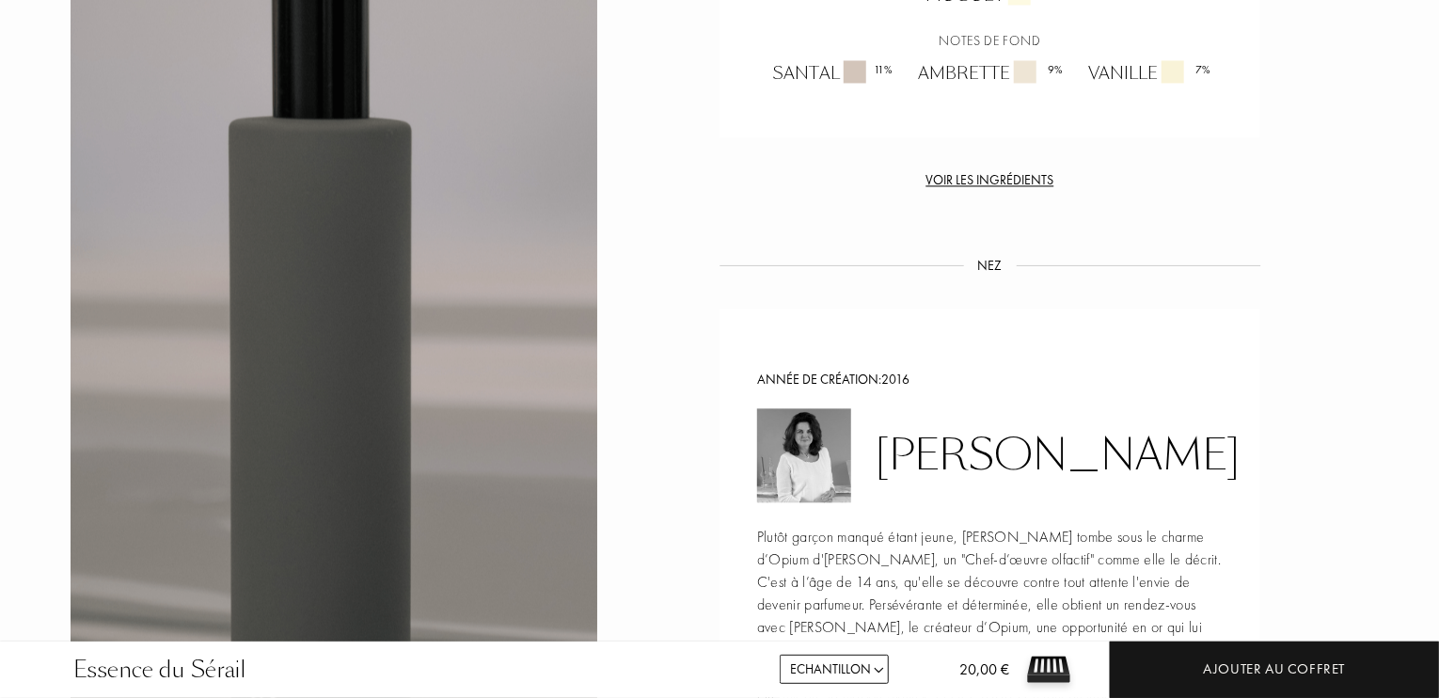
scroll to position [1879, 0]
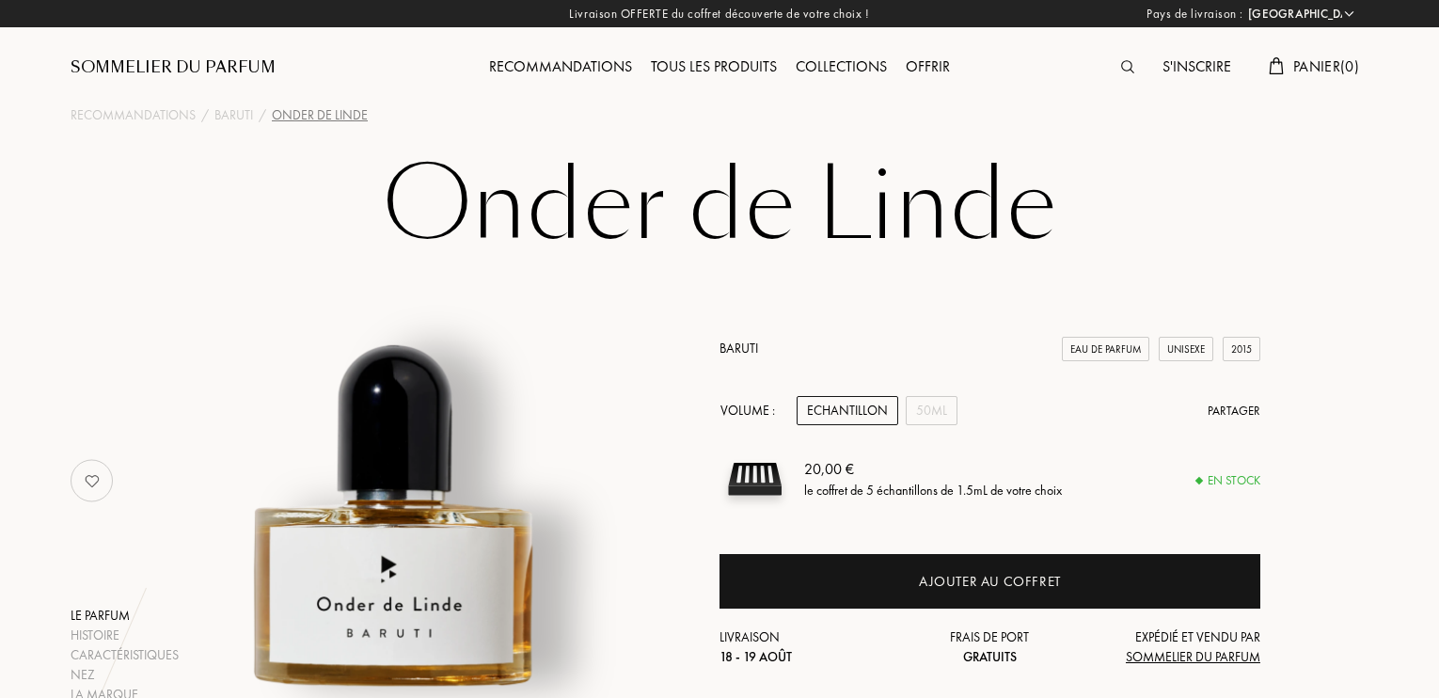
select select "FR"
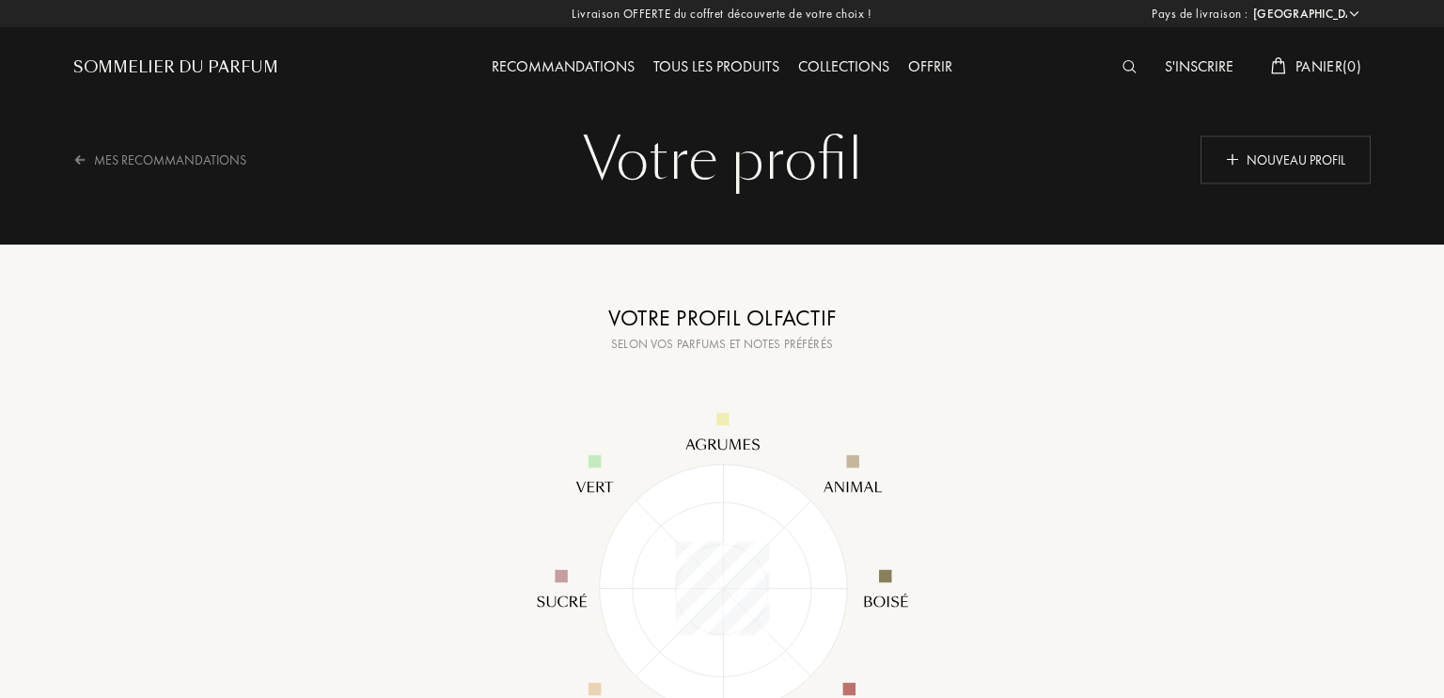
select select "FR"
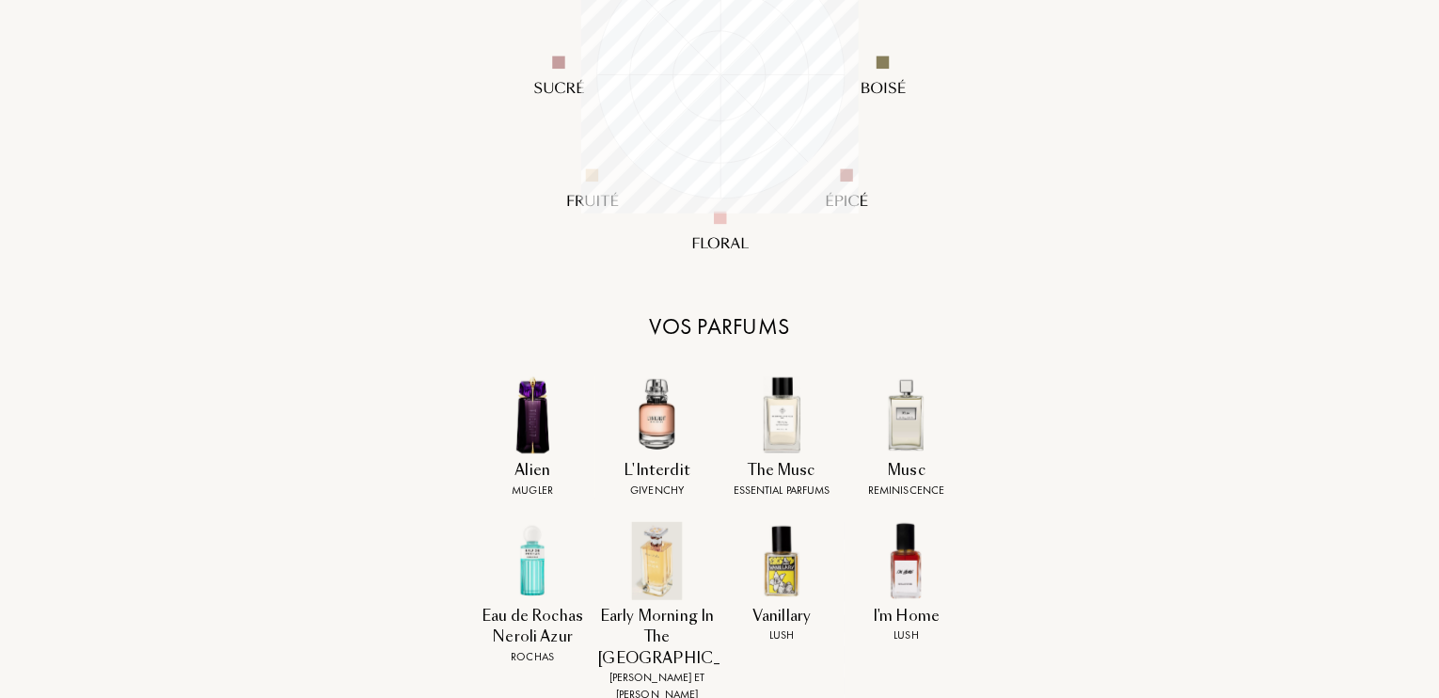
scroll to position [786, 0]
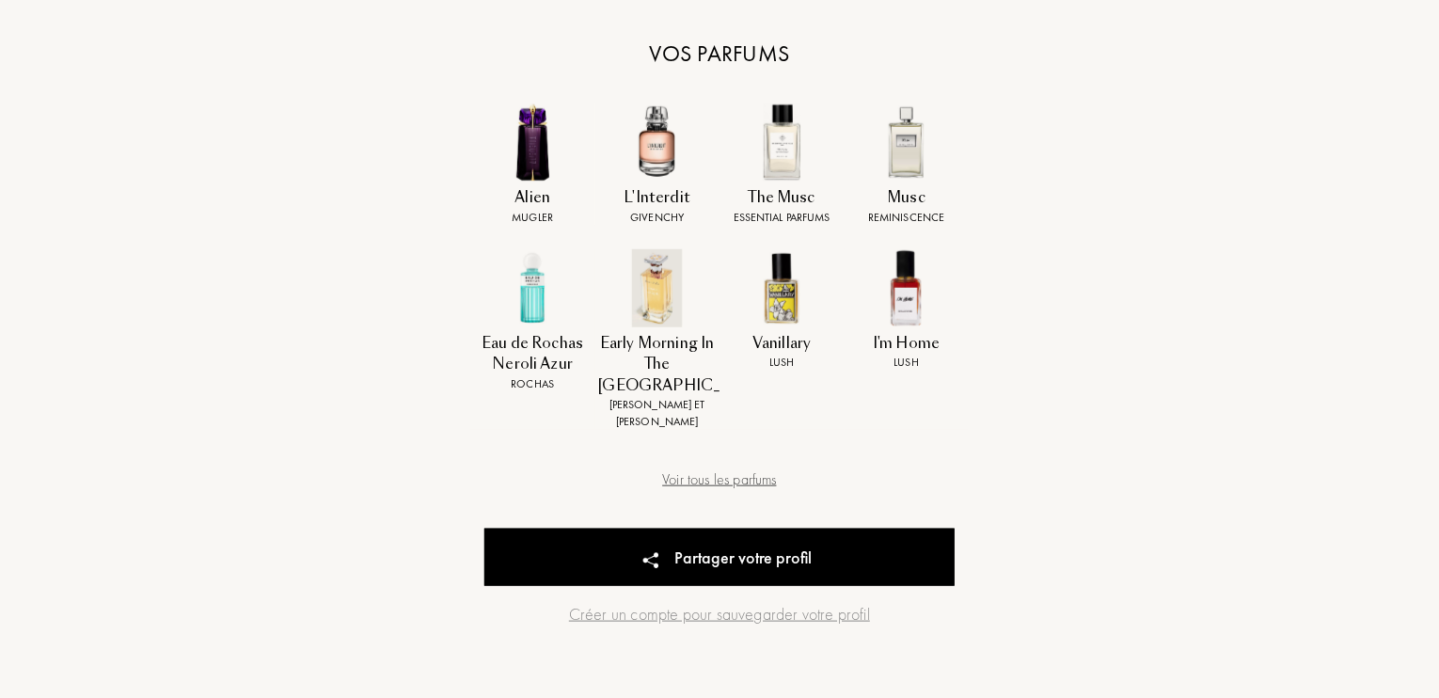
click at [714, 468] on div "Voir tous les parfums" at bounding box center [719, 479] width 470 height 23
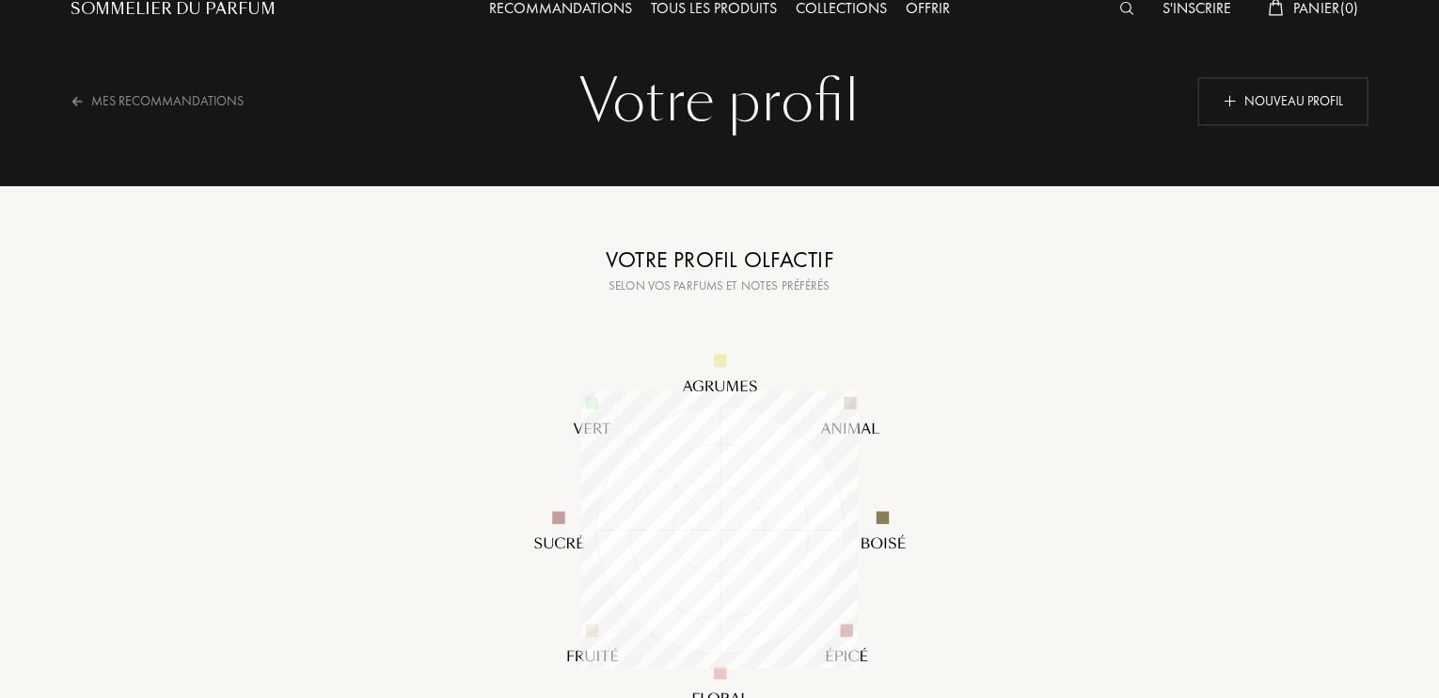
scroll to position [34, 0]
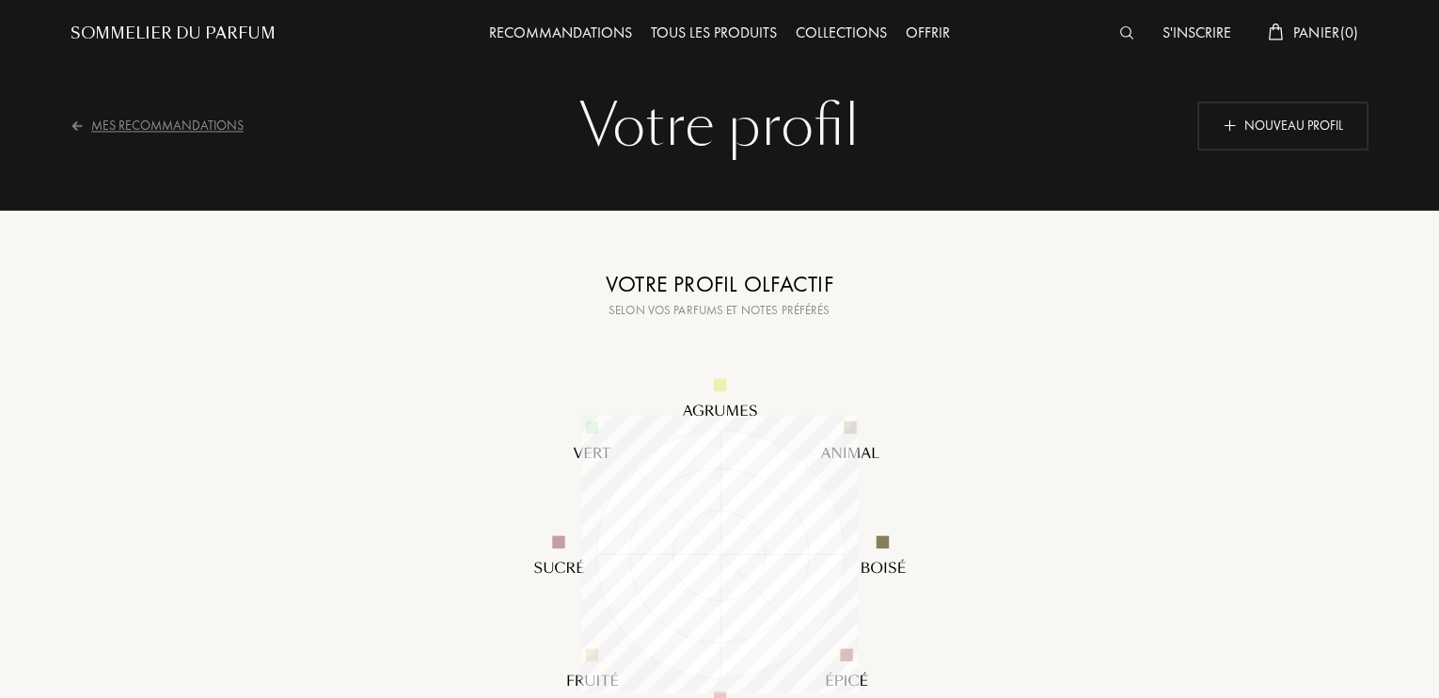
click at [138, 125] on div "Mes Recommandations" at bounding box center [169, 126] width 197 height 46
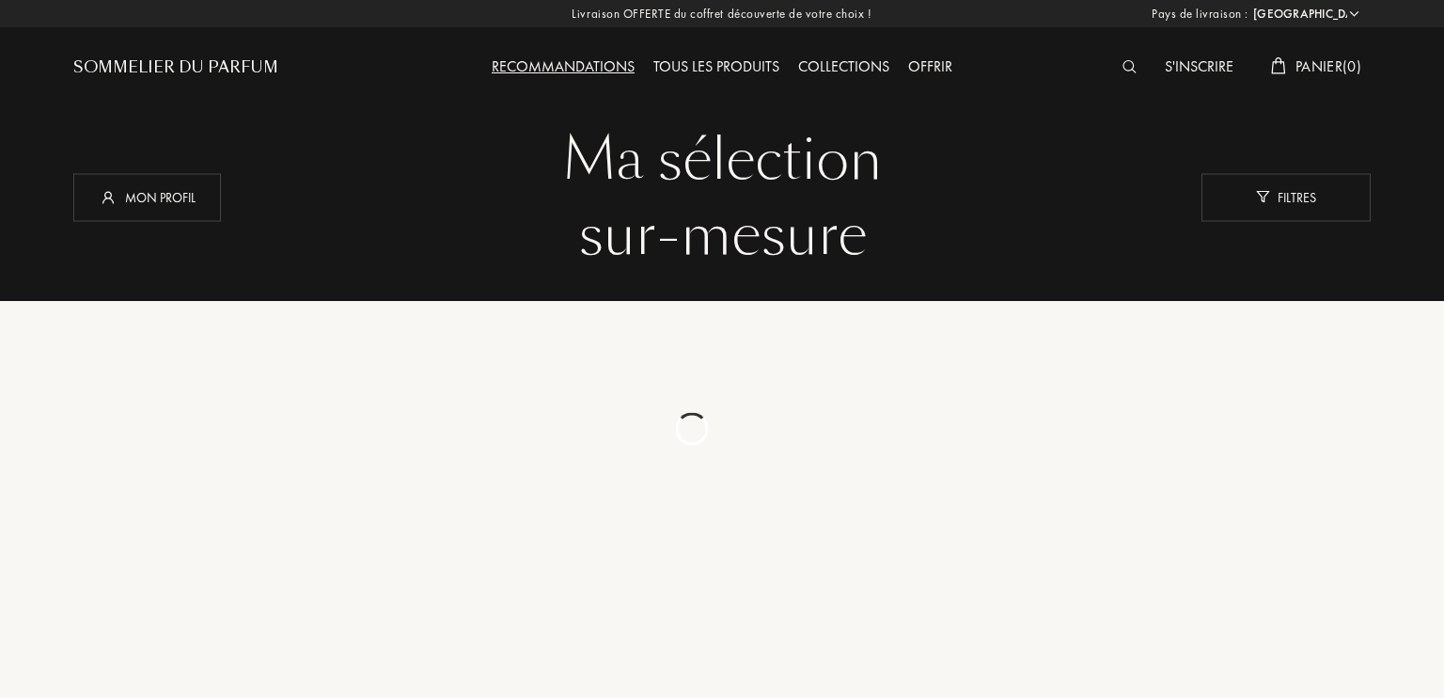
select select "FR"
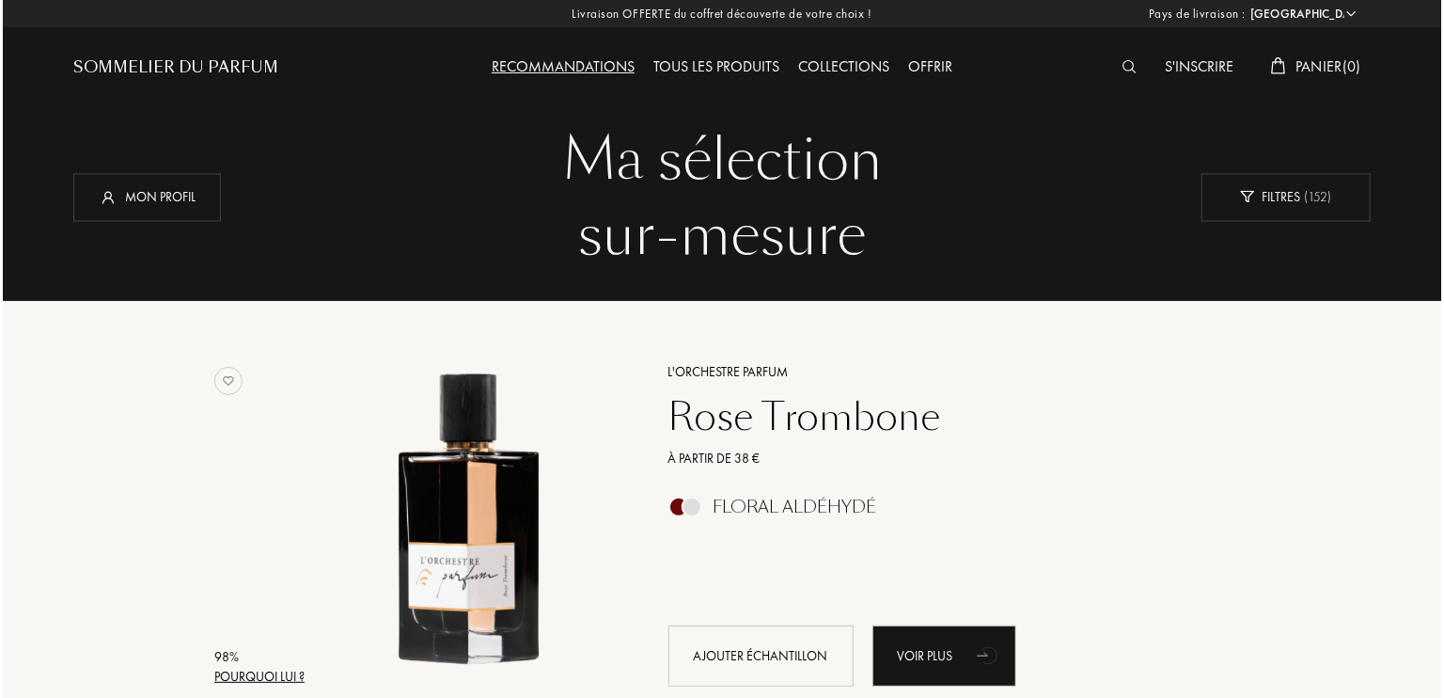
scroll to position [256, 0]
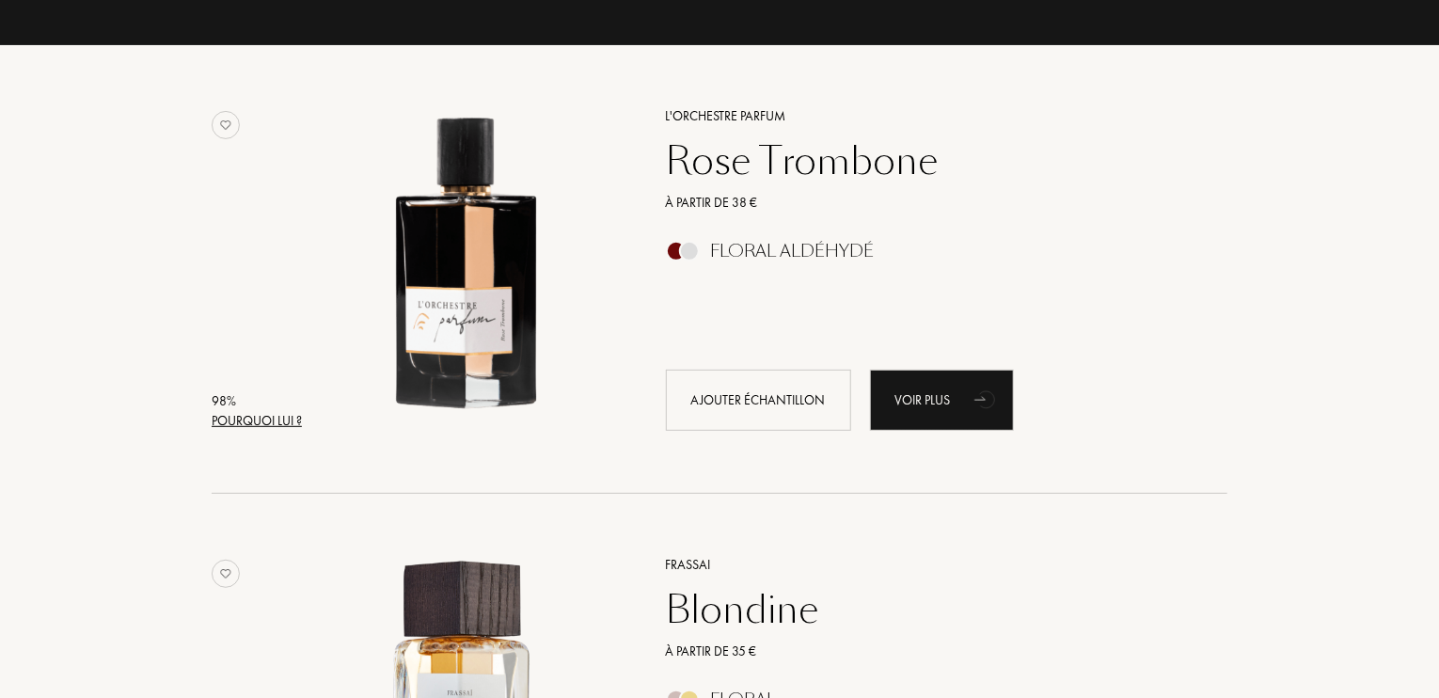
click at [283, 424] on div "Pourquoi lui ?" at bounding box center [257, 421] width 90 height 20
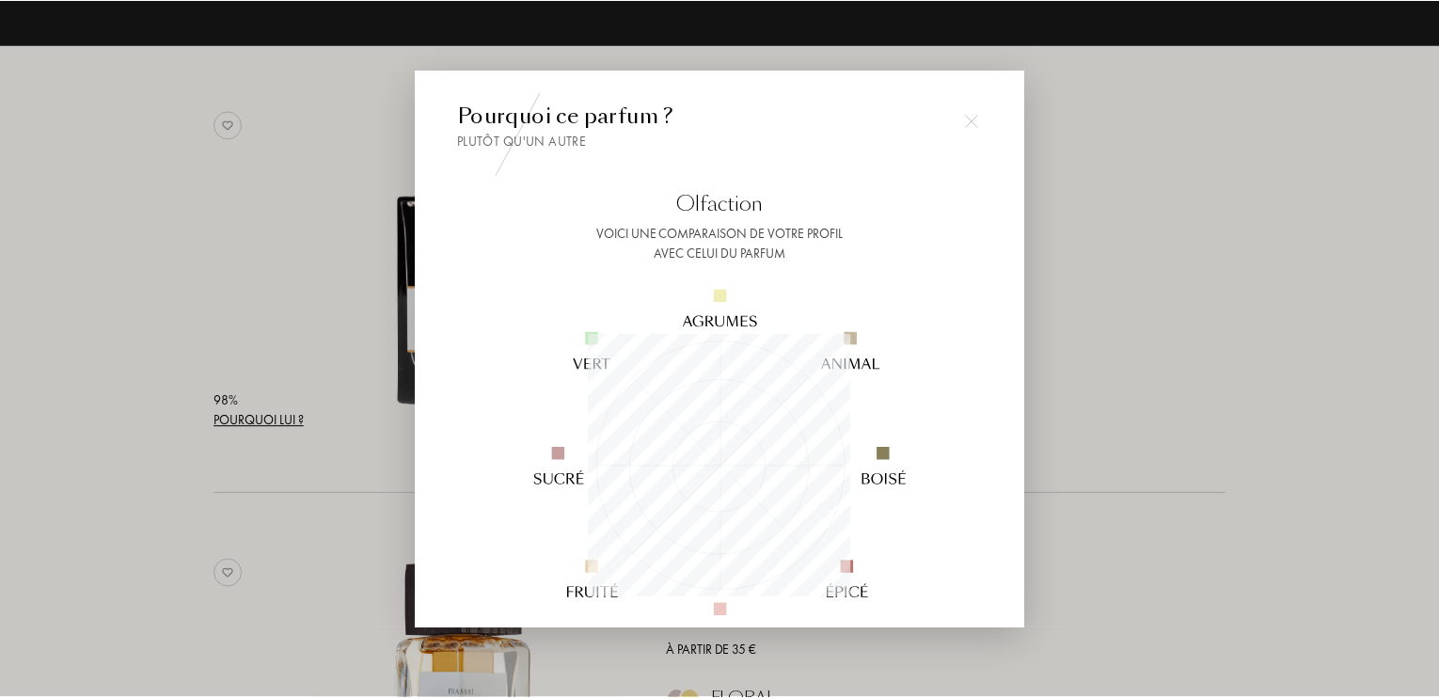
scroll to position [263, 263]
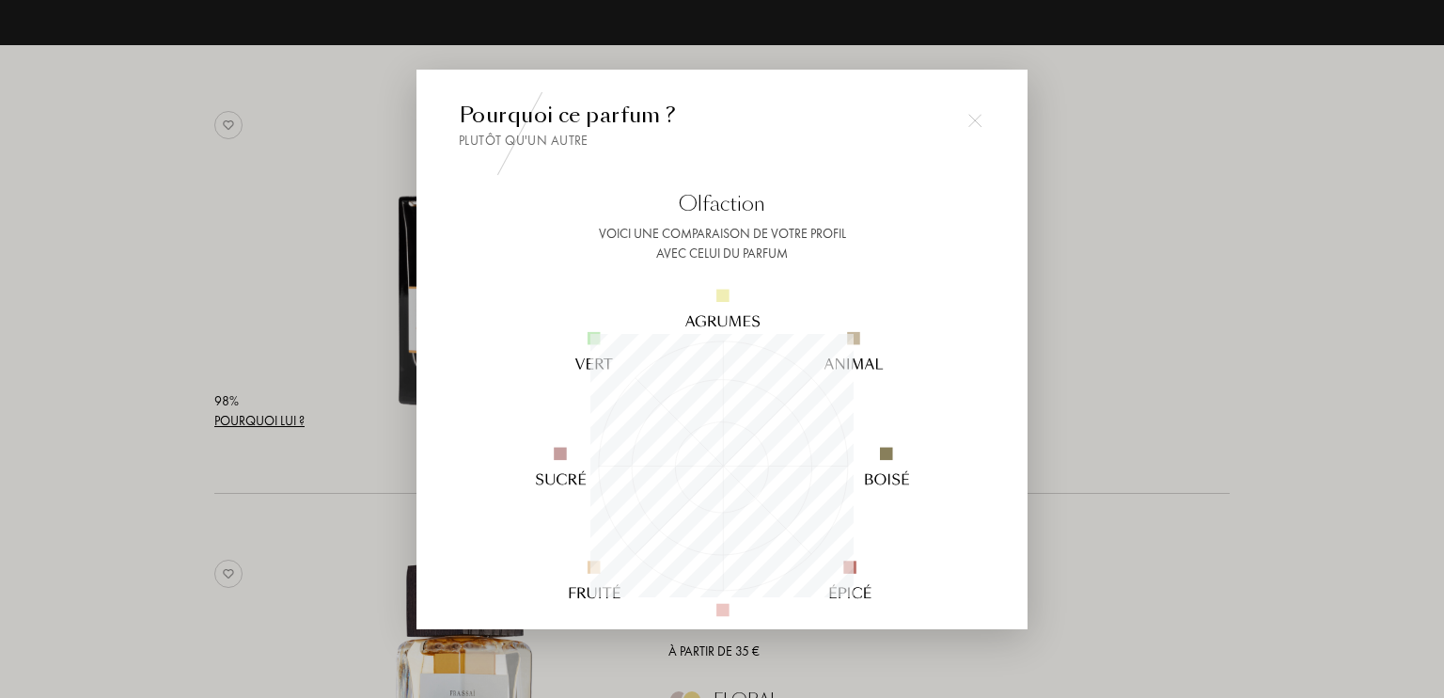
click at [197, 560] on div at bounding box center [722, 349] width 1444 height 698
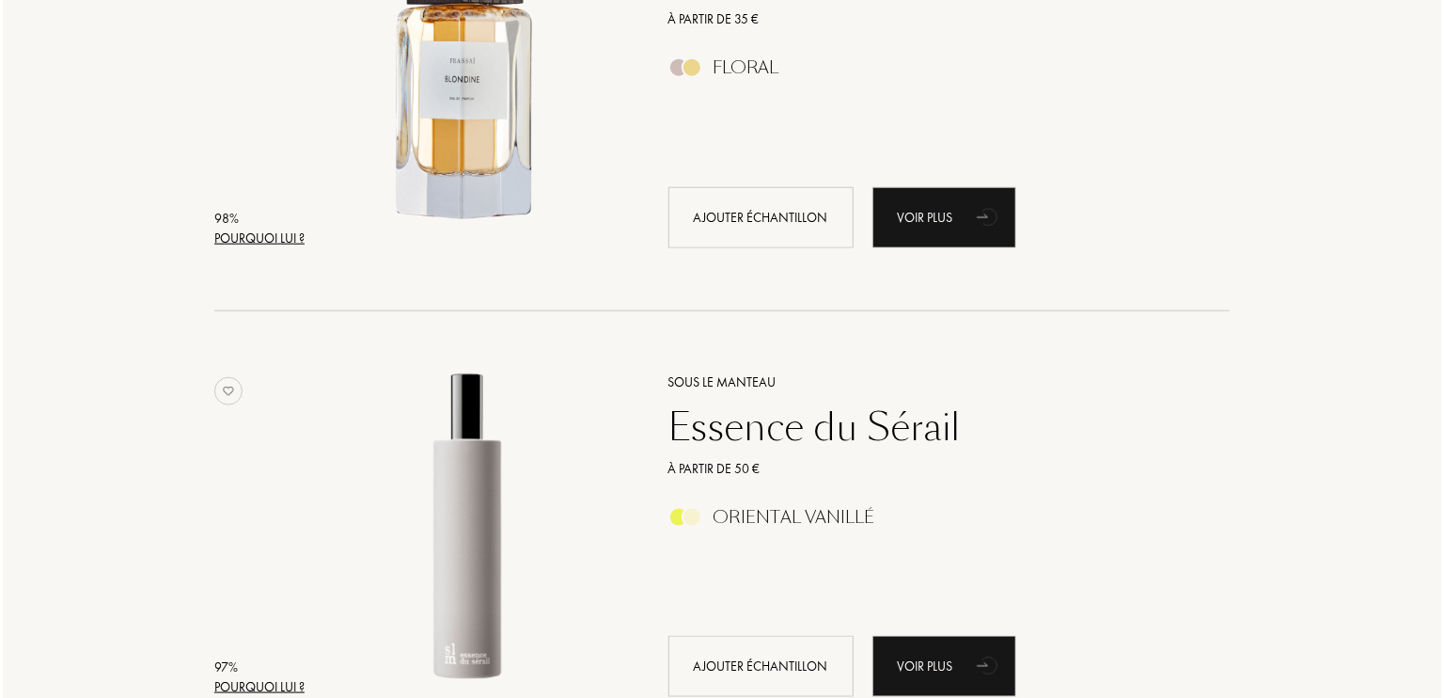
scroll to position [908, 0]
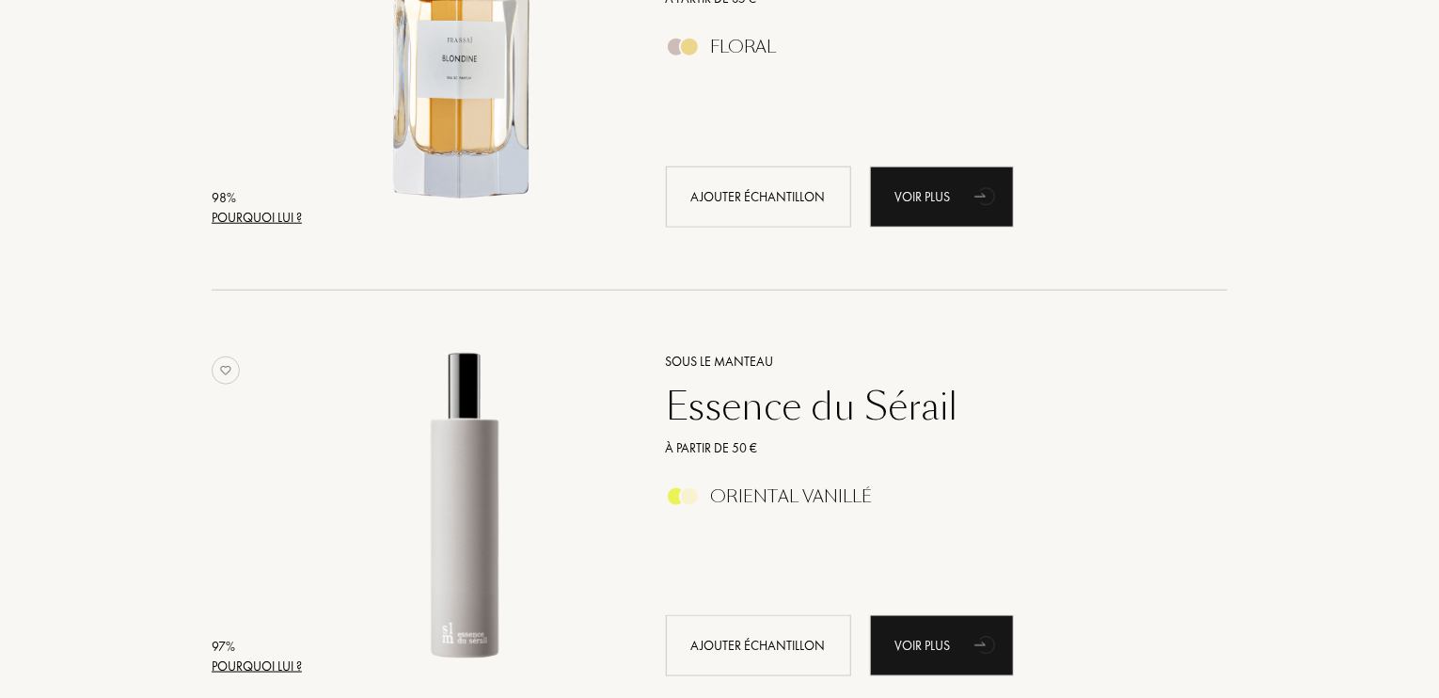
click at [267, 662] on div "Pourquoi lui ?" at bounding box center [257, 666] width 90 height 20
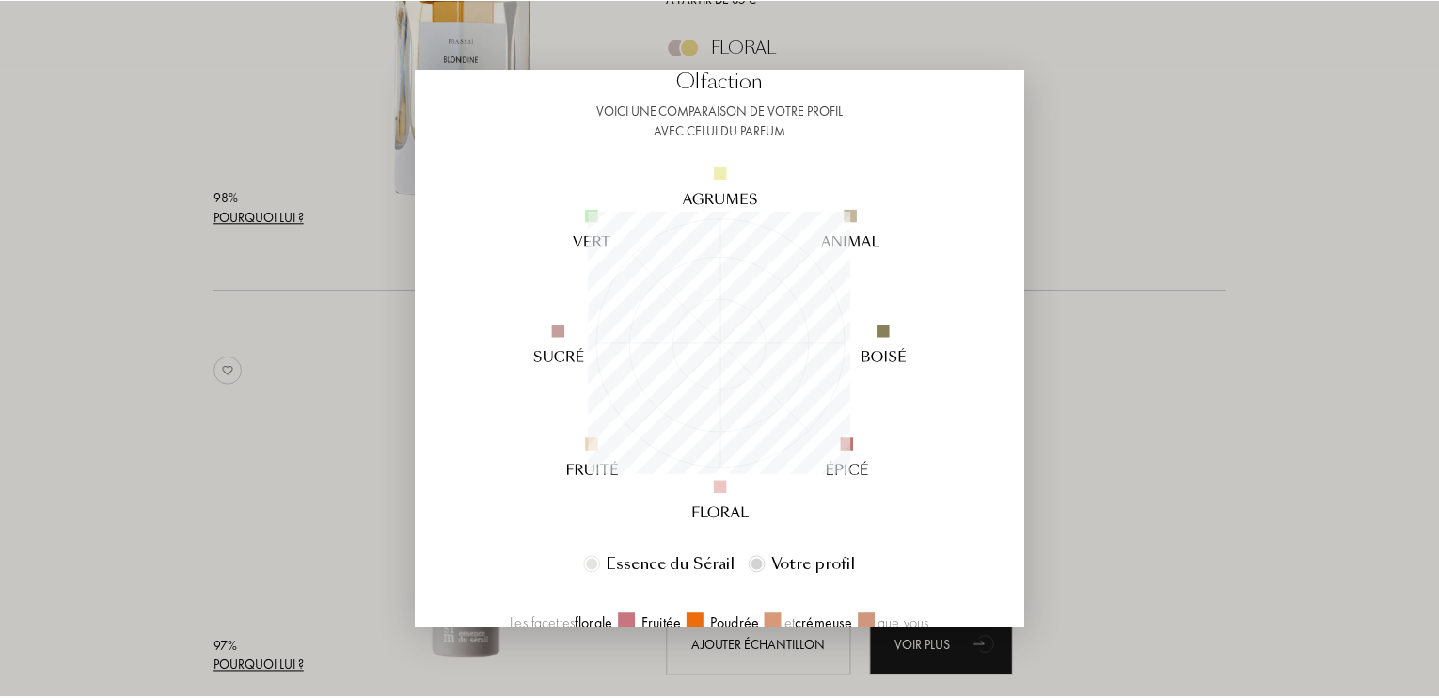
scroll to position [0, 0]
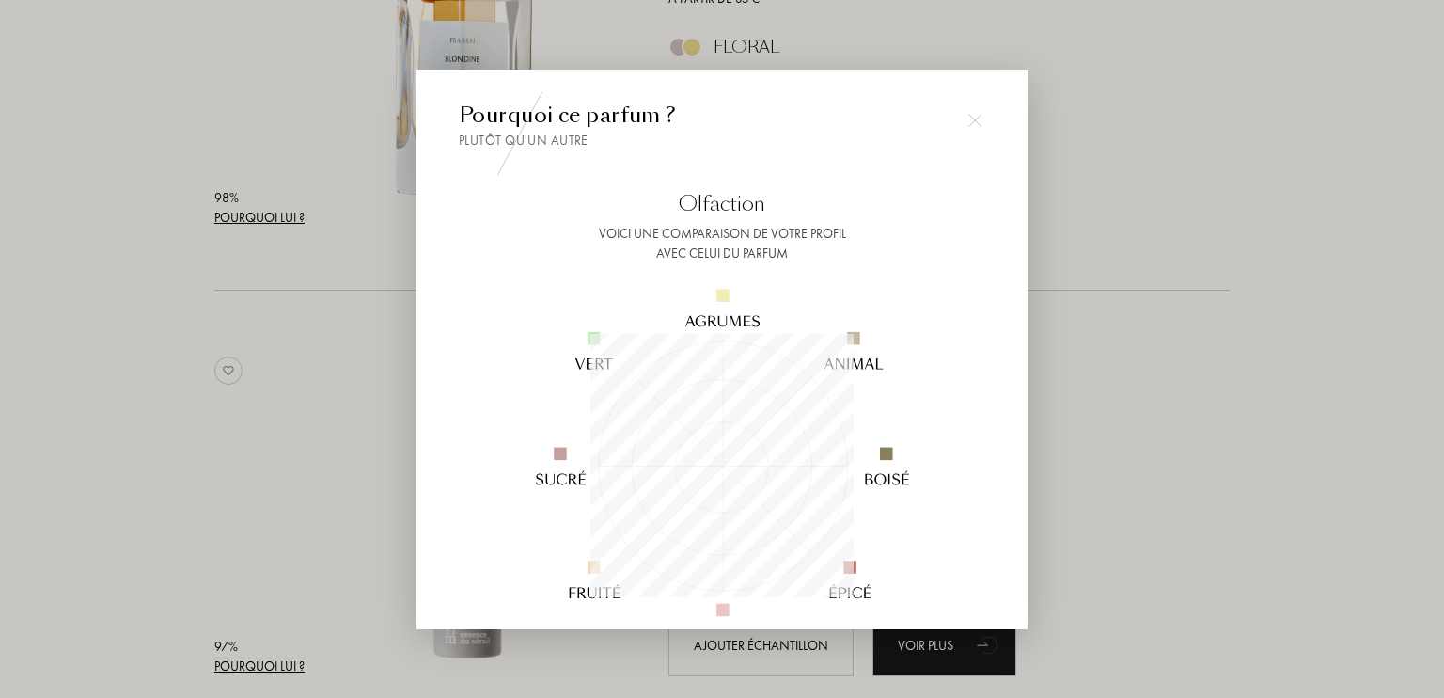
click at [187, 389] on div at bounding box center [722, 349] width 1444 height 698
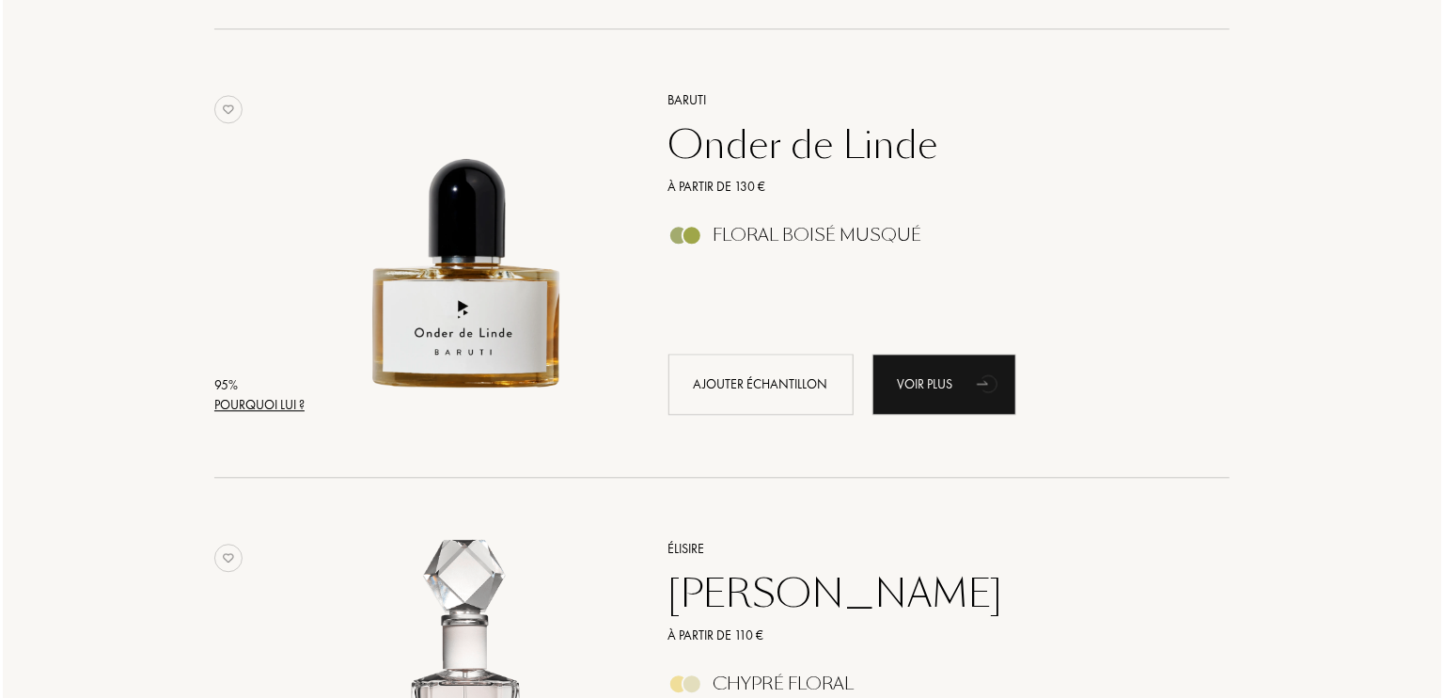
scroll to position [2067, 0]
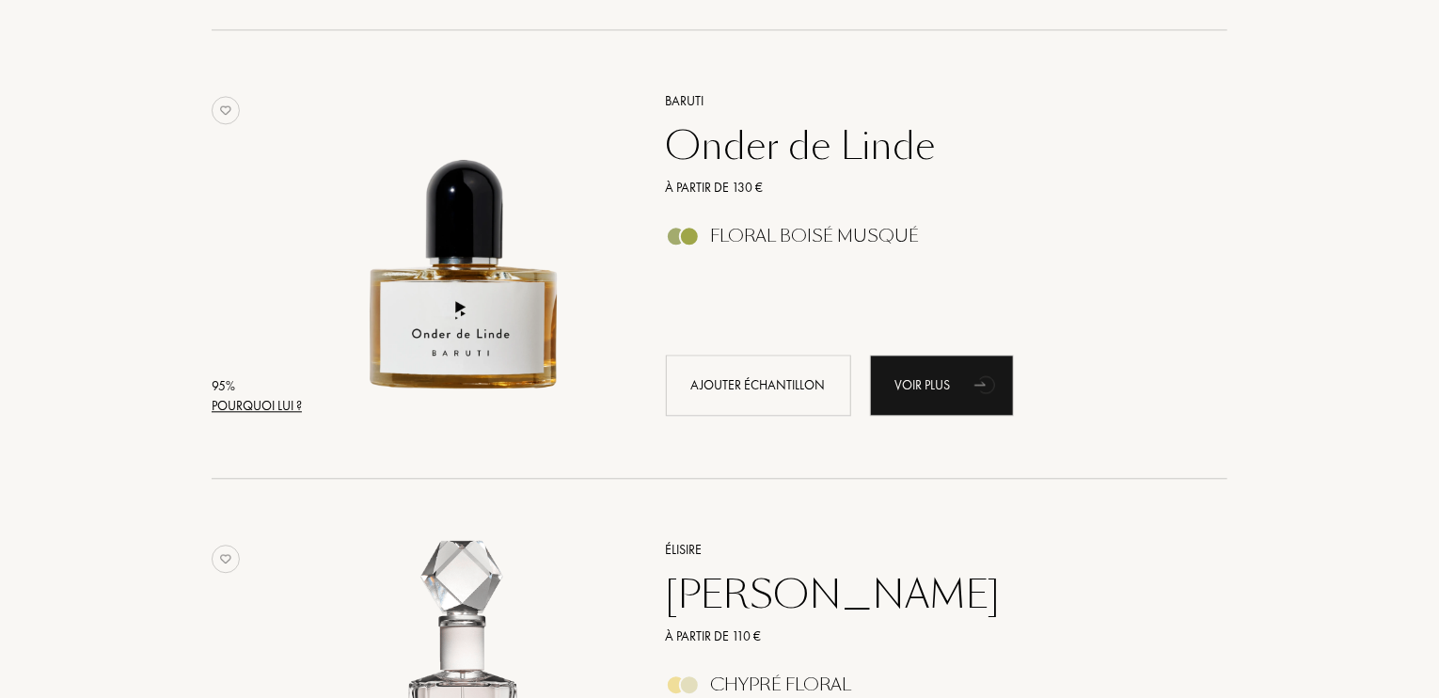
click at [266, 414] on div "Pourquoi lui ?" at bounding box center [257, 406] width 90 height 20
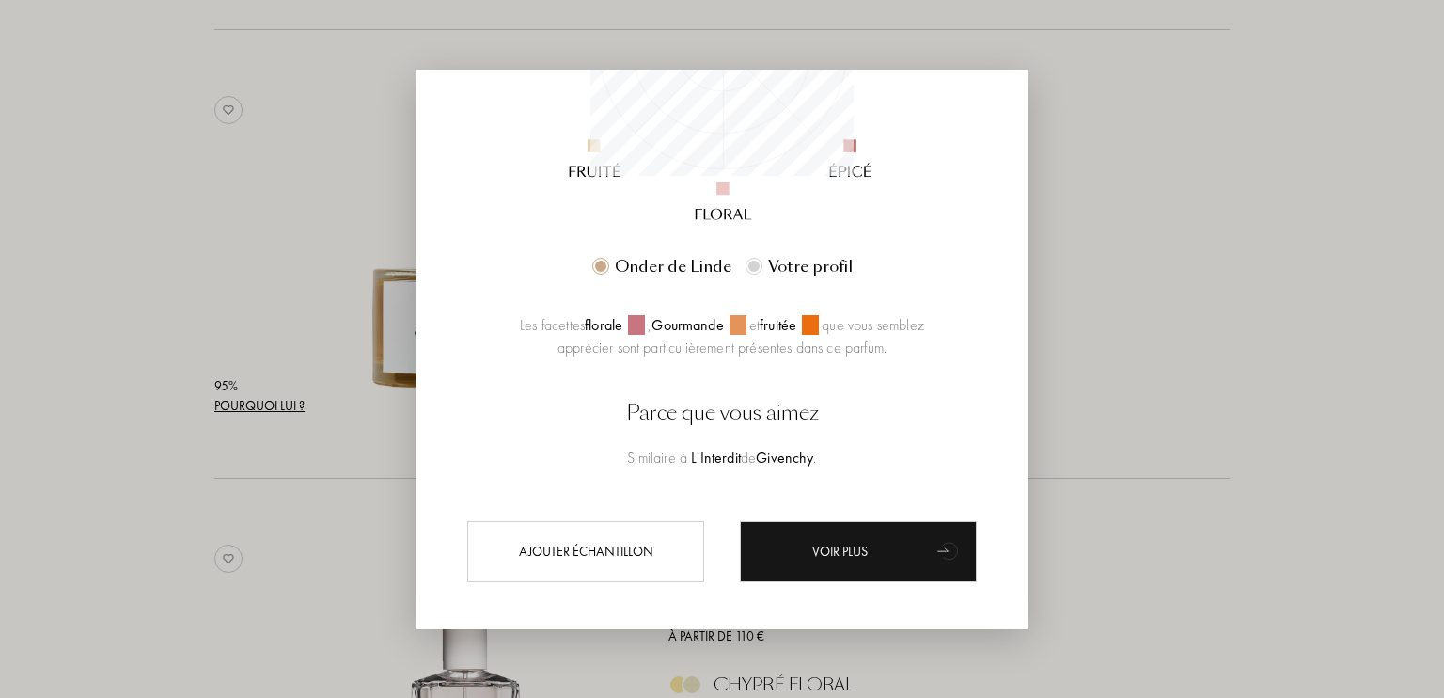
scroll to position [435, 0]
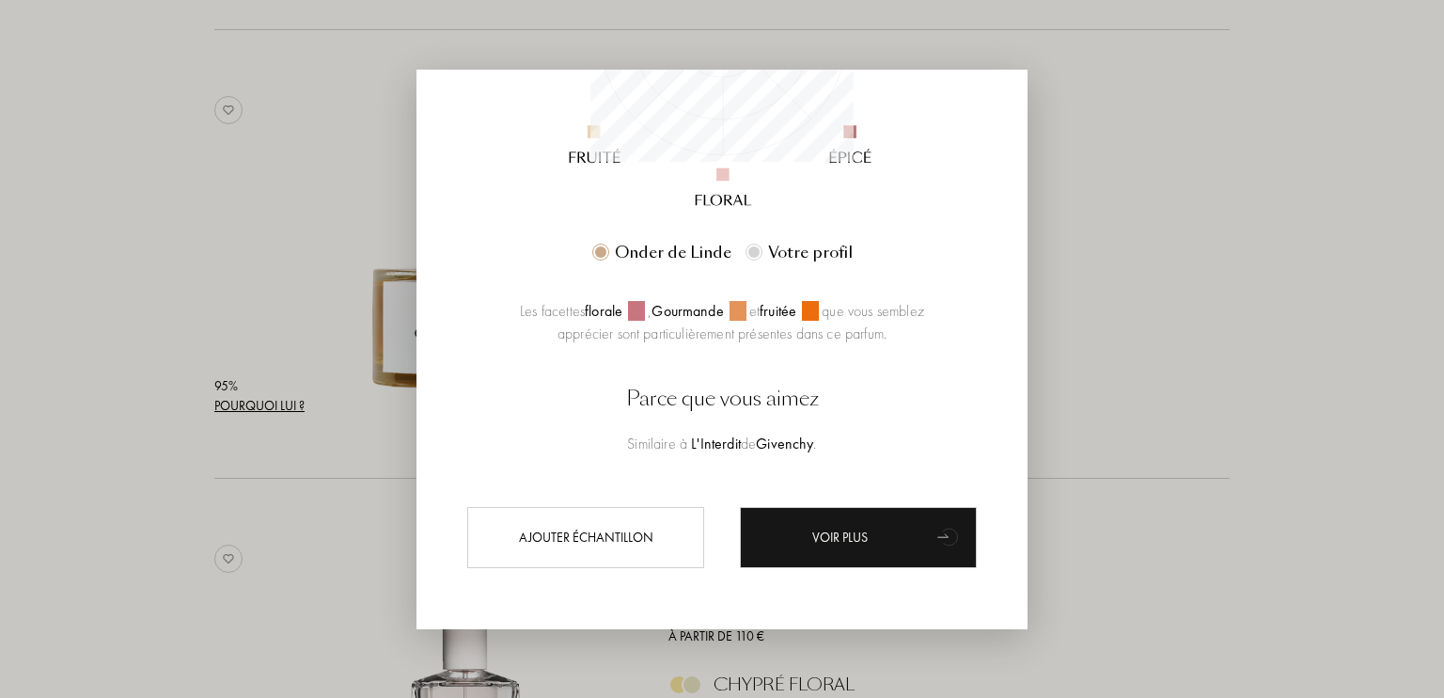
click at [124, 491] on div at bounding box center [722, 349] width 1444 height 698
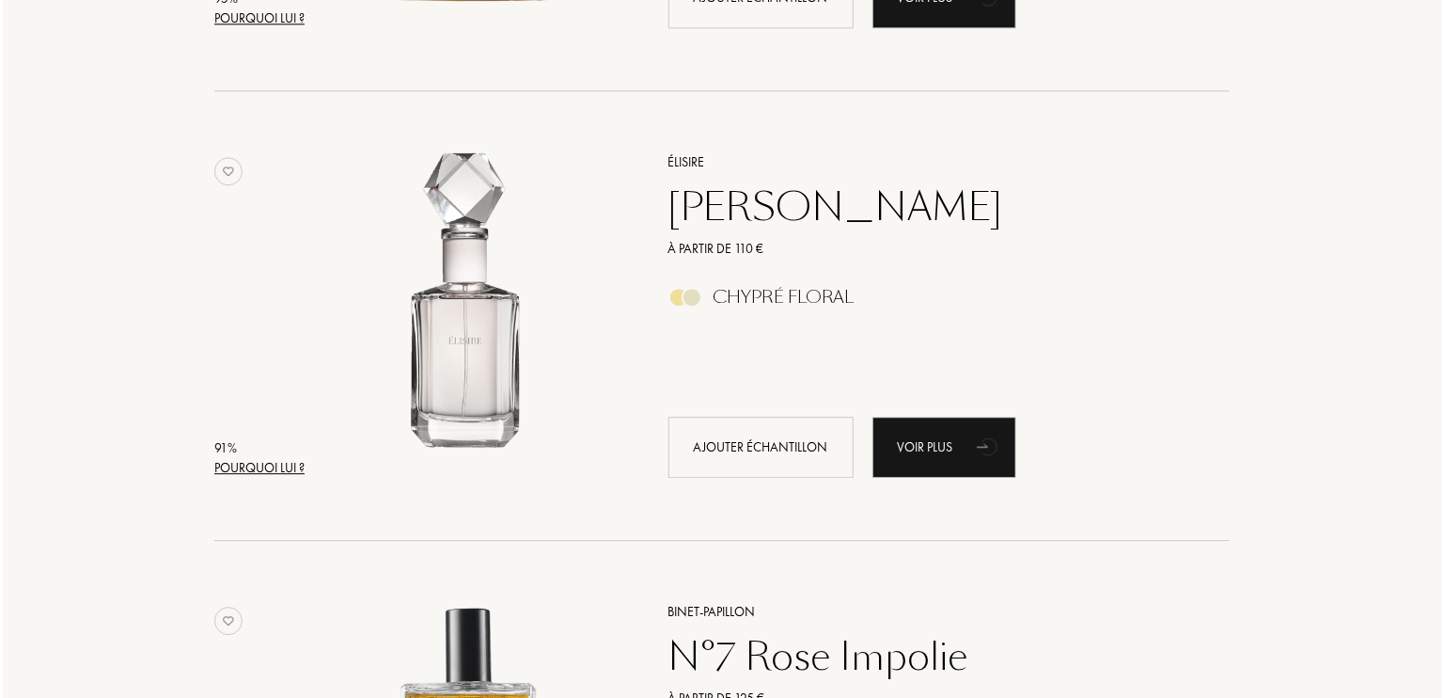
scroll to position [2455, 0]
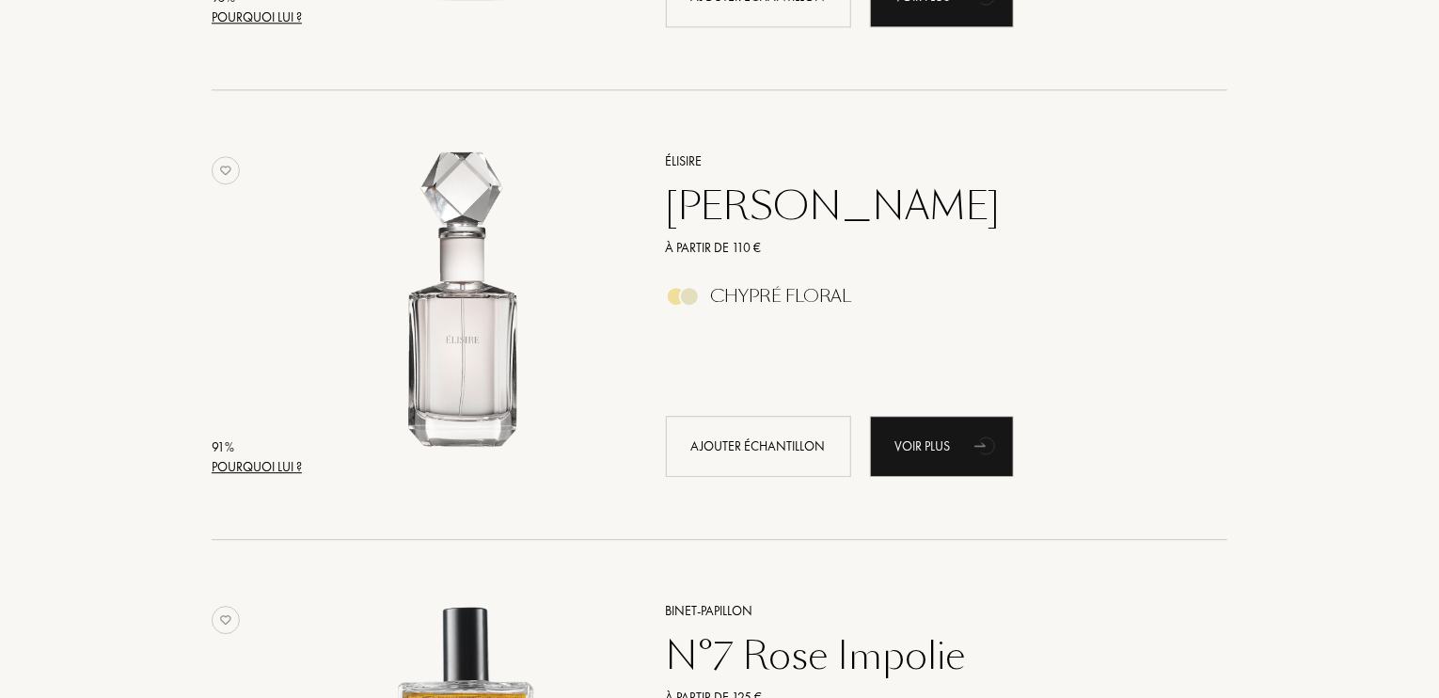
click at [252, 460] on div "Pourquoi lui ?" at bounding box center [257, 467] width 90 height 20
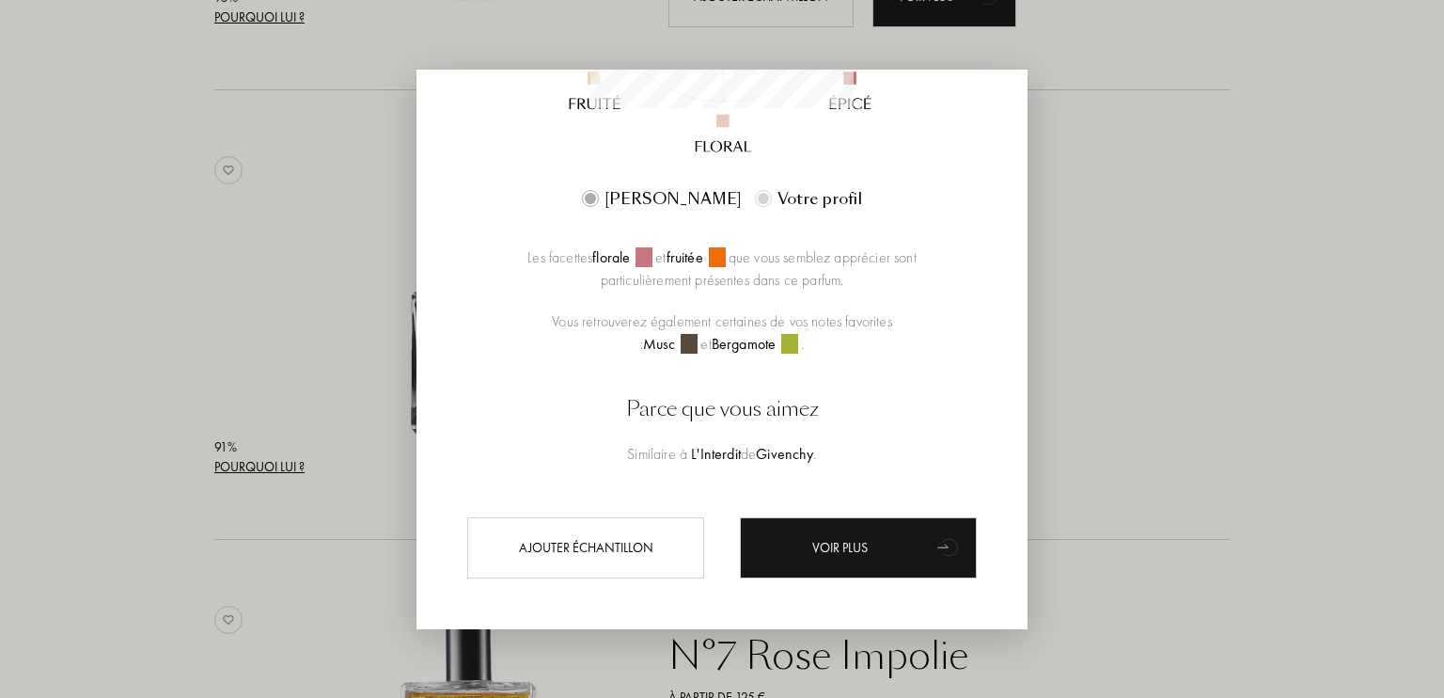
scroll to position [499, 0]
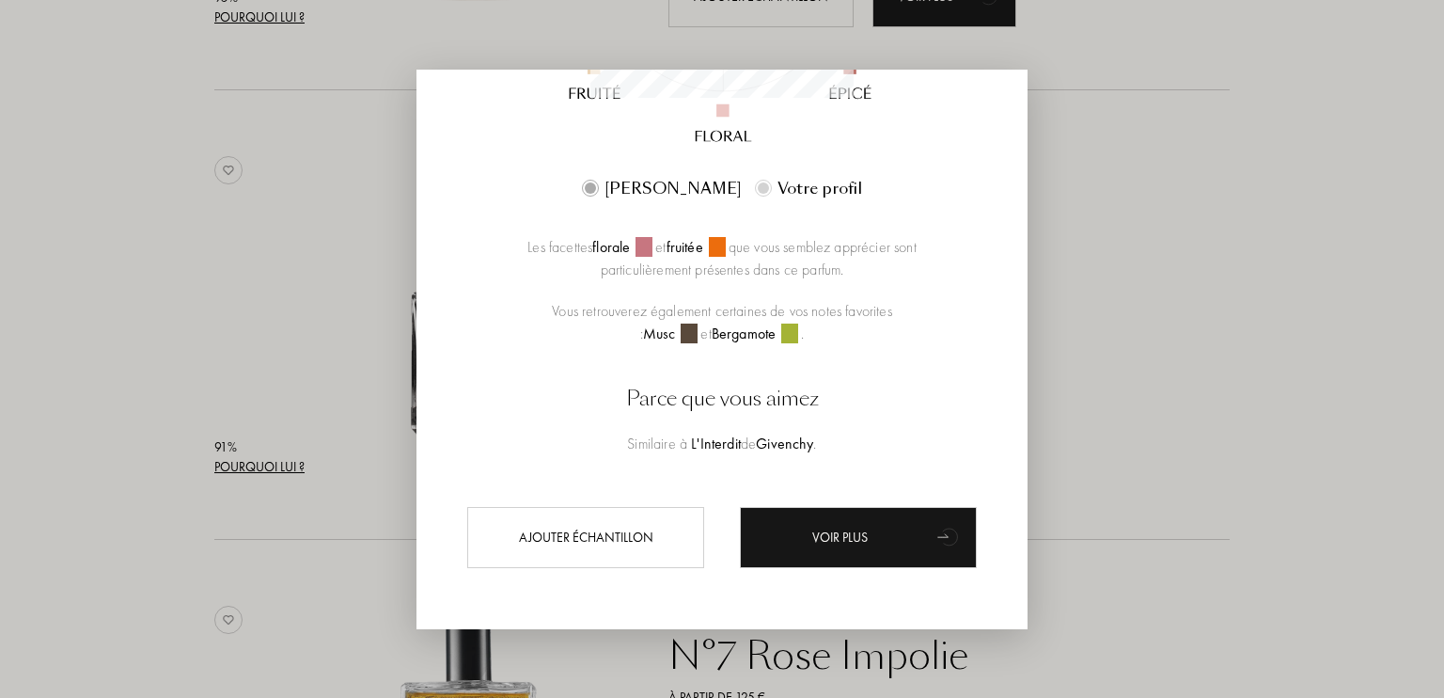
click at [158, 409] on div at bounding box center [722, 349] width 1444 height 698
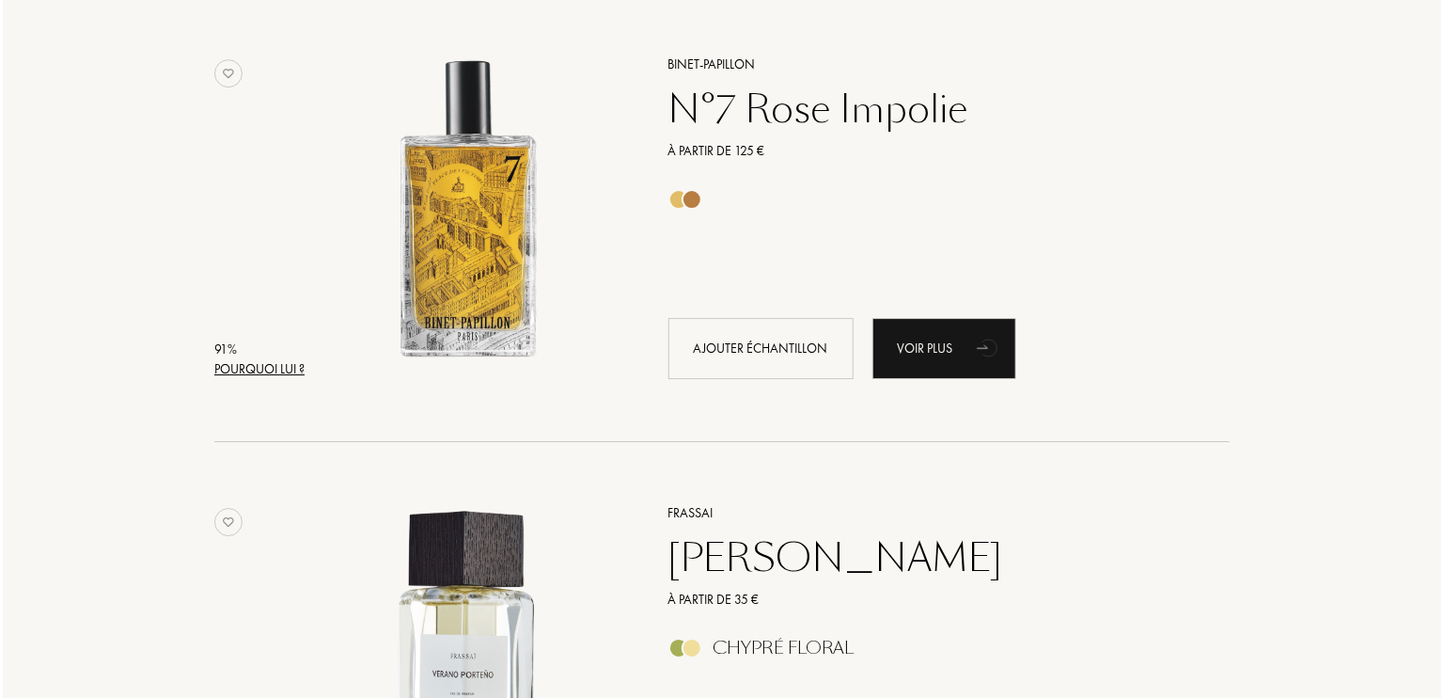
scroll to position [2997, 0]
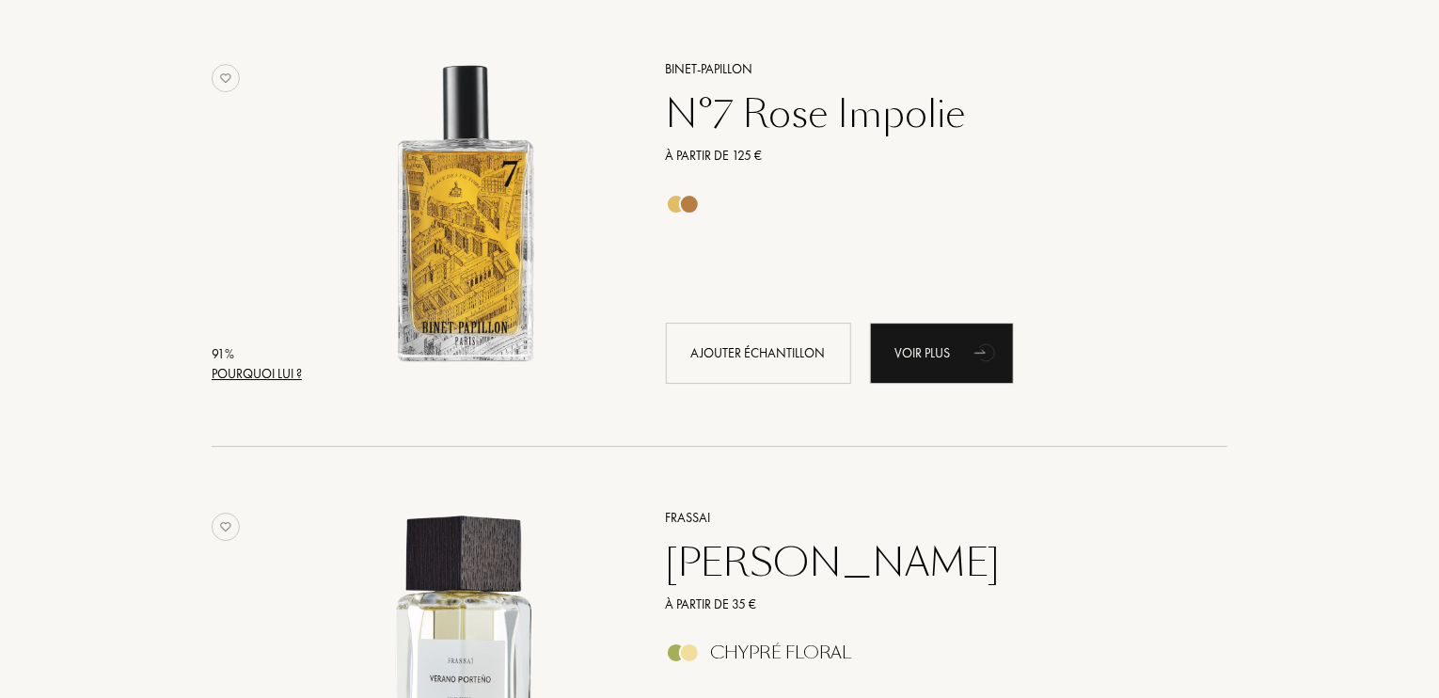
click at [226, 369] on div "Pourquoi lui ?" at bounding box center [257, 374] width 90 height 20
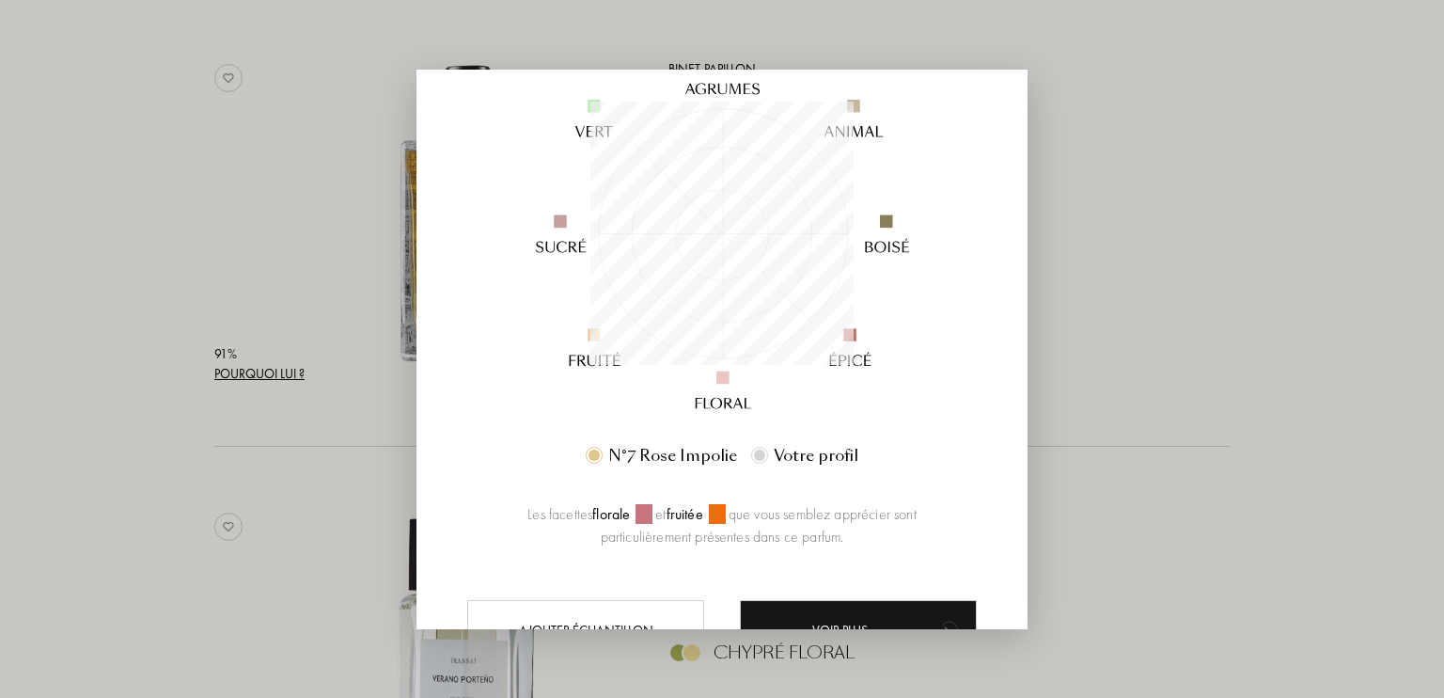
scroll to position [325, 0]
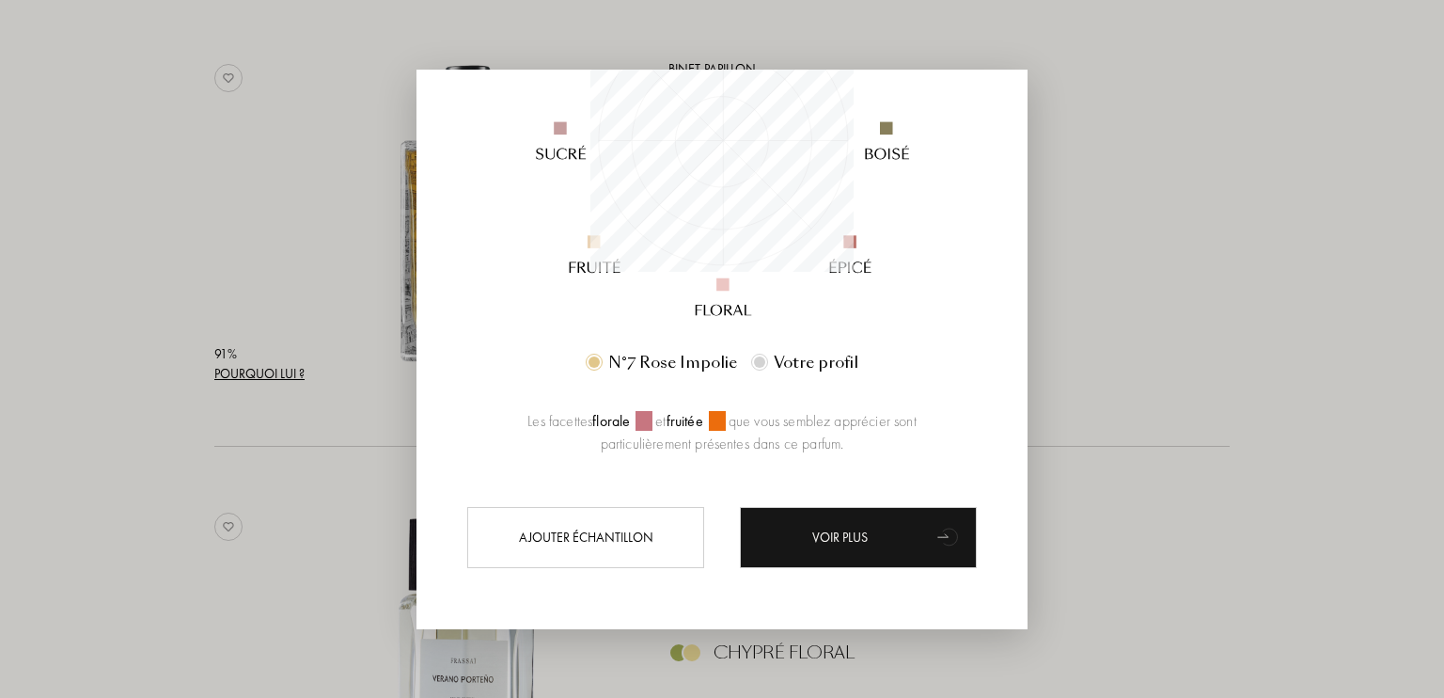
click at [164, 505] on div at bounding box center [722, 349] width 1444 height 698
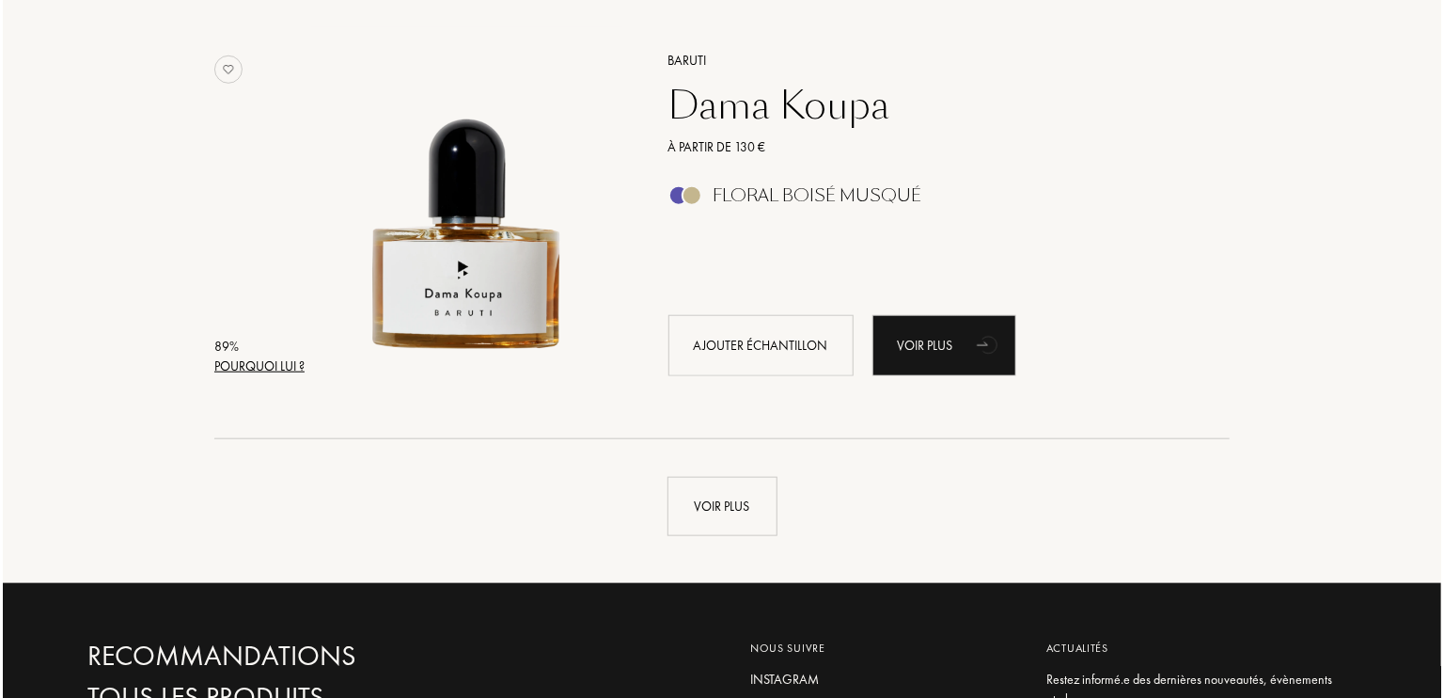
scroll to position [4355, 0]
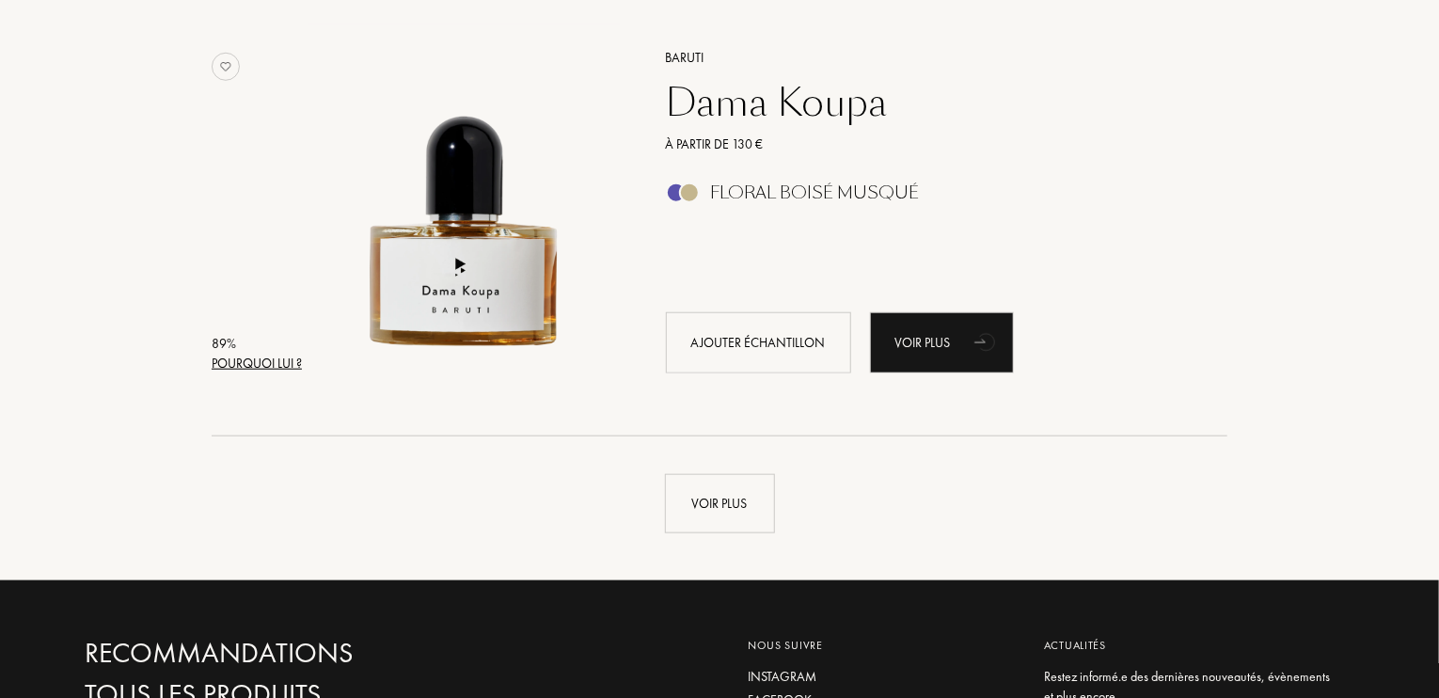
click at [276, 365] on div "Pourquoi lui ?" at bounding box center [257, 364] width 90 height 20
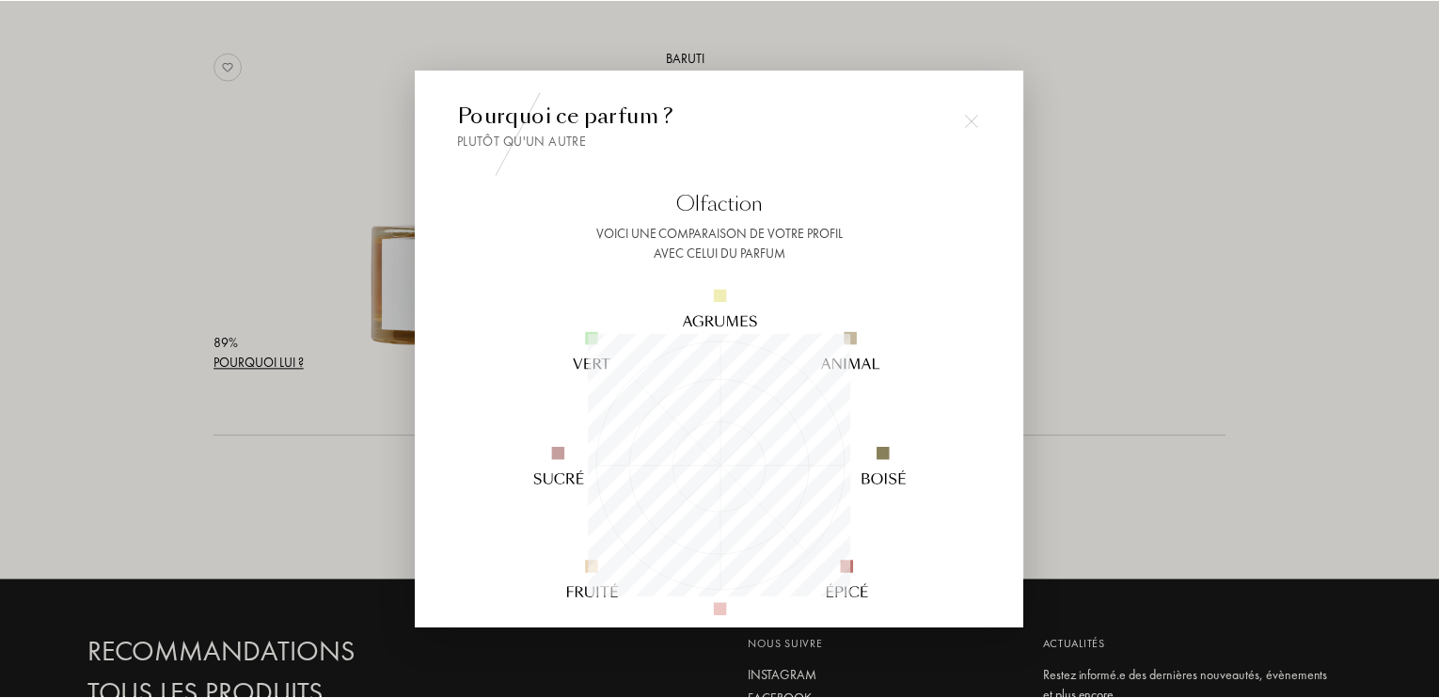
scroll to position [348, 0]
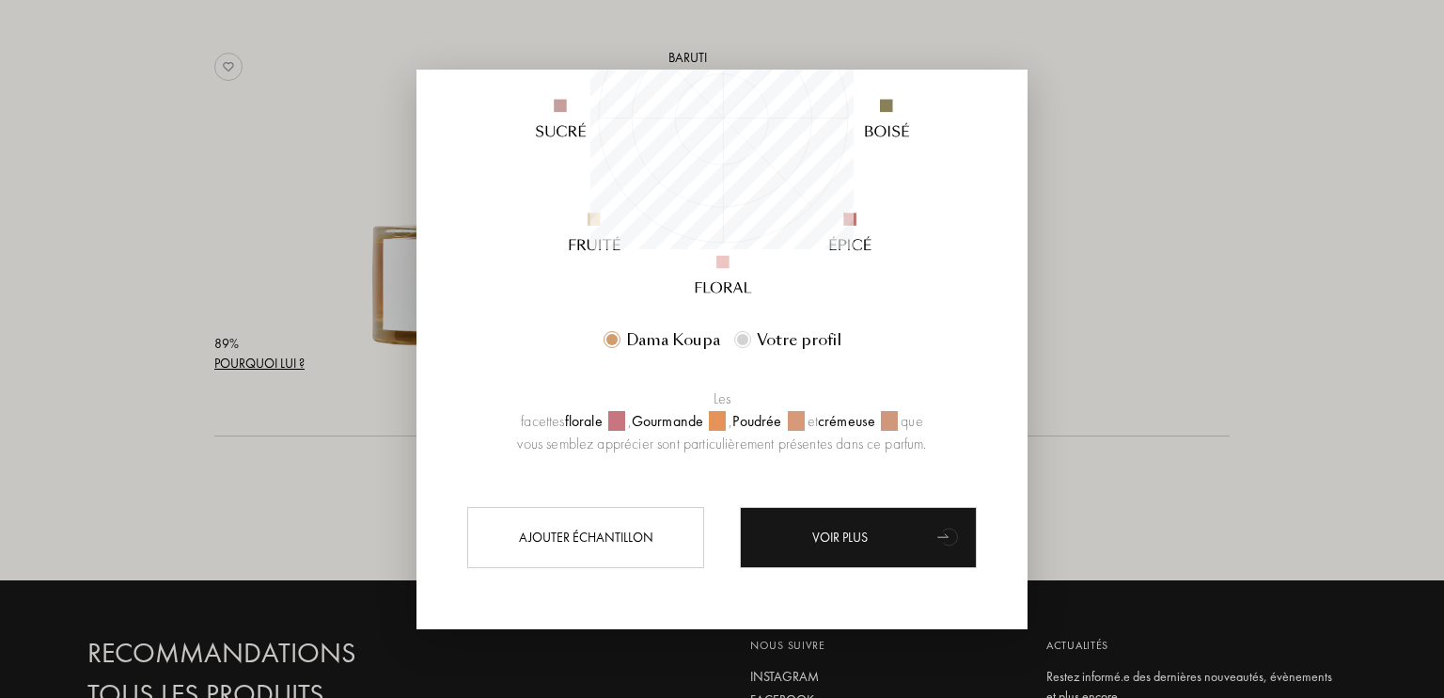
click at [186, 486] on div at bounding box center [722, 349] width 1444 height 698
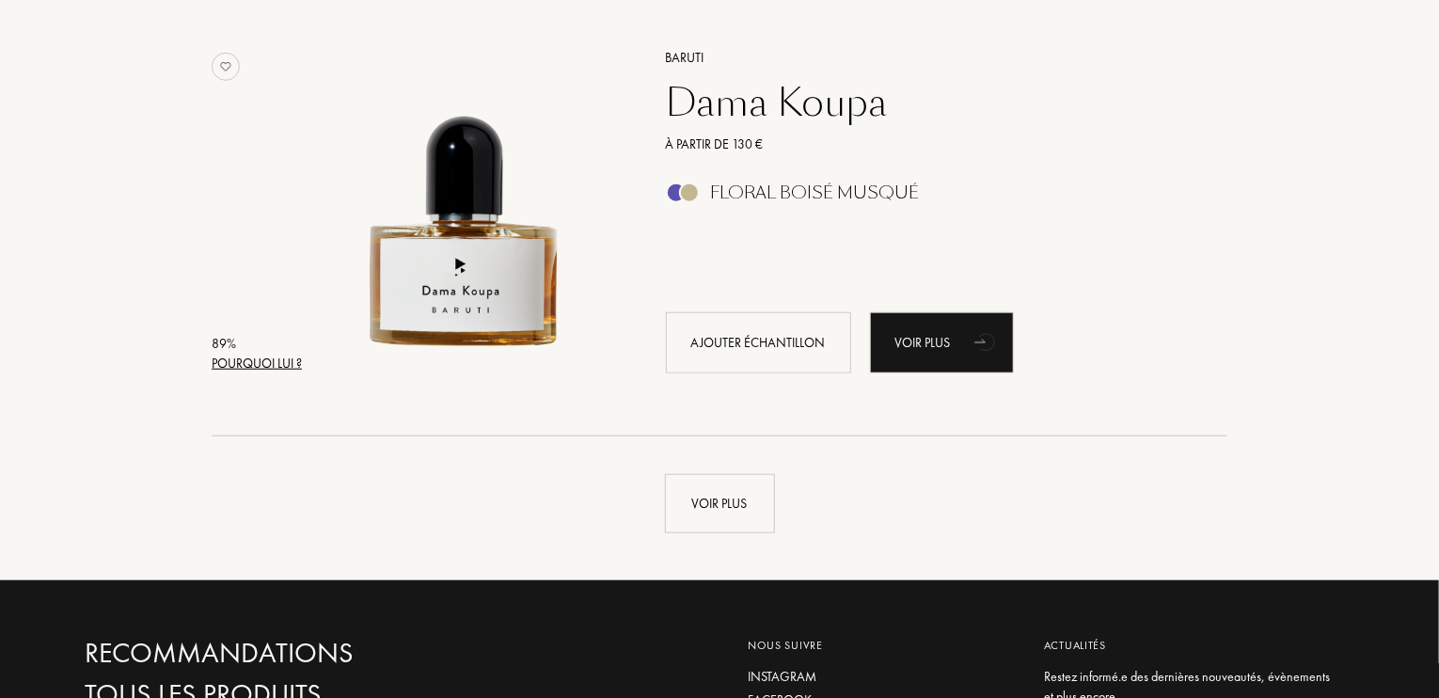
click at [750, 113] on div "Dama Koupa" at bounding box center [926, 102] width 548 height 45
click at [741, 505] on div "Voir plus" at bounding box center [720, 503] width 110 height 59
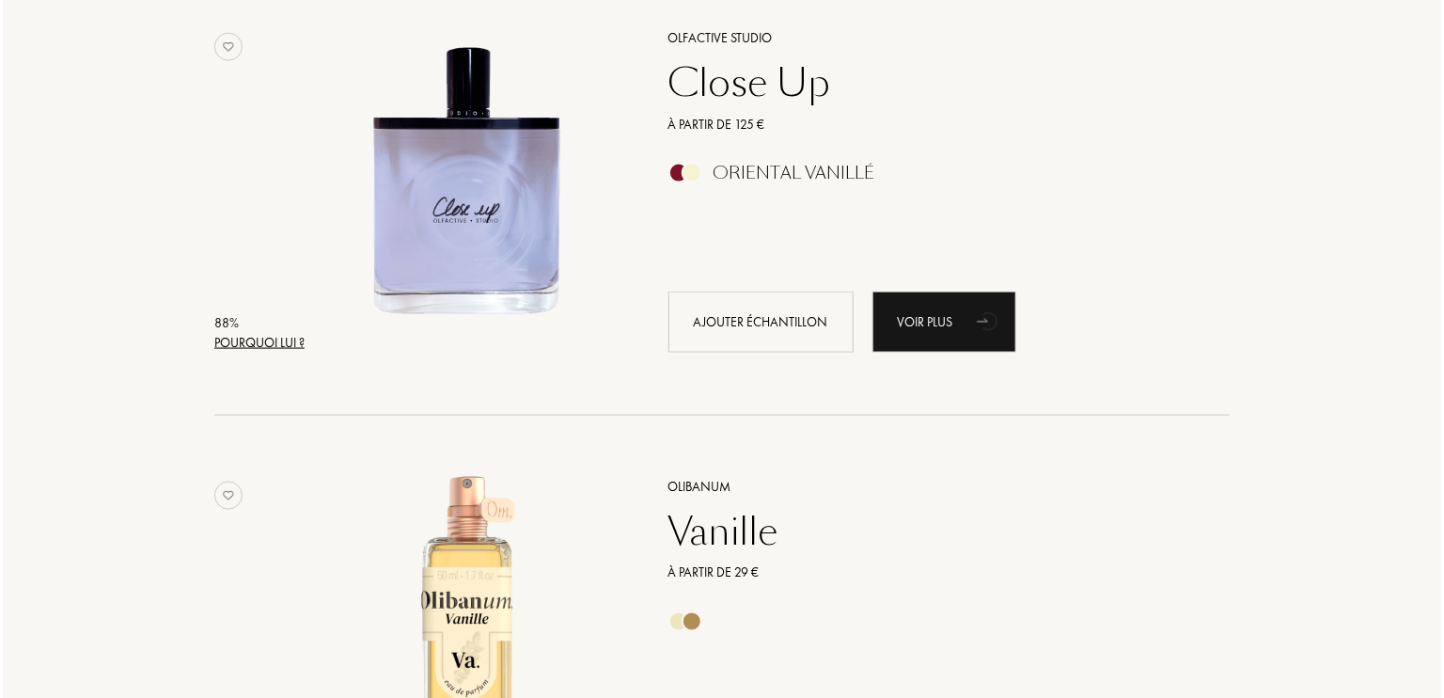
scroll to position [4825, 0]
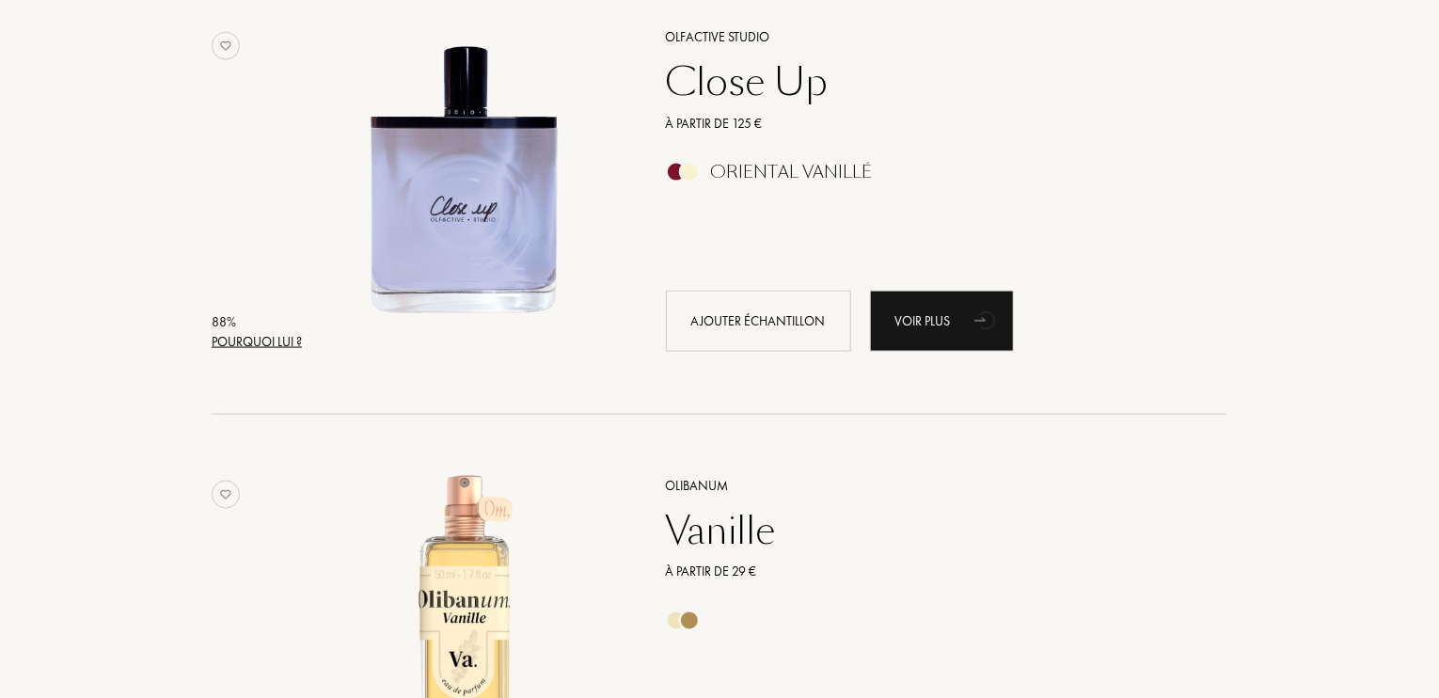
click at [260, 333] on div "Pourquoi lui ?" at bounding box center [257, 342] width 90 height 20
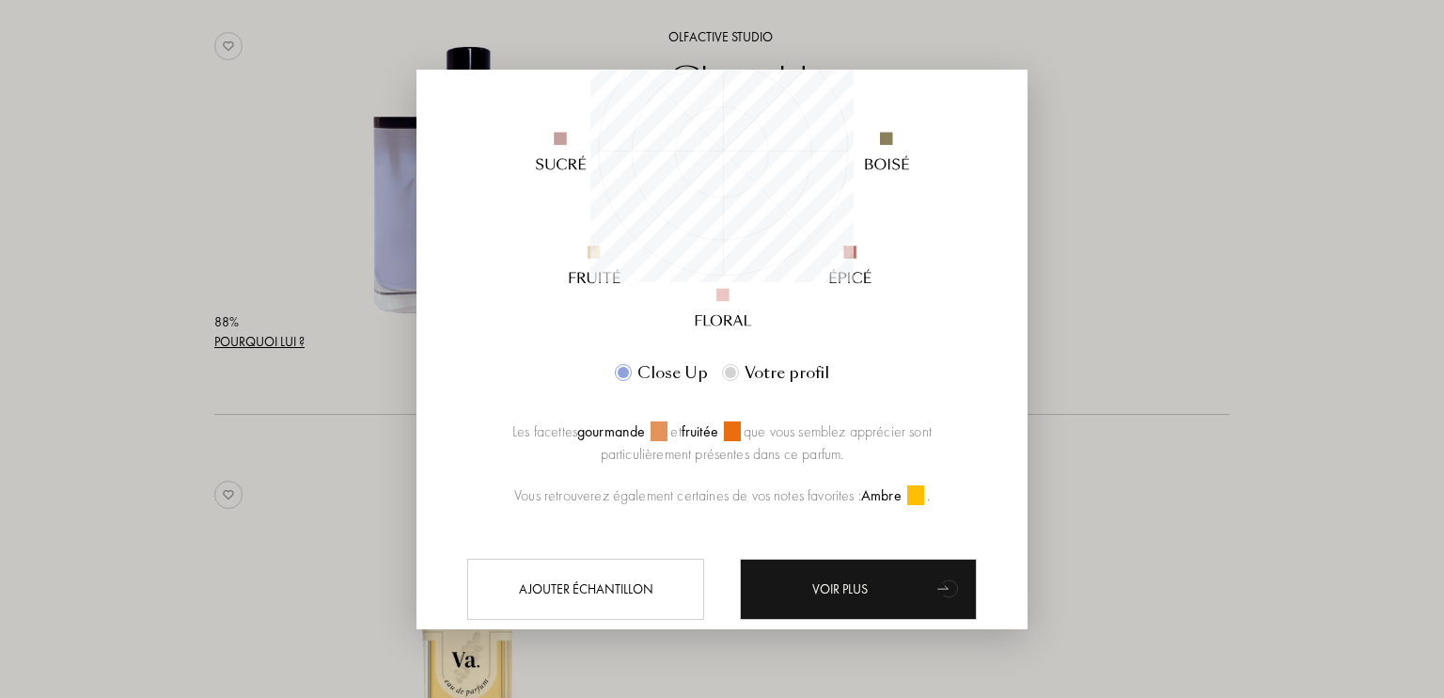
scroll to position [389, 0]
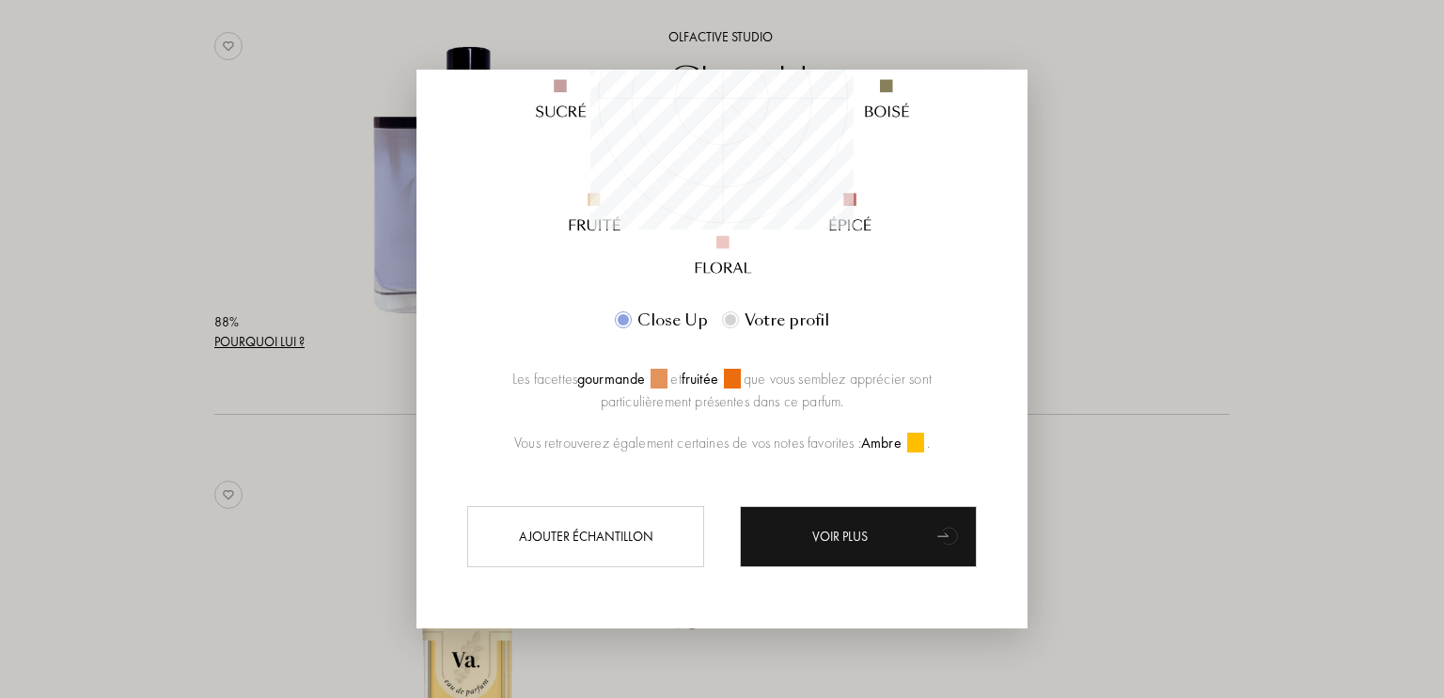
click at [187, 494] on div at bounding box center [722, 349] width 1444 height 698
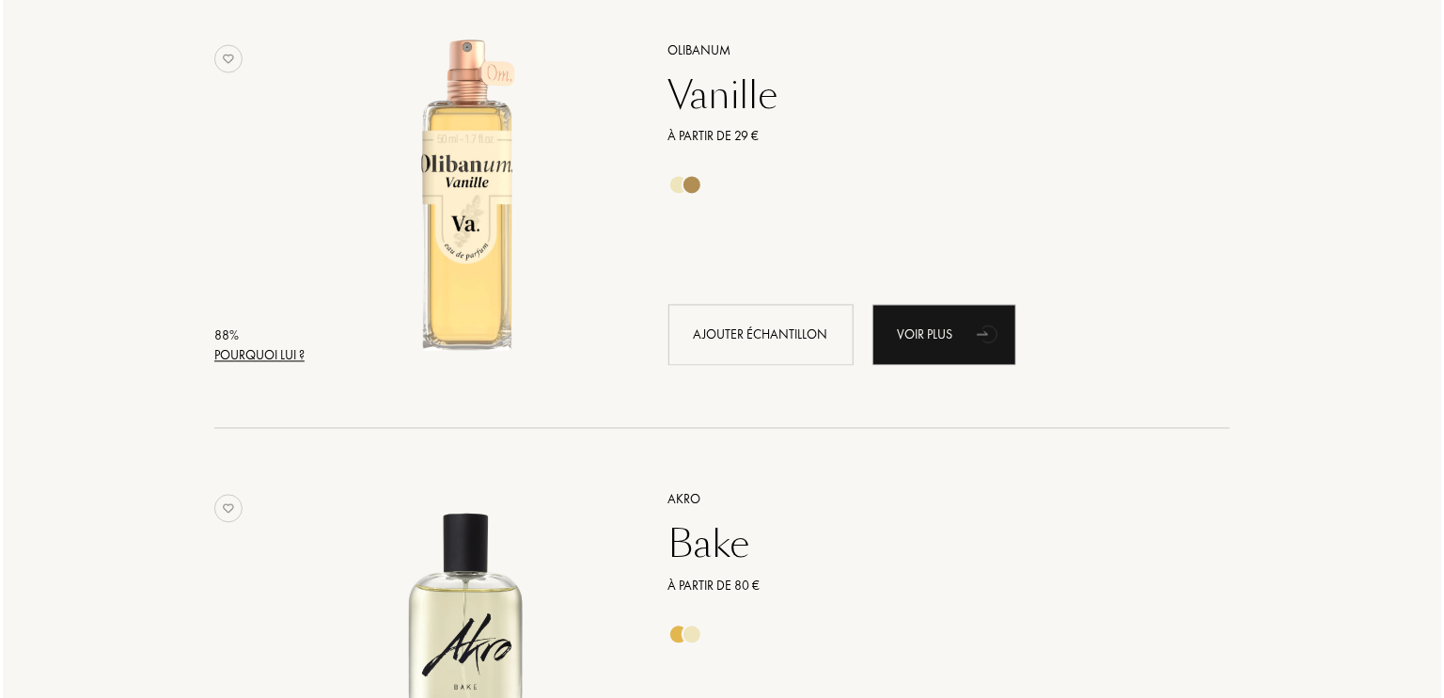
scroll to position [5258, 0]
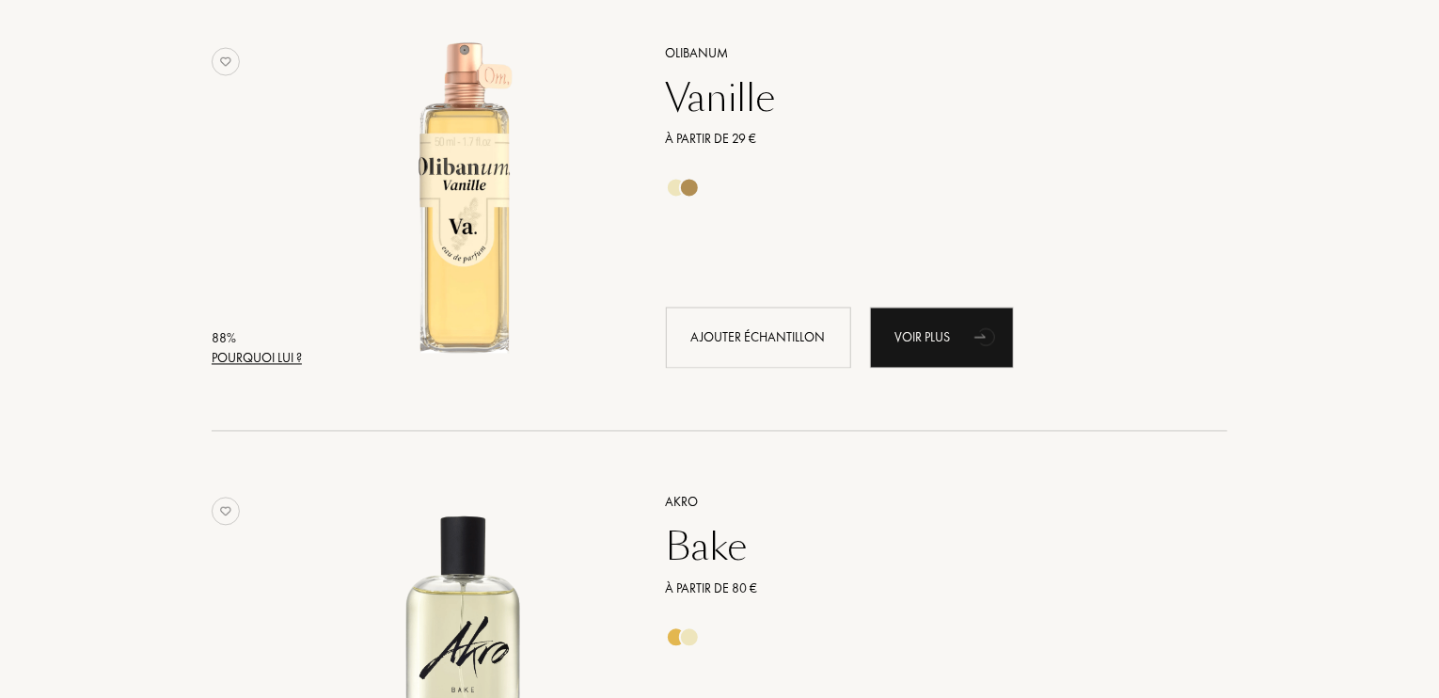
click at [282, 355] on div "Pourquoi lui ?" at bounding box center [257, 359] width 90 height 20
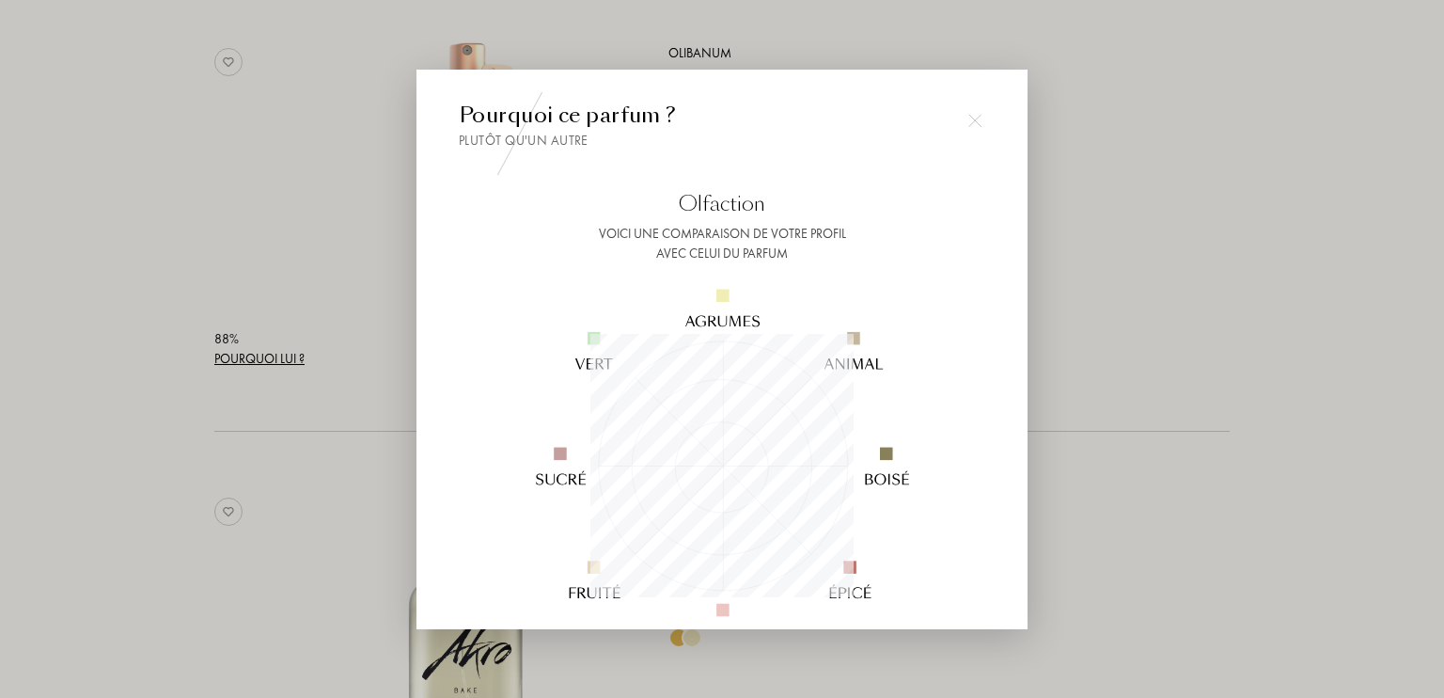
scroll to position [263, 263]
click at [213, 576] on div at bounding box center [722, 349] width 1444 height 698
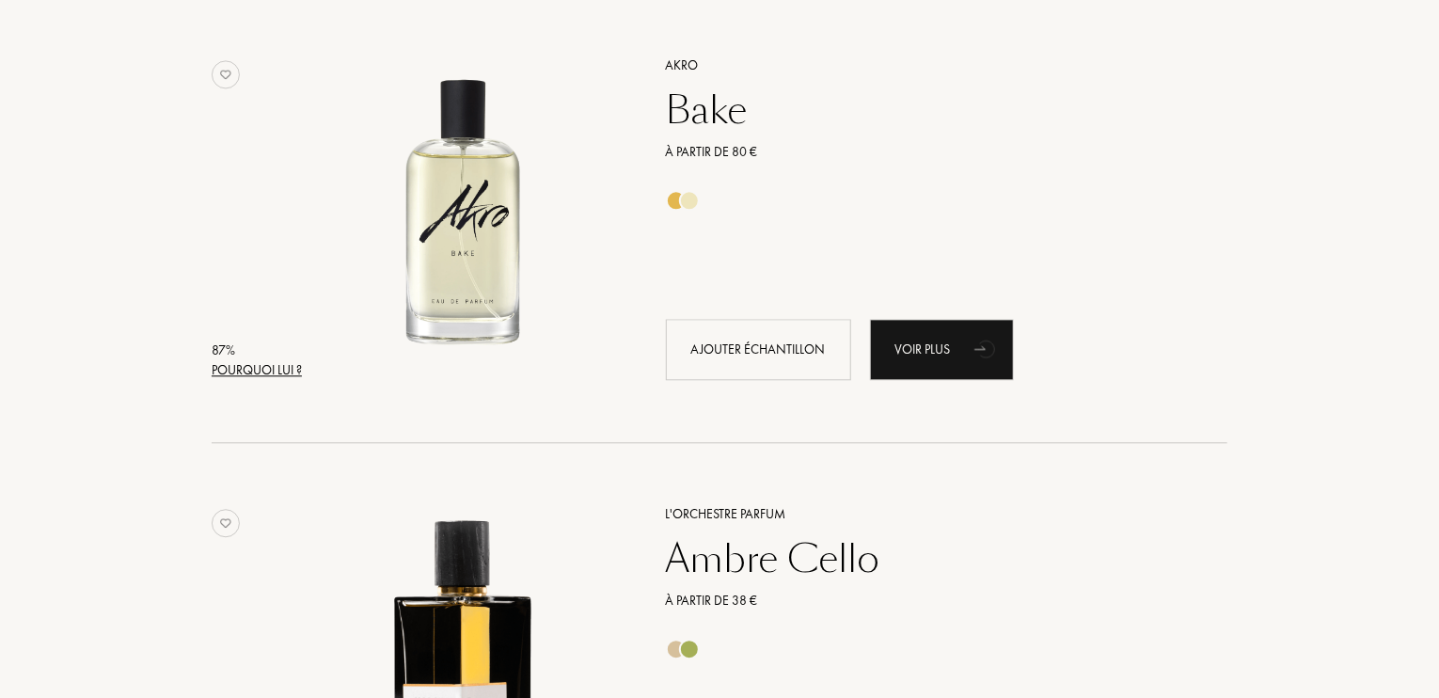
scroll to position [5706, 0]
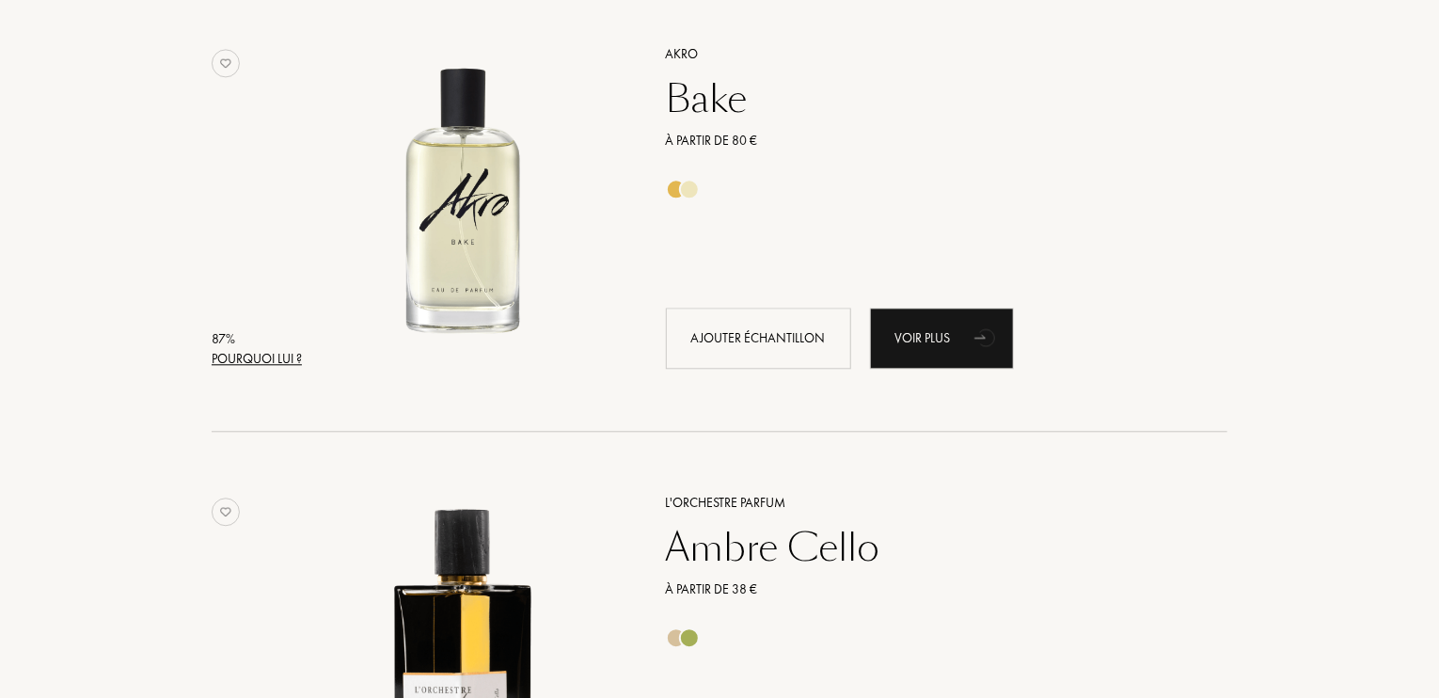
click at [691, 93] on div "Bake" at bounding box center [926, 98] width 548 height 45
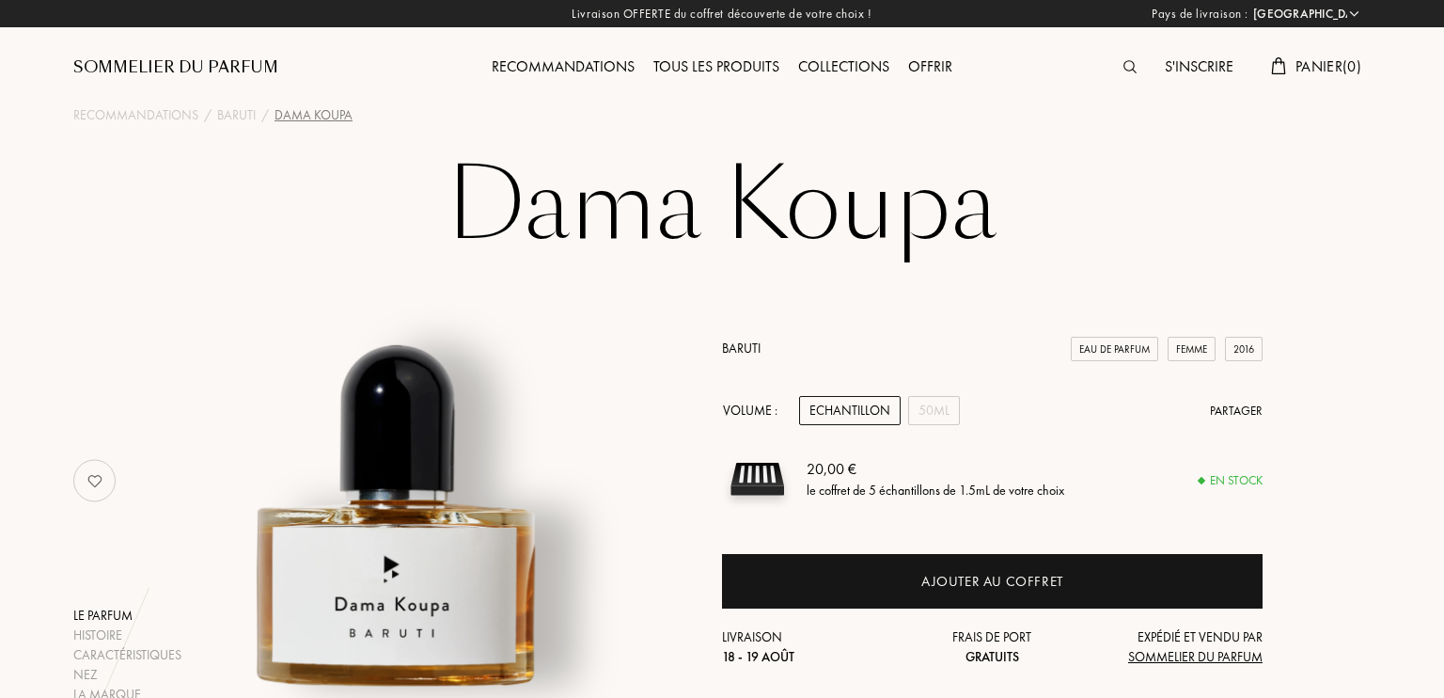
select select "FR"
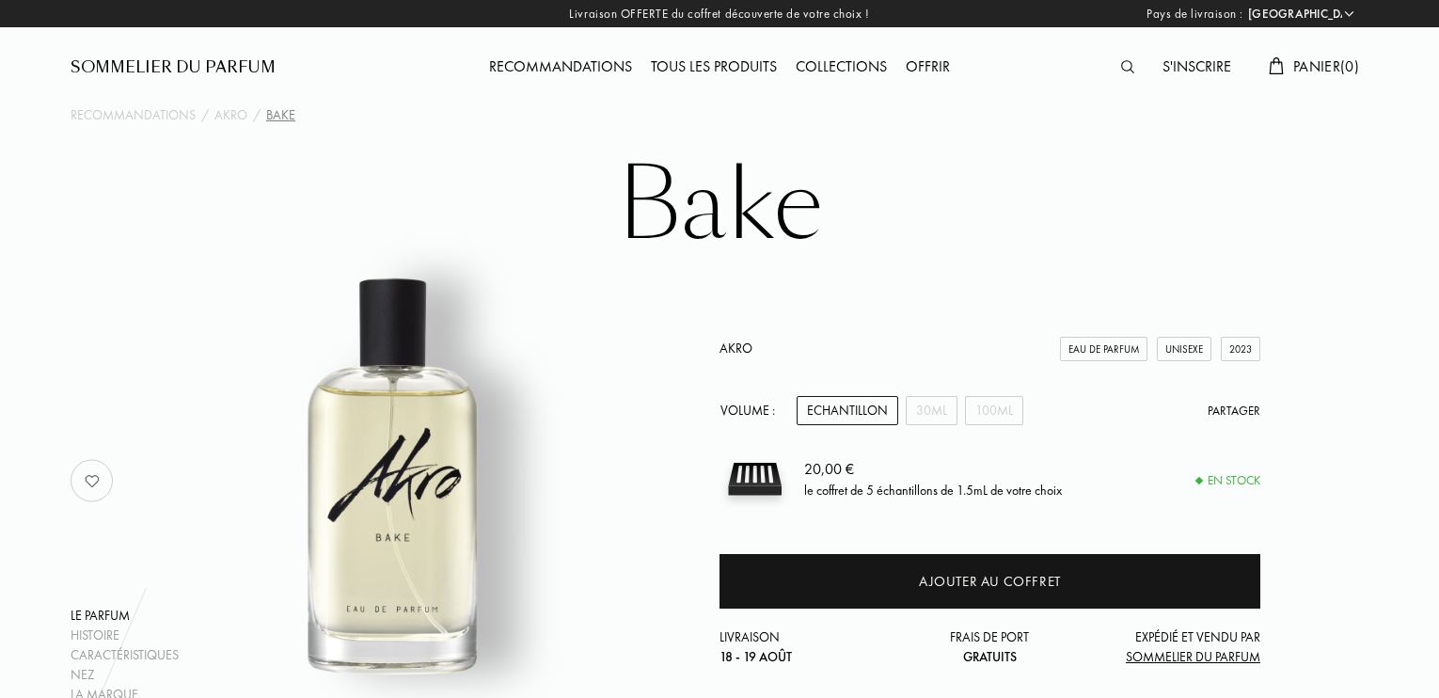
select select "FR"
